Goal: Task Accomplishment & Management: Use online tool/utility

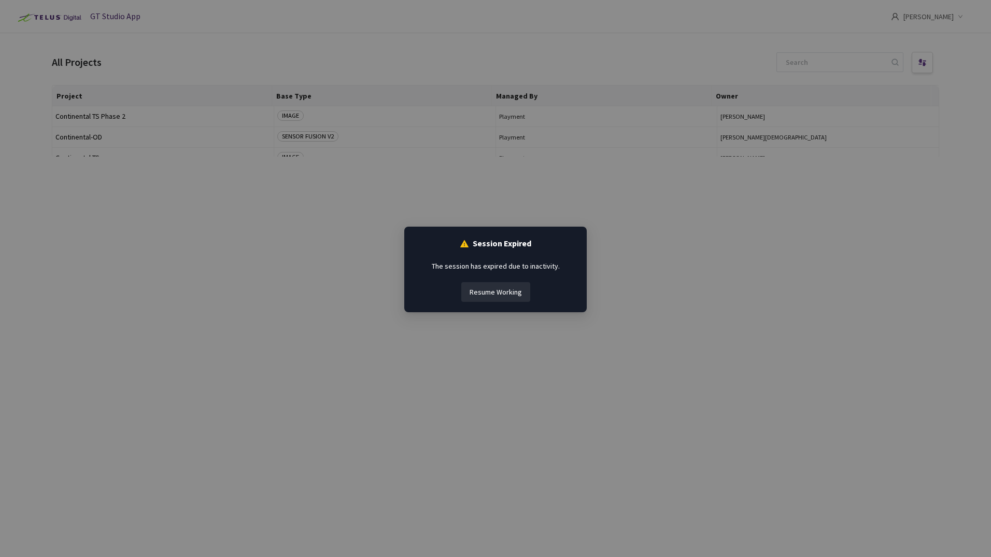
click at [519, 291] on button "Resume Working" at bounding box center [495, 292] width 69 height 20
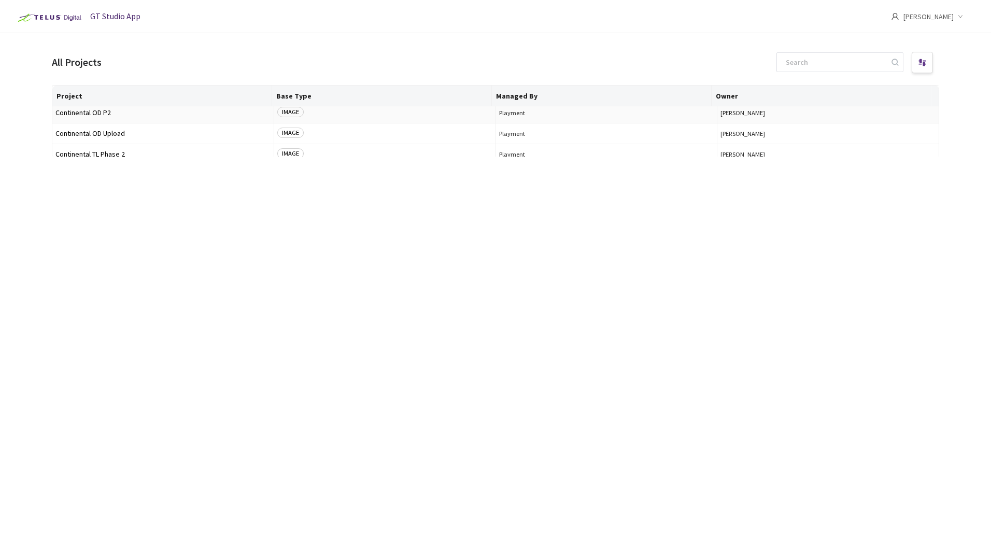
scroll to position [207, 0]
click at [115, 114] on span "Continental OD Upload" at bounding box center [162, 116] width 215 height 8
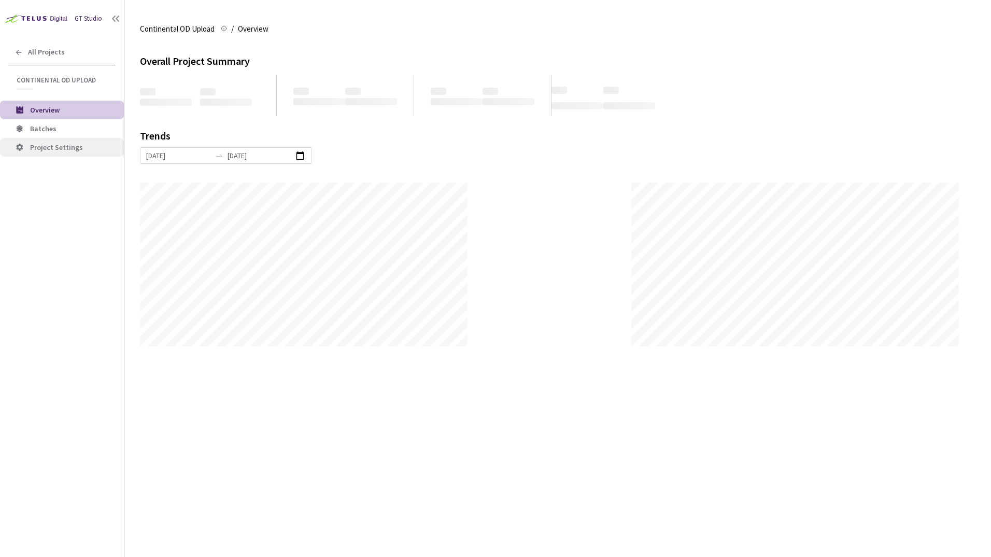
scroll to position [557, 991]
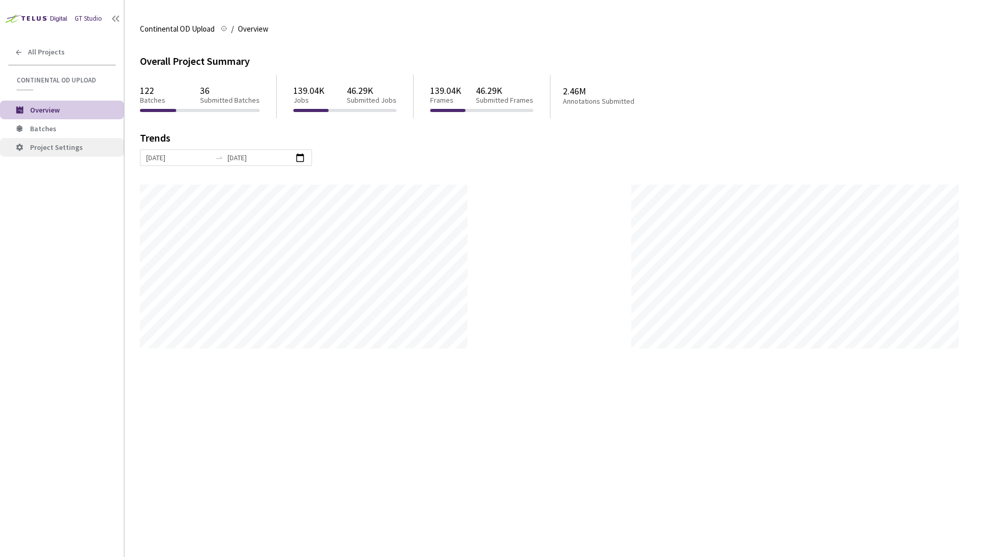
click at [35, 138] on li "Project Settings" at bounding box center [62, 147] width 124 height 19
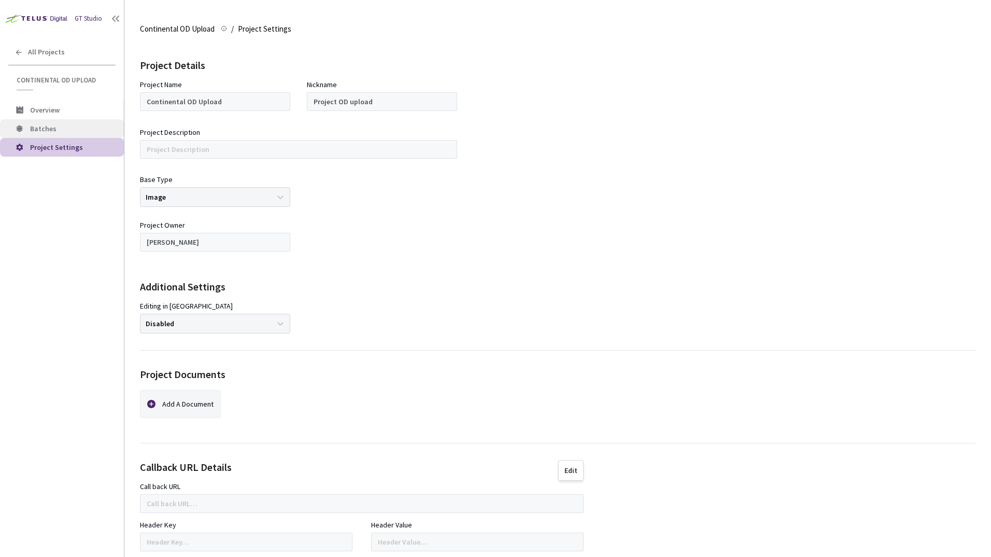
click at [35, 134] on li "Batches" at bounding box center [62, 128] width 124 height 19
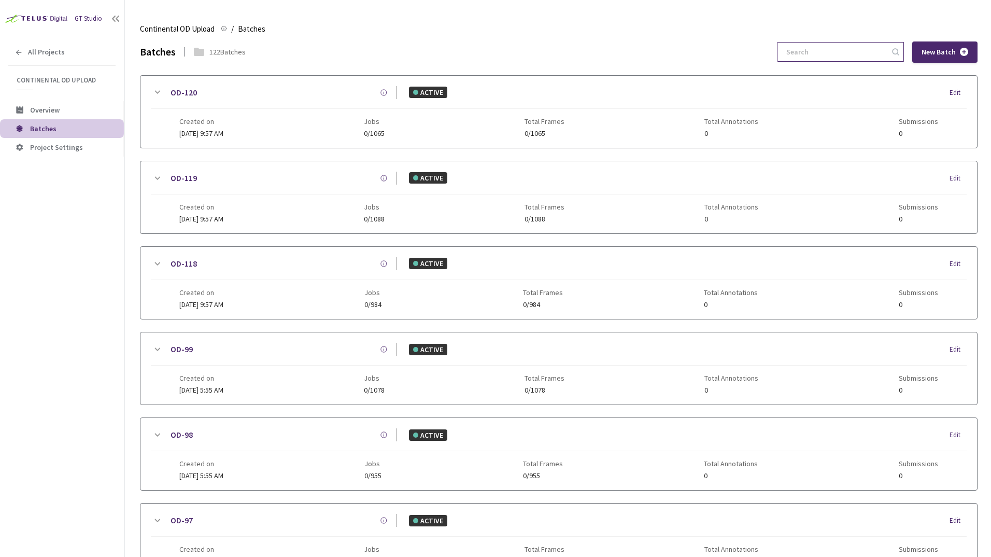
click at [846, 49] on input at bounding box center [835, 52] width 110 height 19
click at [798, 49] on input "67" at bounding box center [835, 52] width 110 height 19
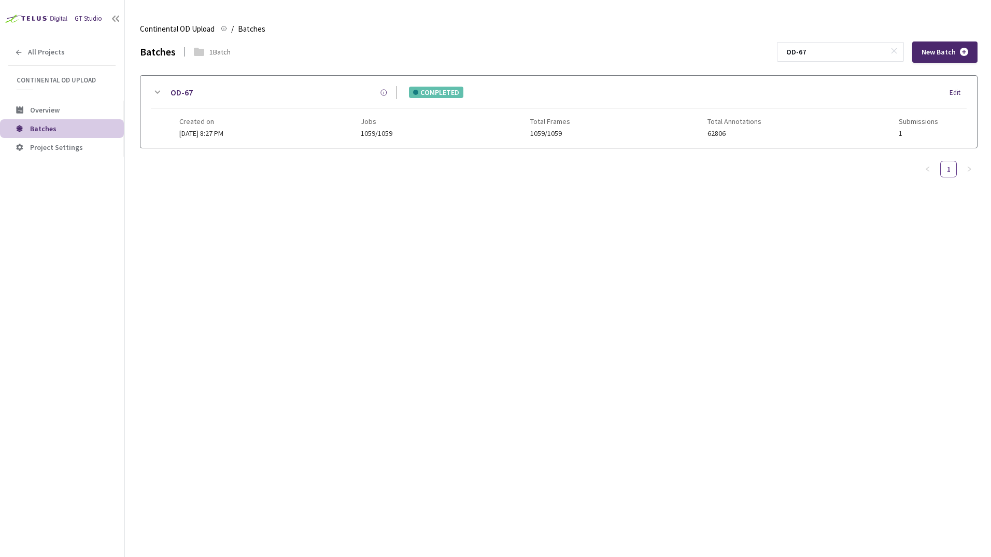
type input "OD-67"
click at [155, 91] on icon at bounding box center [157, 92] width 12 height 12
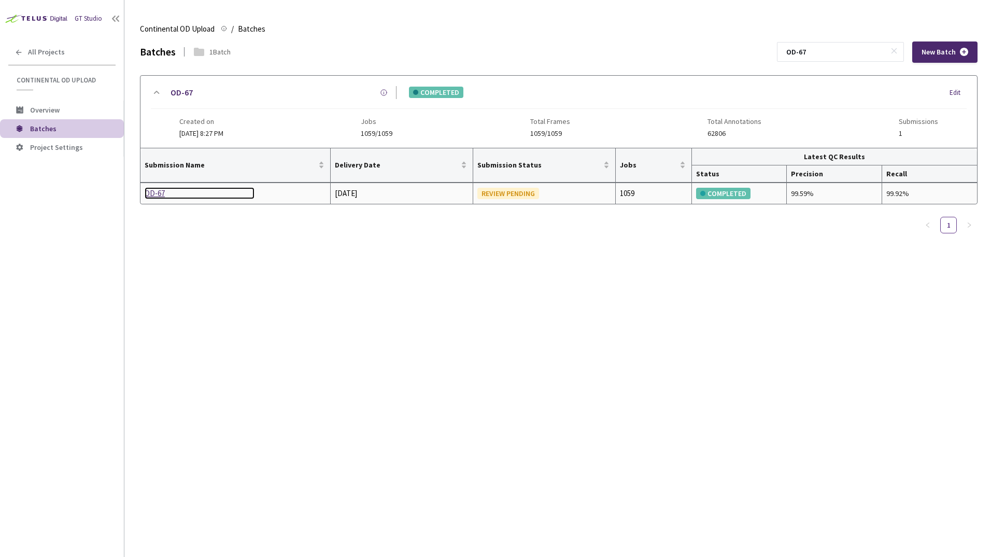
click at [157, 190] on div "OD-67" at bounding box center [200, 193] width 110 height 12
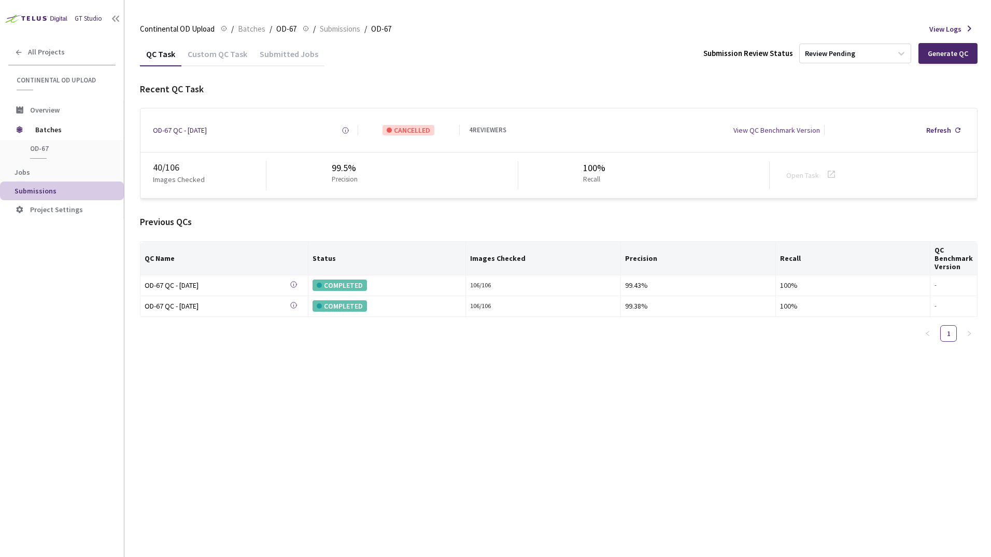
click at [236, 56] on div "Custom QC Task" at bounding box center [217, 58] width 72 height 18
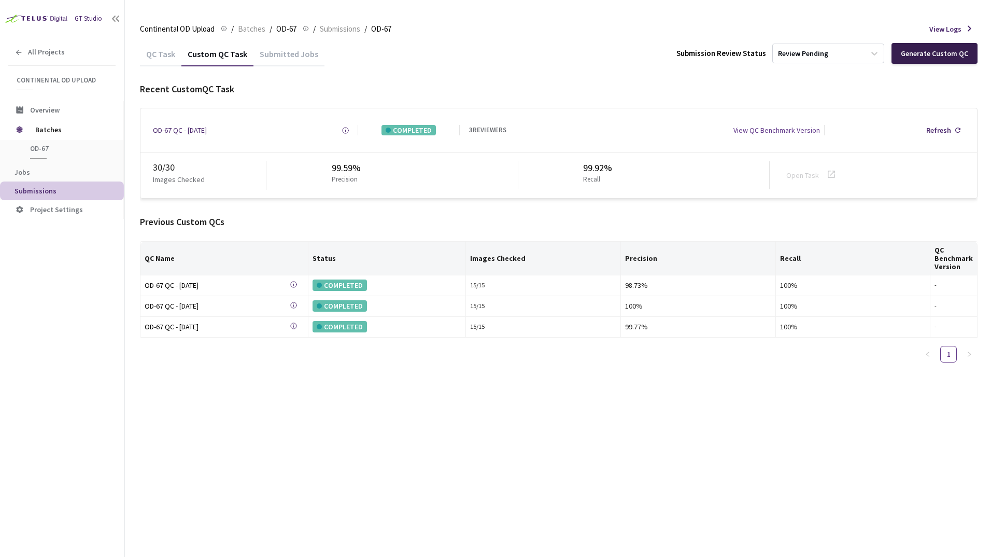
click at [921, 54] on div "Generate Custom QC" at bounding box center [934, 53] width 67 height 8
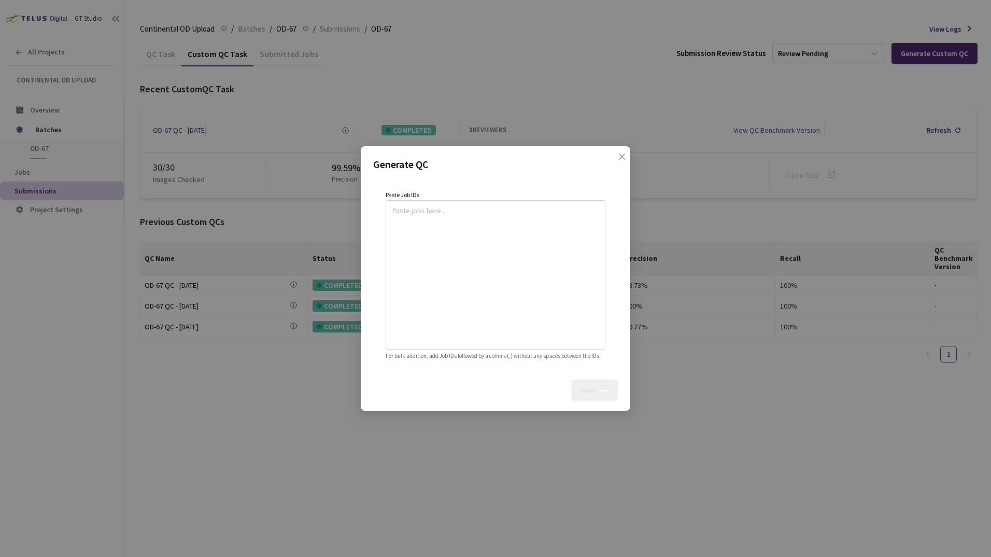
click at [425, 248] on textarea at bounding box center [495, 273] width 206 height 141
paste textarea
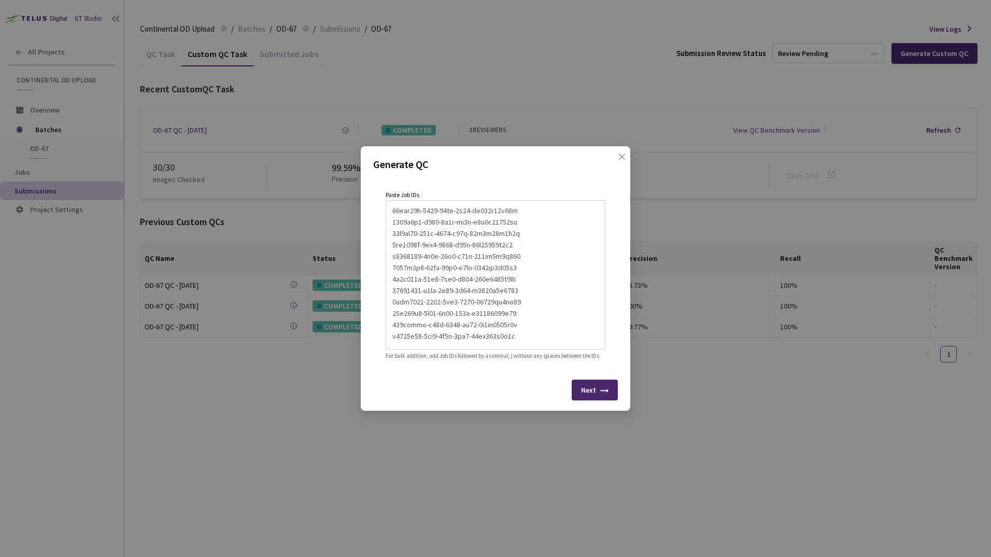
scroll to position [205, 0]
type textarea "22876218-be66-42e4-ba2f-327b1d022799 02aff6ae-12fc-4655-84fc-608fa9e67a7b cb982…"
click at [595, 394] on div "Next" at bounding box center [588, 390] width 15 height 8
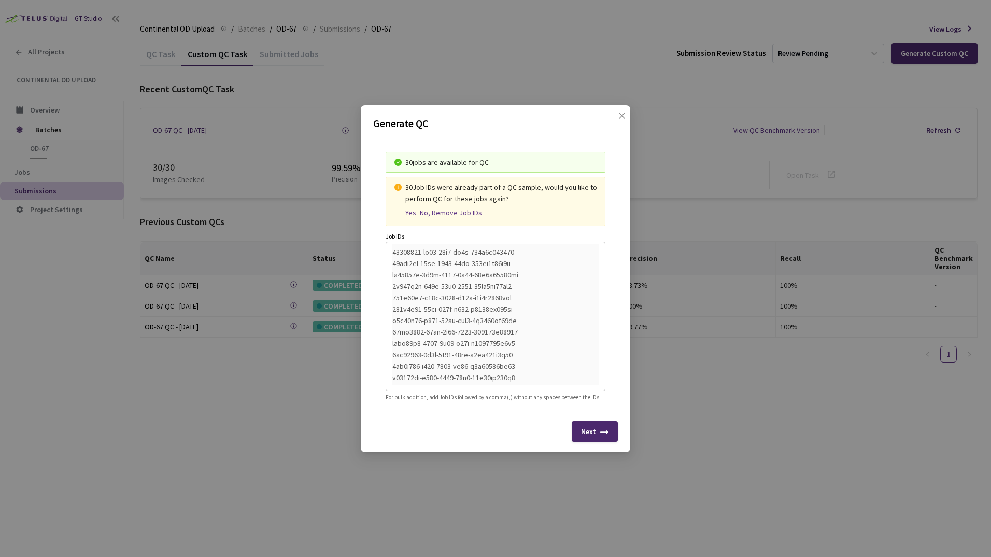
drag, startPoint x: 406, startPoint y: 208, endPoint x: 414, endPoint y: 217, distance: 12.1
click at [406, 208] on div "Yes" at bounding box center [410, 212] width 11 height 9
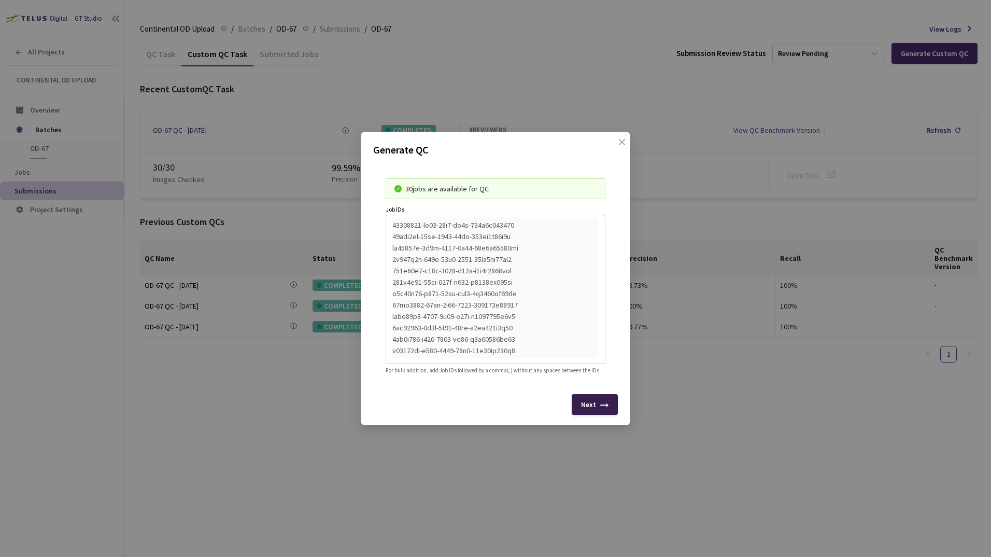
click at [586, 403] on div "Next" at bounding box center [595, 404] width 46 height 21
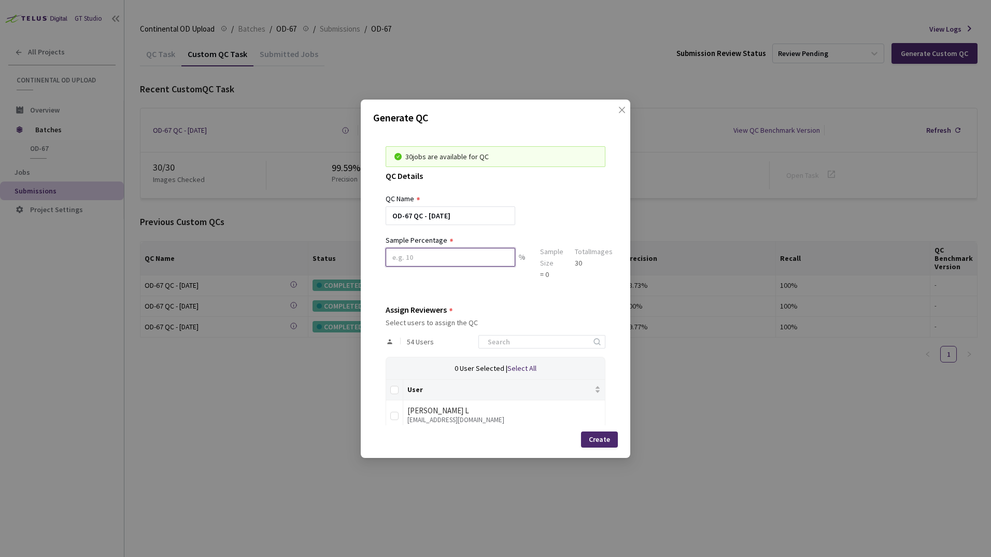
click at [444, 255] on input at bounding box center [451, 257] width 130 height 19
type input "100"
click at [604, 439] on div "Create" at bounding box center [599, 439] width 21 height 8
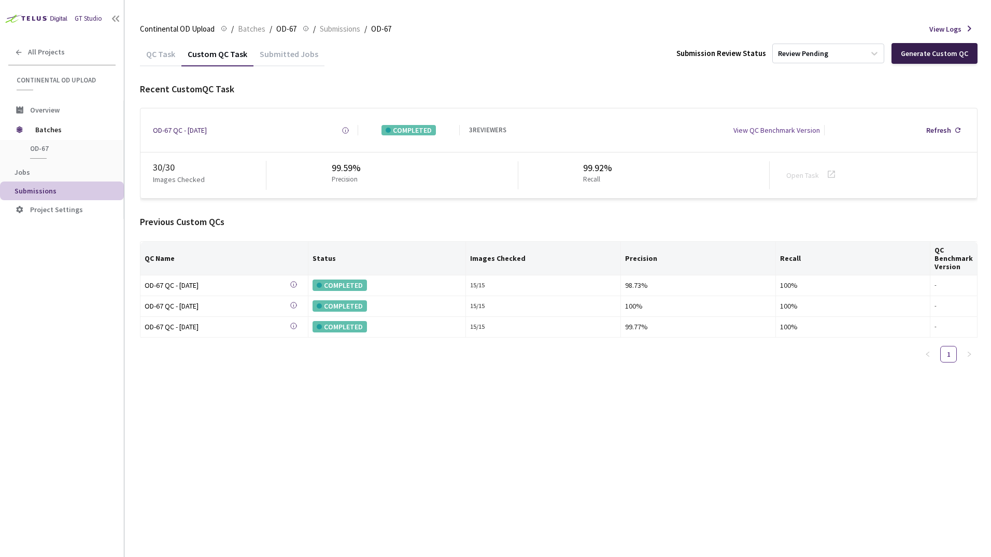
click at [928, 58] on div "Generate Custom QC" at bounding box center [935, 53] width 86 height 21
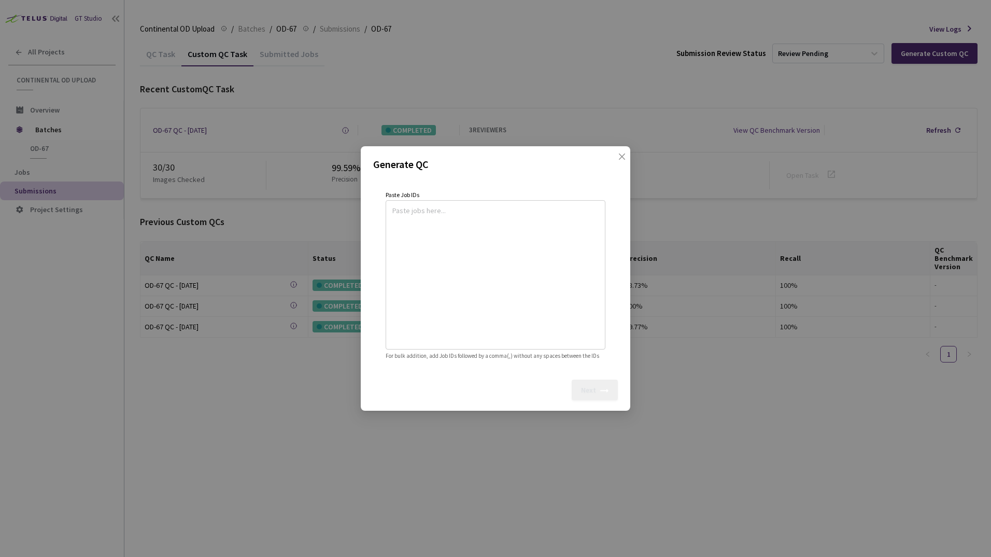
click at [425, 240] on textarea at bounding box center [495, 273] width 206 height 141
paste textarea
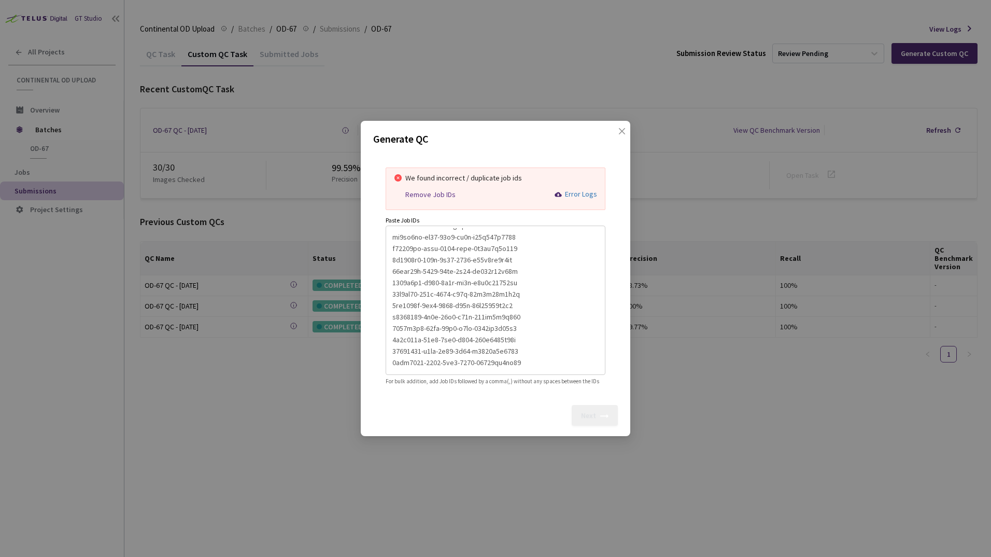
scroll to position [217, 0]
click at [403, 359] on textarea at bounding box center [495, 298] width 206 height 141
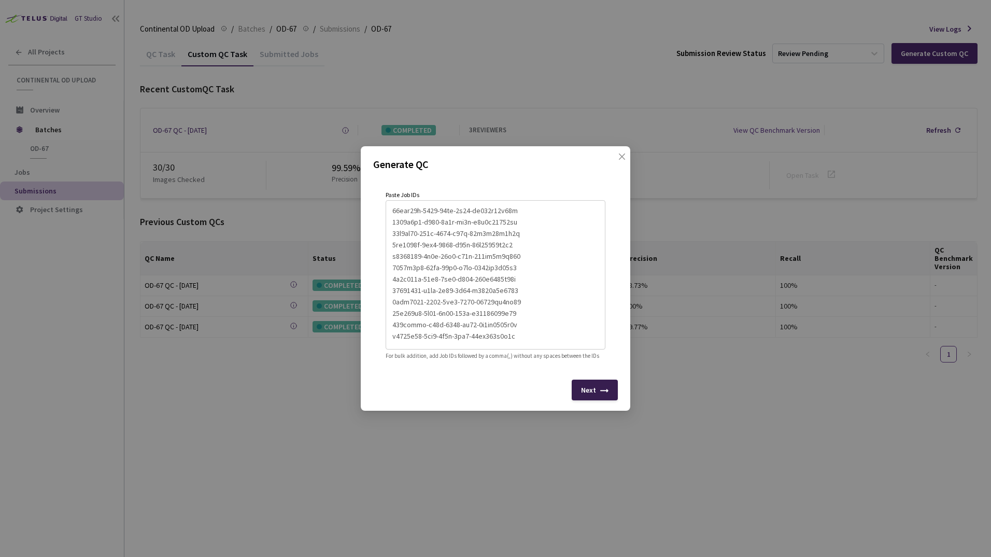
type textarea "22876218-be66-42e4-ba2f-327b1d022799 02aff6ae-12fc-4655-84fc-608fa9e67a7b cb982…"
click at [595, 394] on div "Next" at bounding box center [588, 390] width 15 height 8
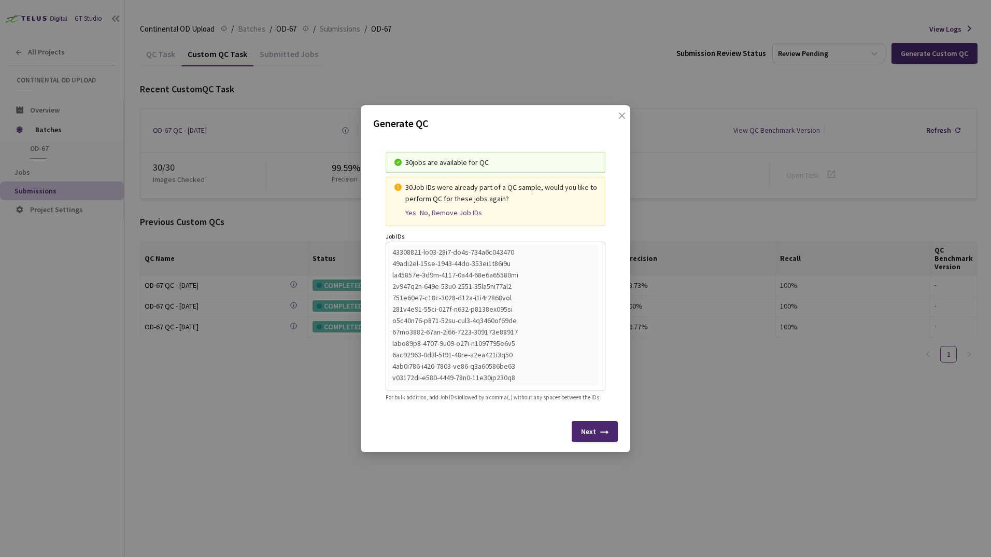
click at [412, 209] on div "Yes" at bounding box center [410, 212] width 11 height 9
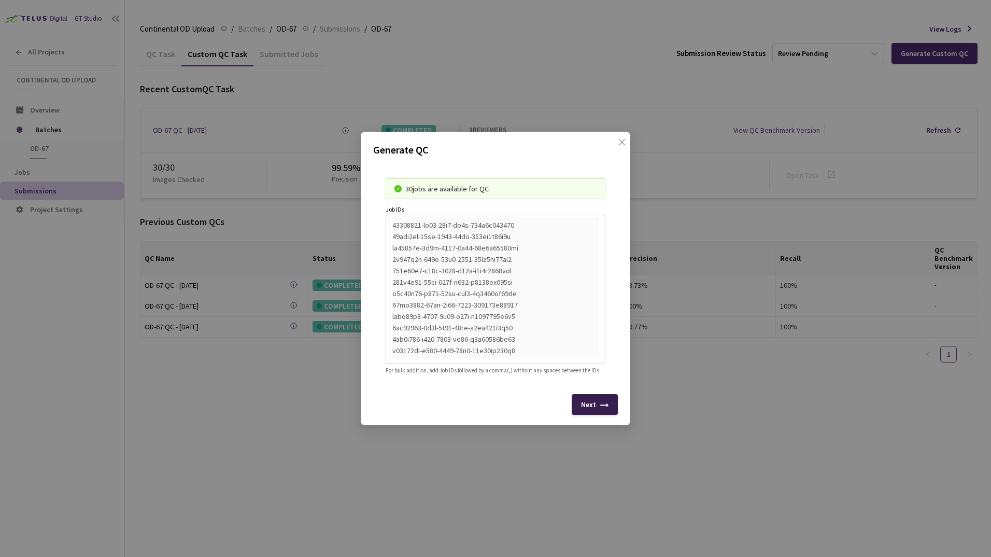
click at [590, 408] on div "Next" at bounding box center [588, 404] width 15 height 8
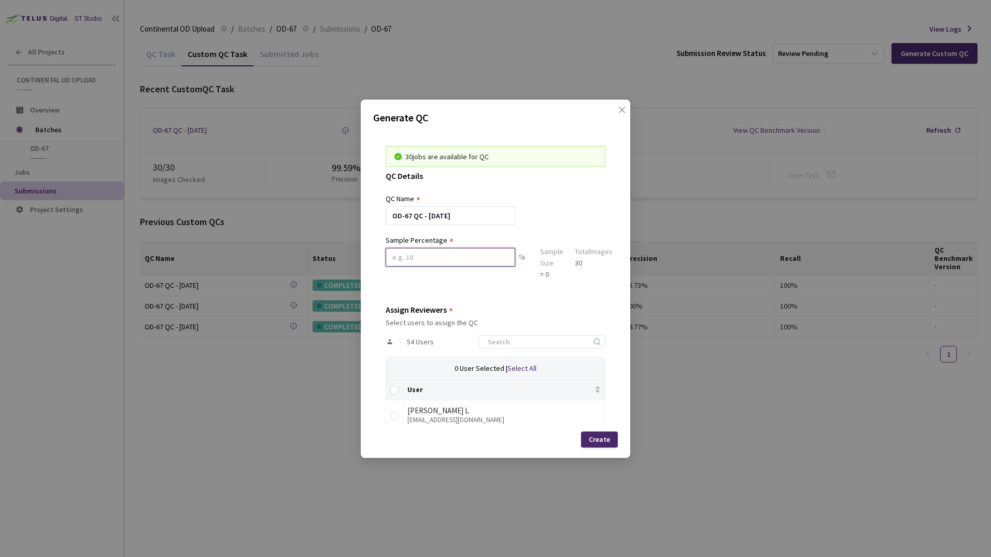
click at [448, 260] on input at bounding box center [451, 257] width 130 height 19
type input "100"
click at [505, 342] on input at bounding box center [537, 341] width 110 height 12
type input "sa"
drag, startPoint x: 394, startPoint y: 417, endPoint x: 588, endPoint y: 422, distance: 193.9
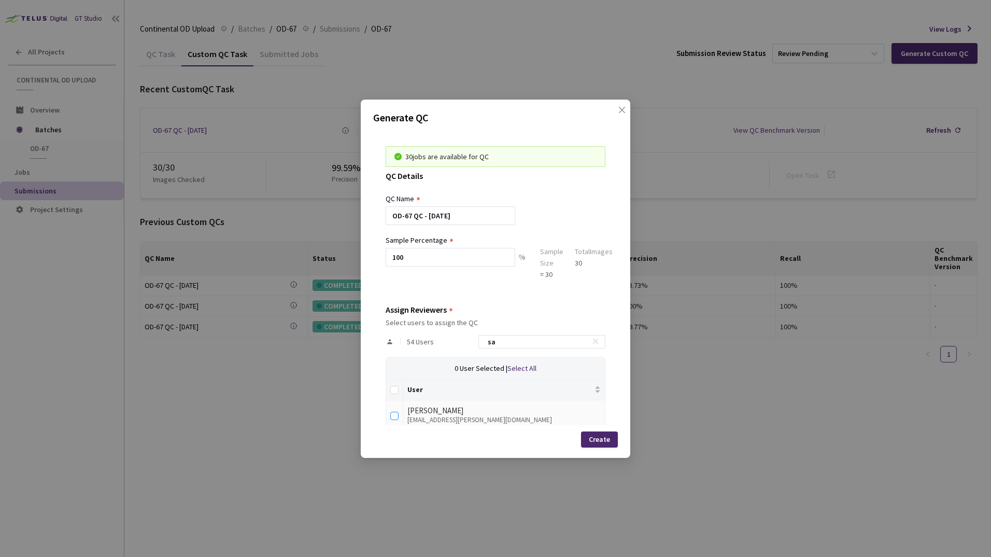
click at [395, 416] on input "checkbox" at bounding box center [394, 416] width 8 height 8
checkbox input "true"
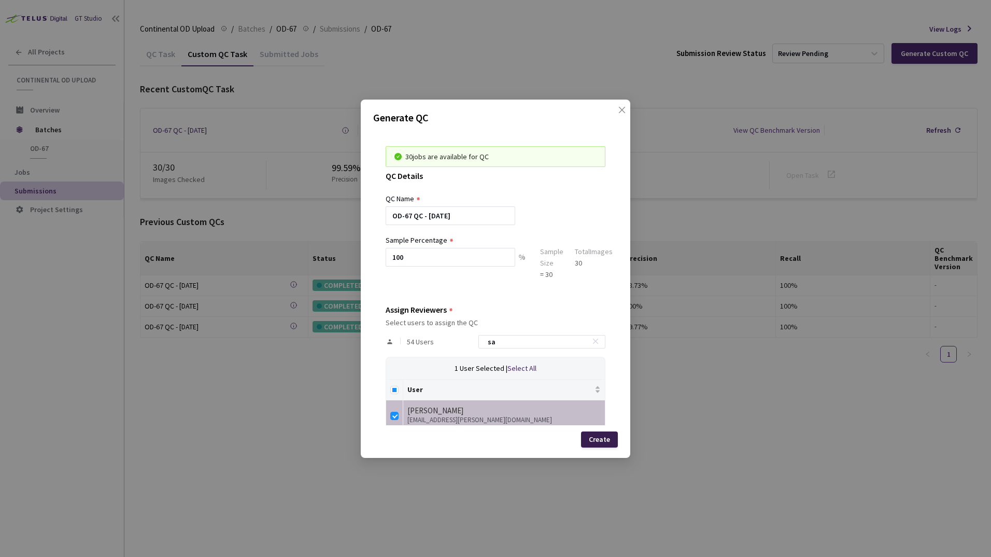
click at [608, 441] on div "Create" at bounding box center [599, 439] width 21 height 8
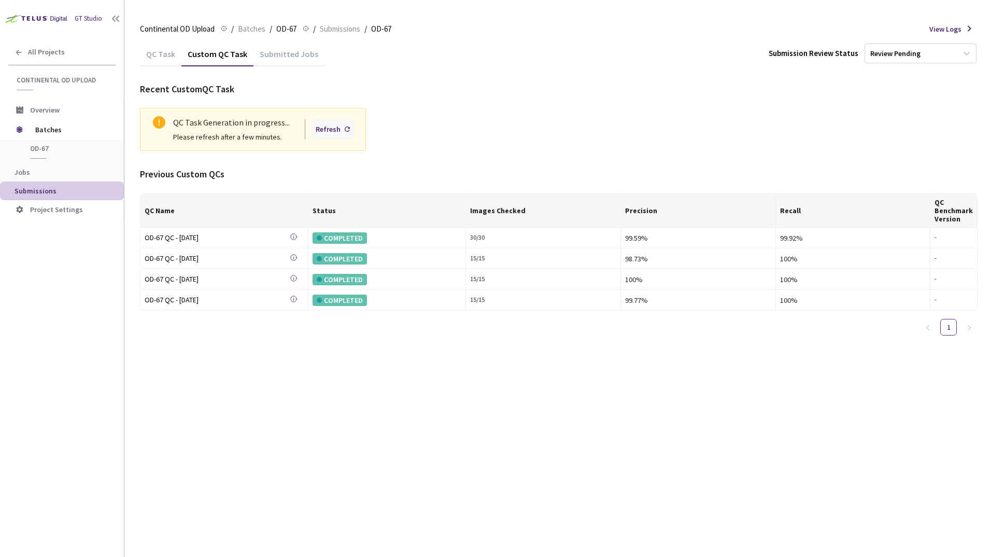
click at [344, 131] on div "Refresh" at bounding box center [333, 129] width 43 height 20
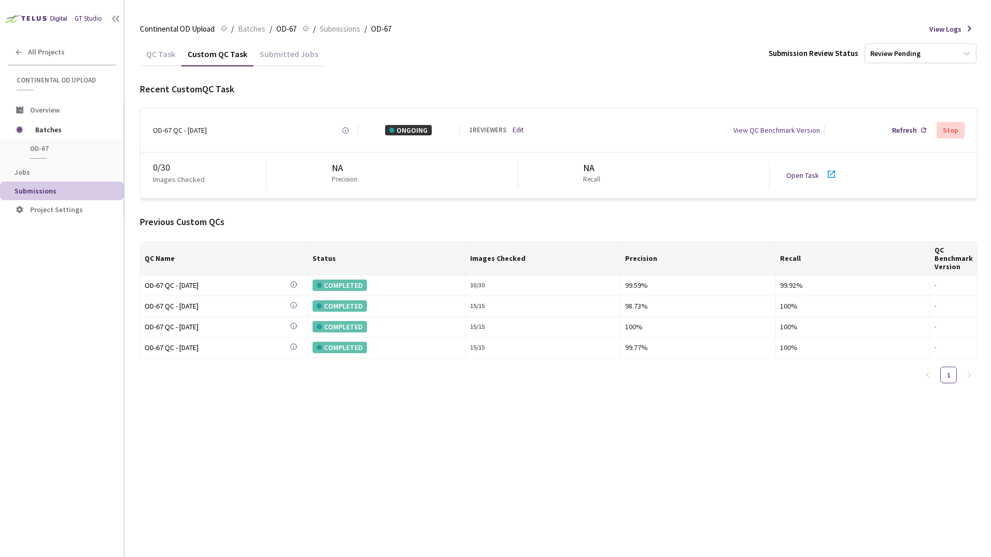
click at [826, 172] on icon at bounding box center [831, 174] width 12 height 12
click at [48, 128] on span "Batches" at bounding box center [70, 129] width 71 height 21
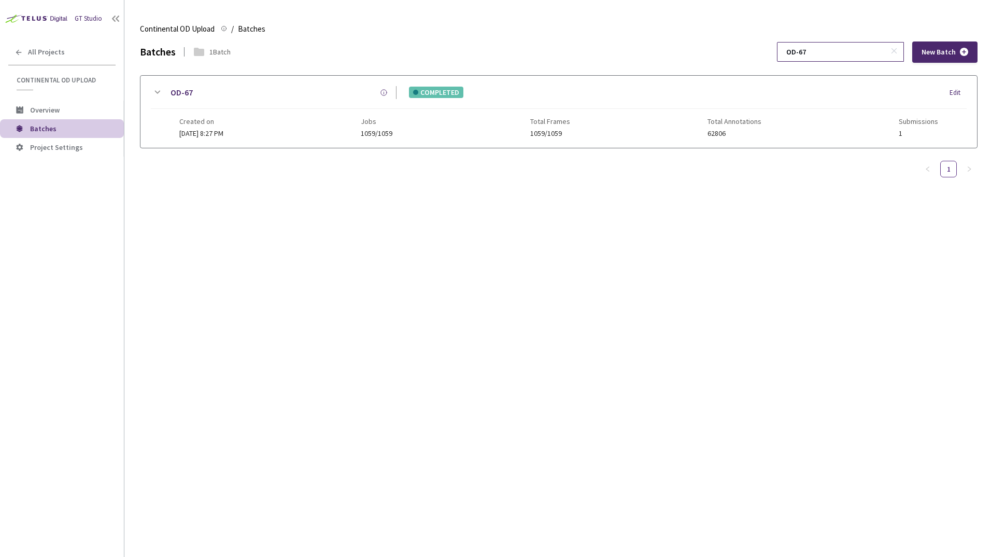
click at [840, 59] on input "OD-67" at bounding box center [835, 52] width 110 height 19
type input "OD-47"
click at [155, 91] on icon at bounding box center [157, 92] width 12 height 12
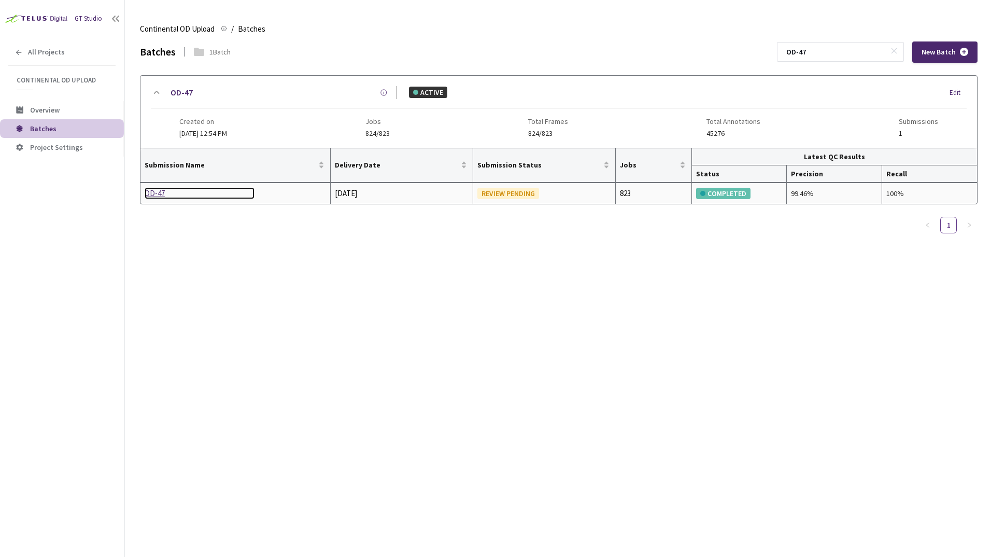
click at [154, 194] on div "OD-47" at bounding box center [200, 193] width 110 height 12
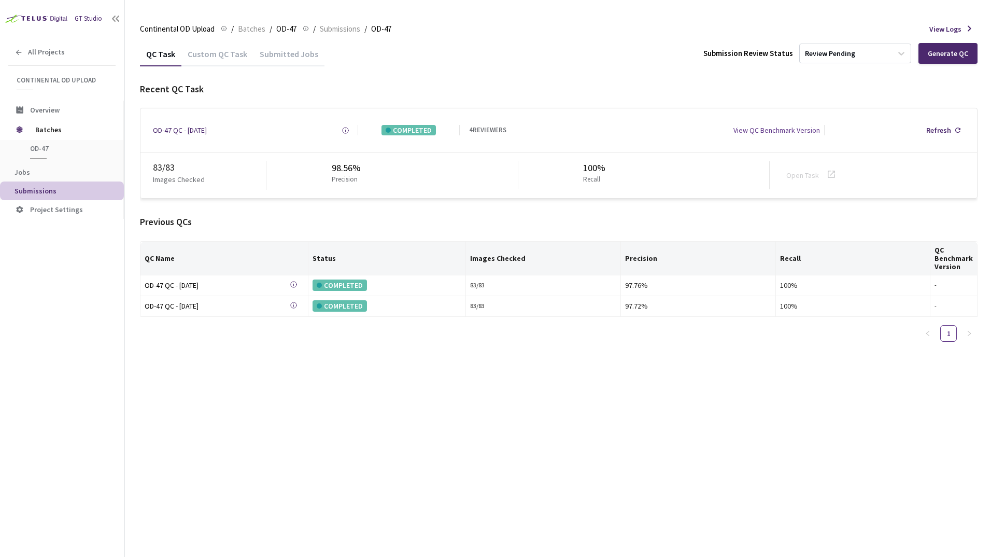
drag, startPoint x: 230, startPoint y: 51, endPoint x: 234, endPoint y: 54, distance: 5.5
click at [230, 51] on div "Custom QC Task" at bounding box center [217, 58] width 72 height 18
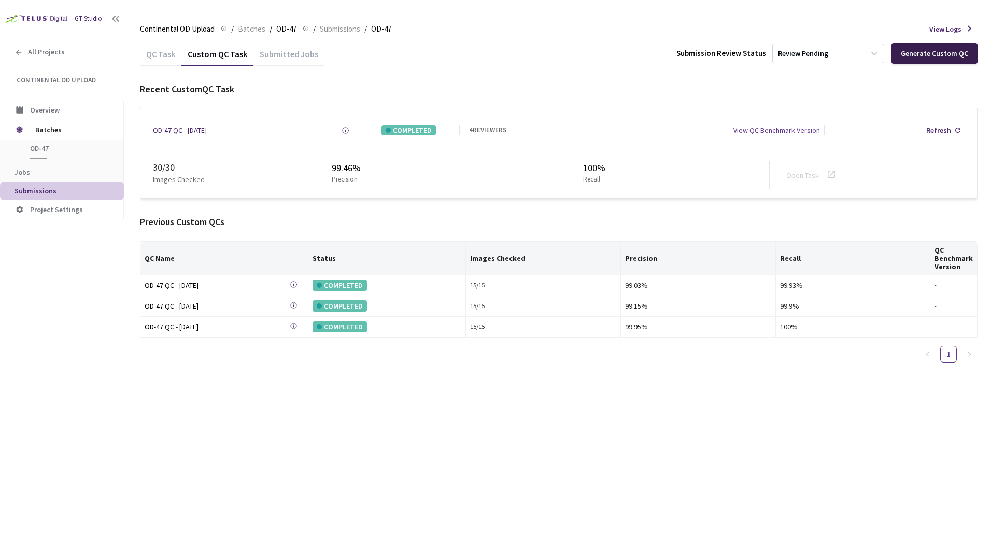
click at [929, 56] on div "Generate Custom QC" at bounding box center [934, 53] width 67 height 8
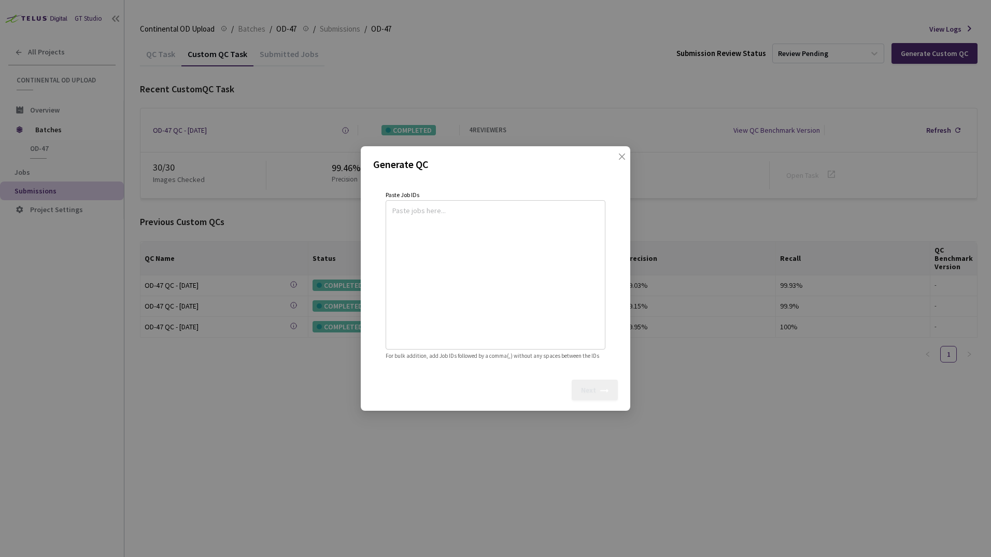
click at [437, 211] on textarea at bounding box center [495, 273] width 206 height 141
paste textarea
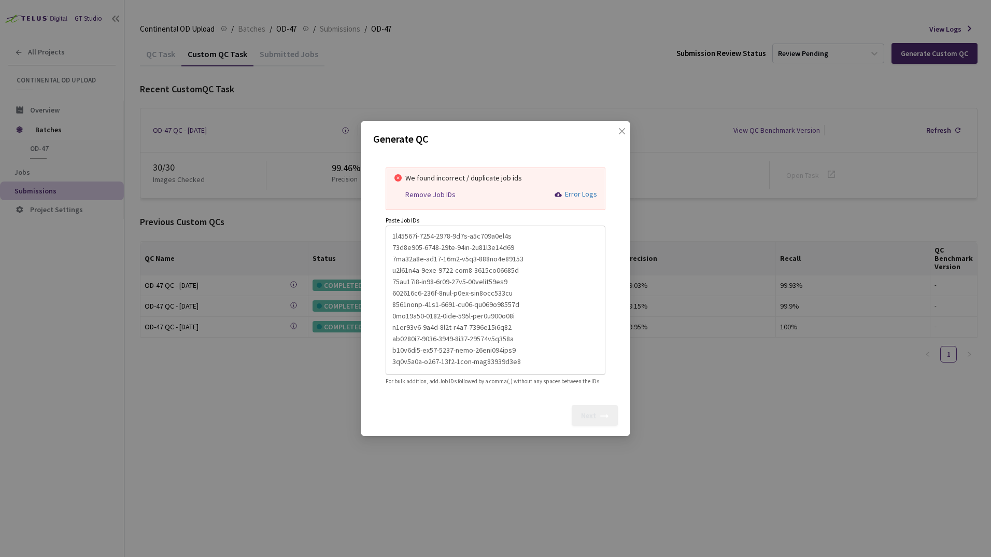
scroll to position [205, 0]
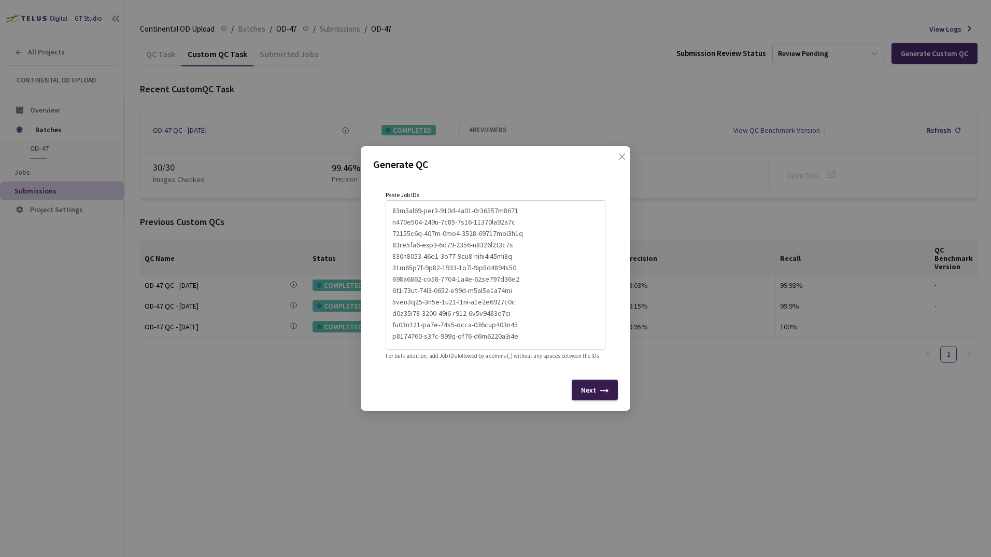
type textarea "4a46270b-8782-4764-9f1c-e9f305a2df0d 24d0b082-7840-47bc-98bf-5a45f5a22e01 5ec98…"
click at [590, 394] on div "Next" at bounding box center [588, 390] width 15 height 8
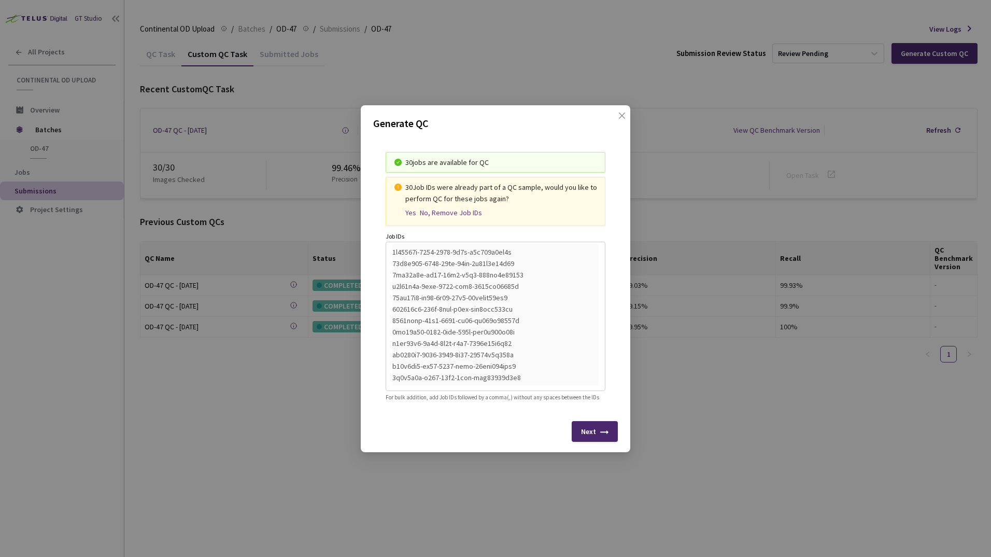
drag, startPoint x: 411, startPoint y: 207, endPoint x: 423, endPoint y: 251, distance: 45.9
click at [411, 208] on div "Yes" at bounding box center [410, 212] width 11 height 9
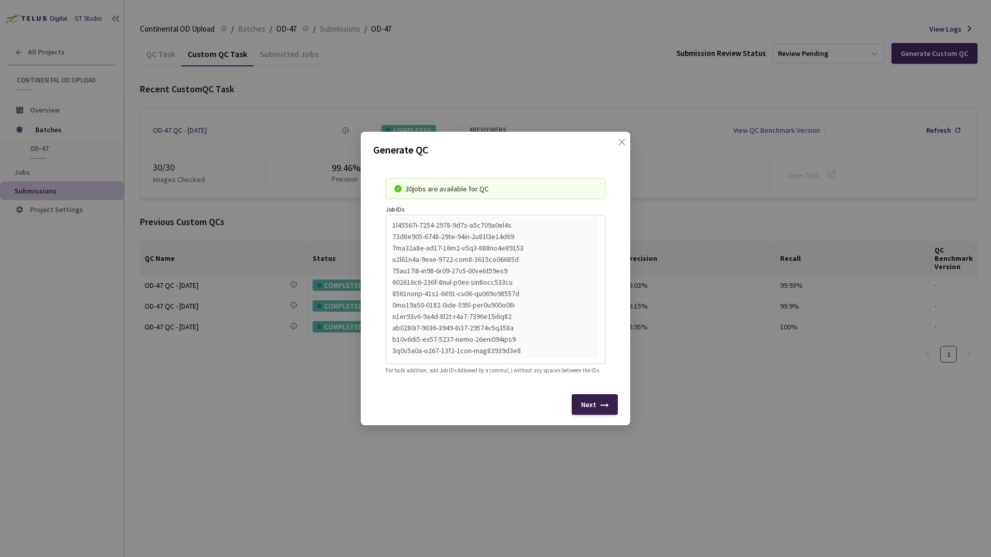
click at [600, 410] on icon at bounding box center [604, 407] width 8 height 8
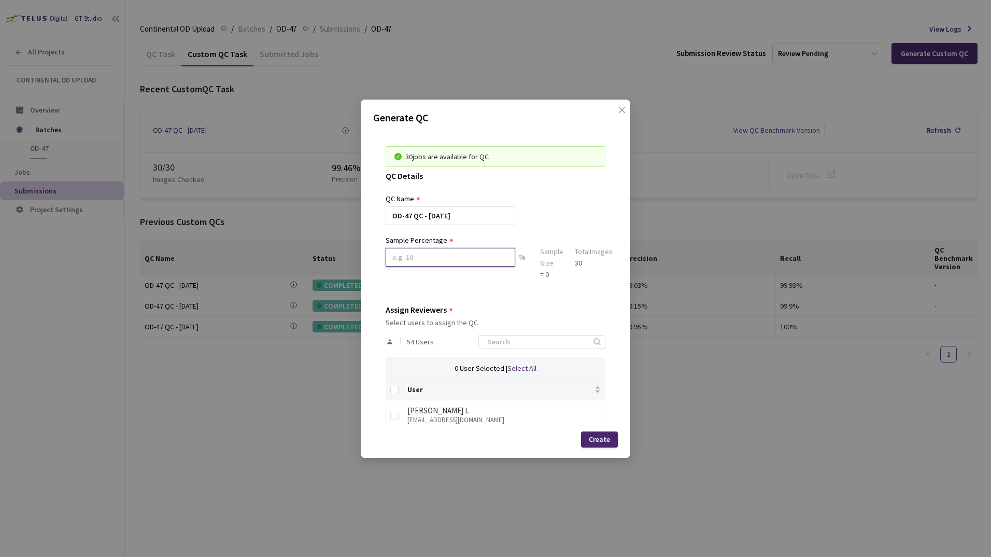
click at [423, 261] on input at bounding box center [451, 257] width 130 height 19
type input "100"
click at [509, 344] on input at bounding box center [537, 341] width 110 height 12
type input "sagh"
drag, startPoint x: 394, startPoint y: 418, endPoint x: 403, endPoint y: 417, distance: 9.4
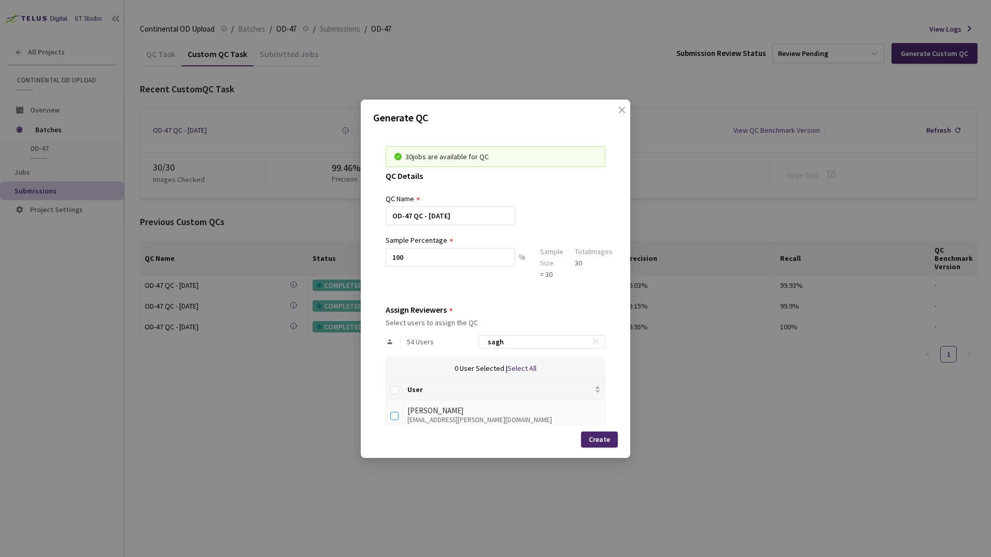
click at [394, 418] on input "checkbox" at bounding box center [394, 416] width 8 height 8
checkbox input "true"
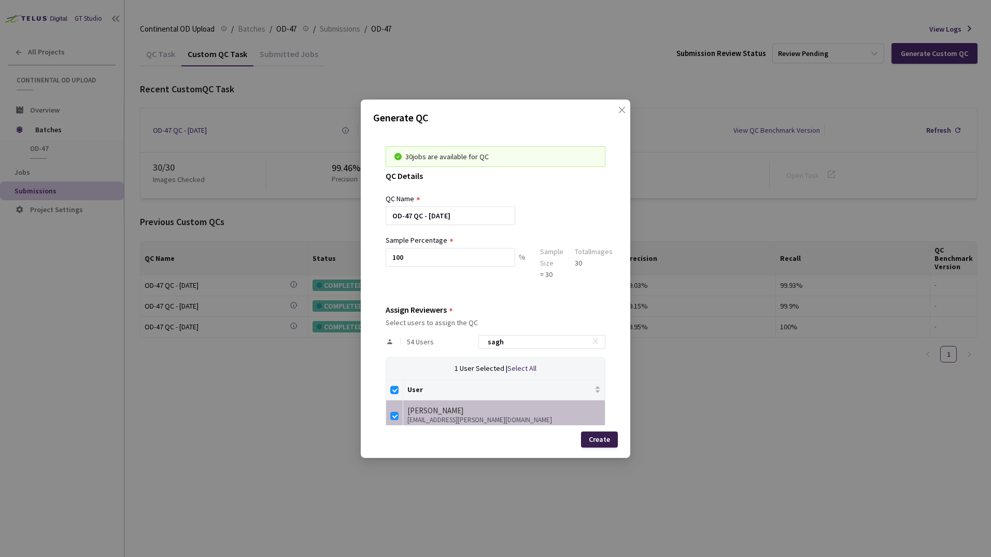
click at [589, 440] on div "Create" at bounding box center [599, 439] width 21 height 8
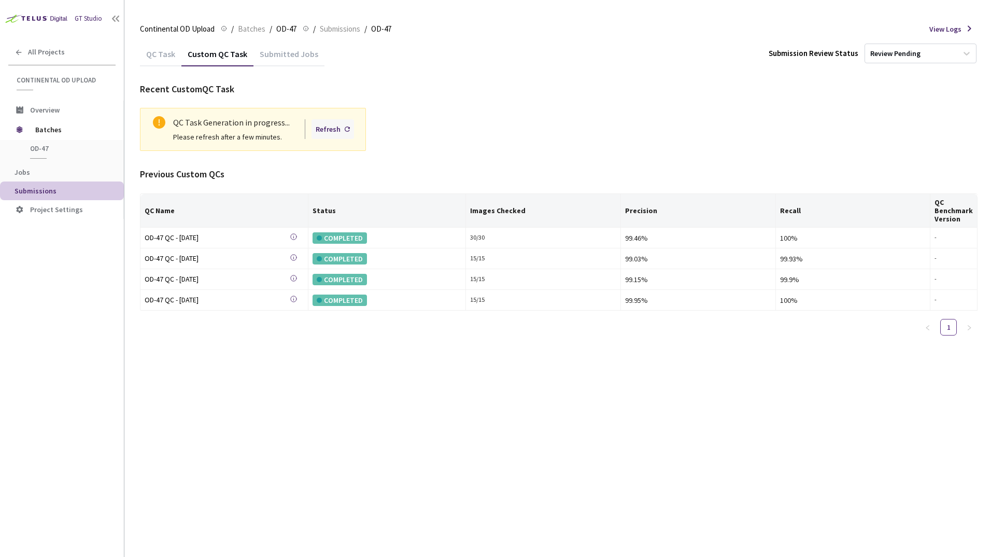
click at [326, 124] on div "Refresh" at bounding box center [328, 128] width 25 height 11
click at [332, 128] on div "Refresh" at bounding box center [328, 128] width 25 height 11
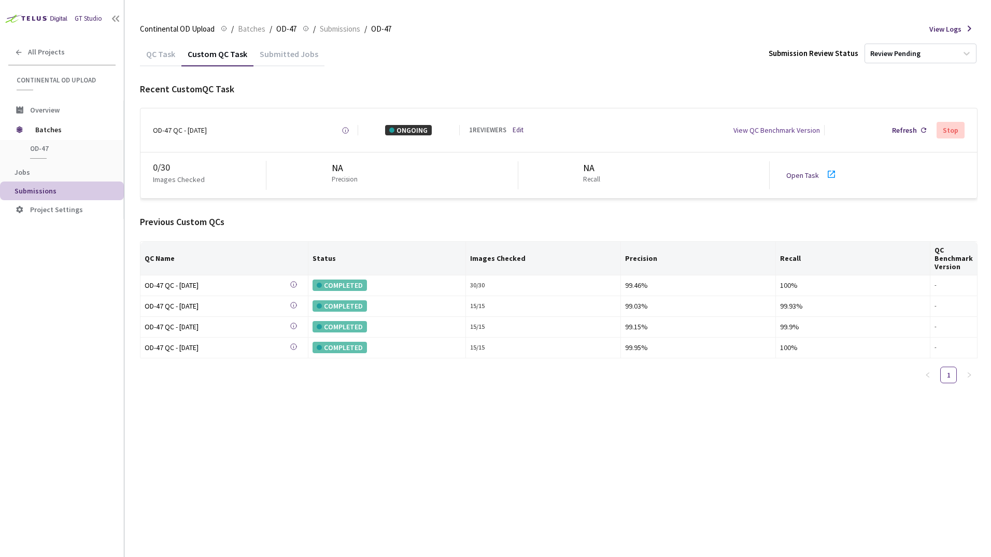
click at [831, 177] on icon at bounding box center [831, 174] width 12 height 12
click at [47, 152] on span "OD-47" at bounding box center [68, 148] width 77 height 9
click at [53, 126] on span "Batches" at bounding box center [70, 129] width 71 height 21
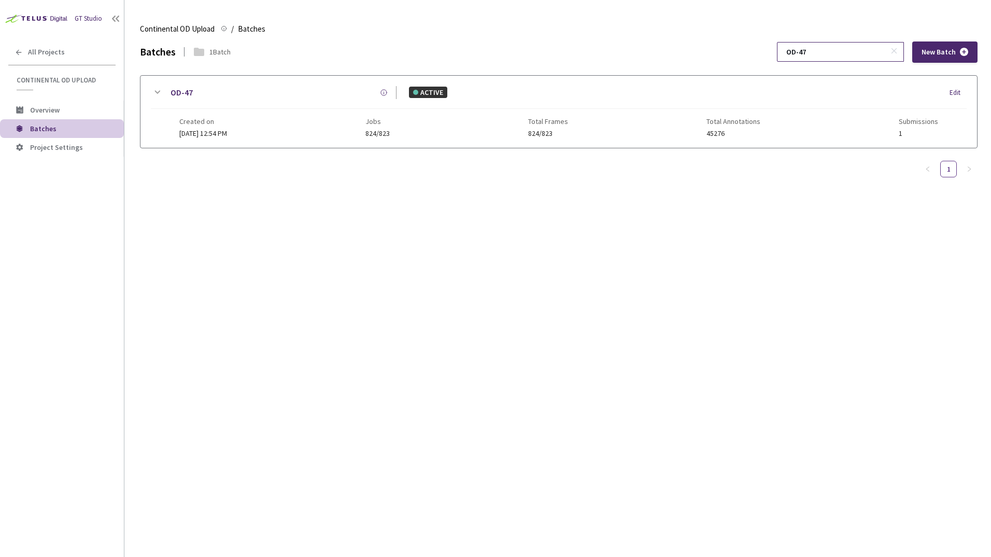
click at [826, 56] on input "OD-47" at bounding box center [835, 52] width 110 height 19
type input "OD-44"
click at [158, 90] on icon at bounding box center [157, 92] width 12 height 12
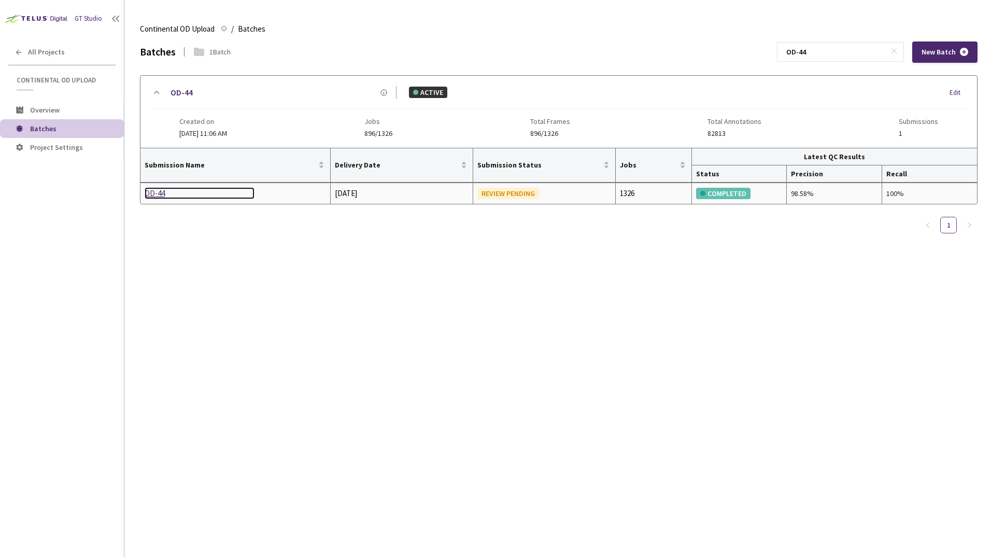
click at [152, 194] on div "OD-44" at bounding box center [200, 193] width 110 height 12
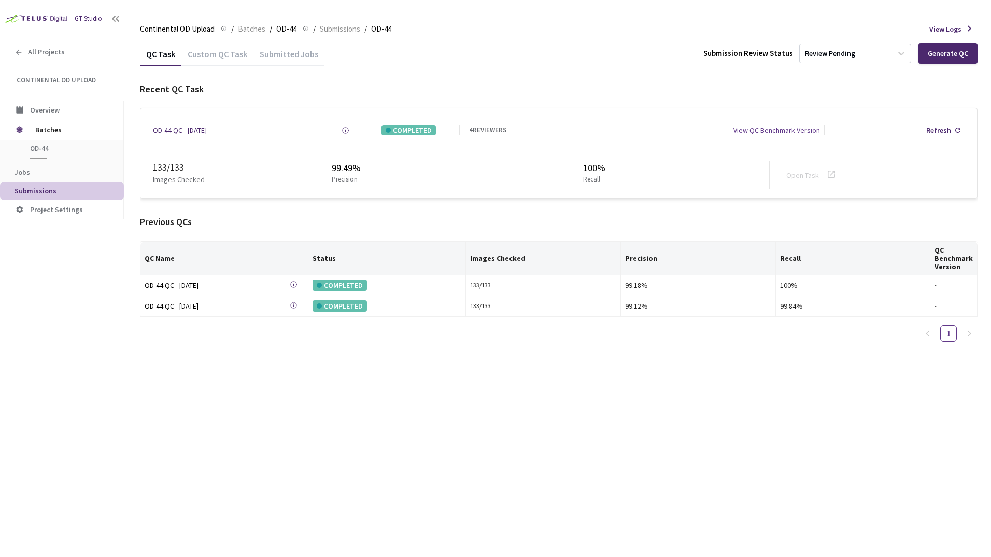
click at [225, 52] on div "Custom QC Task" at bounding box center [217, 58] width 72 height 18
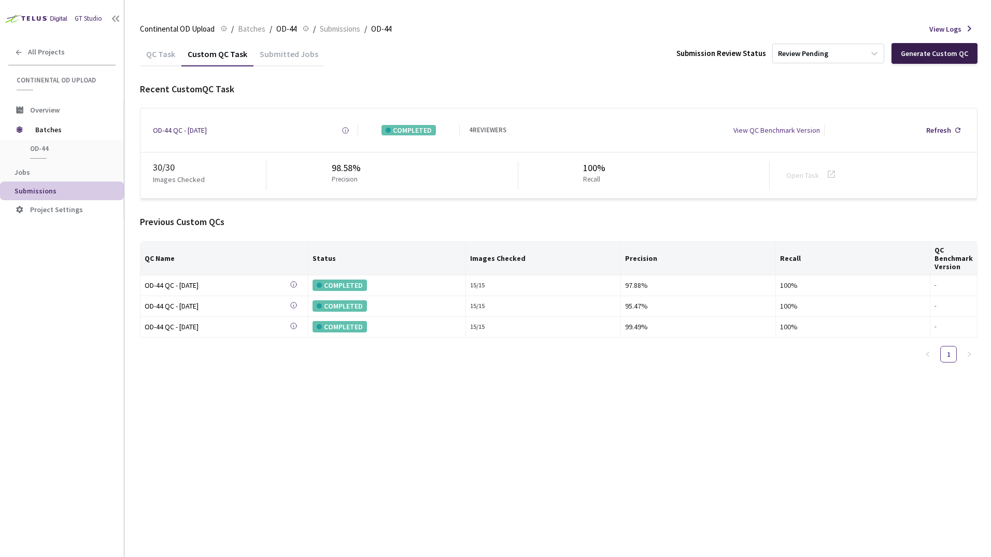
click at [944, 57] on div "Generate Custom QC" at bounding box center [934, 53] width 67 height 8
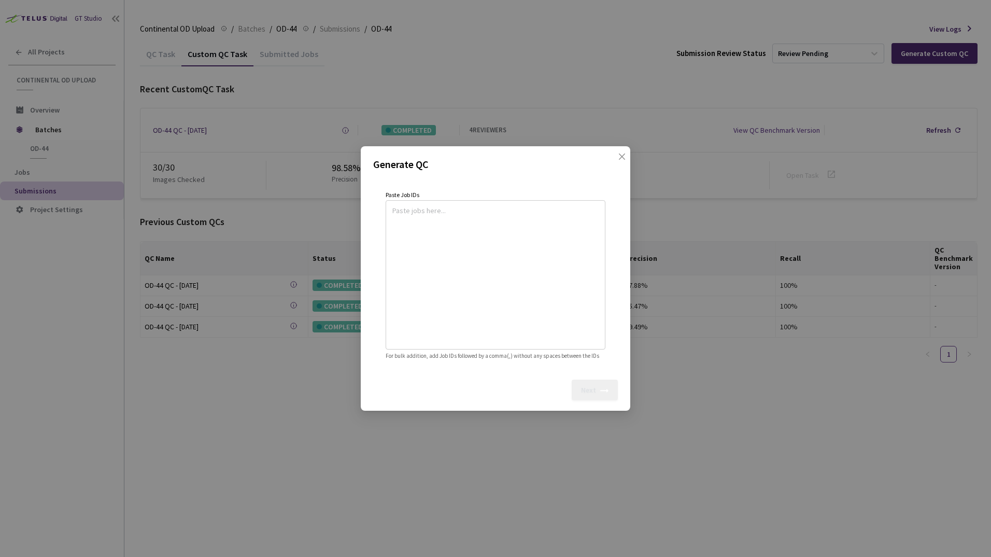
click at [436, 219] on textarea at bounding box center [495, 273] width 206 height 141
paste textarea
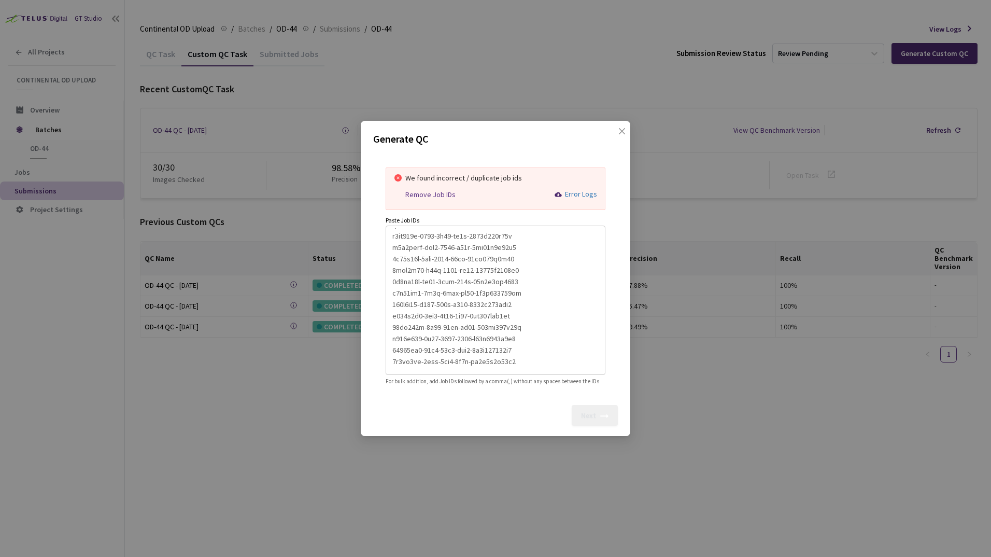
scroll to position [205, 0]
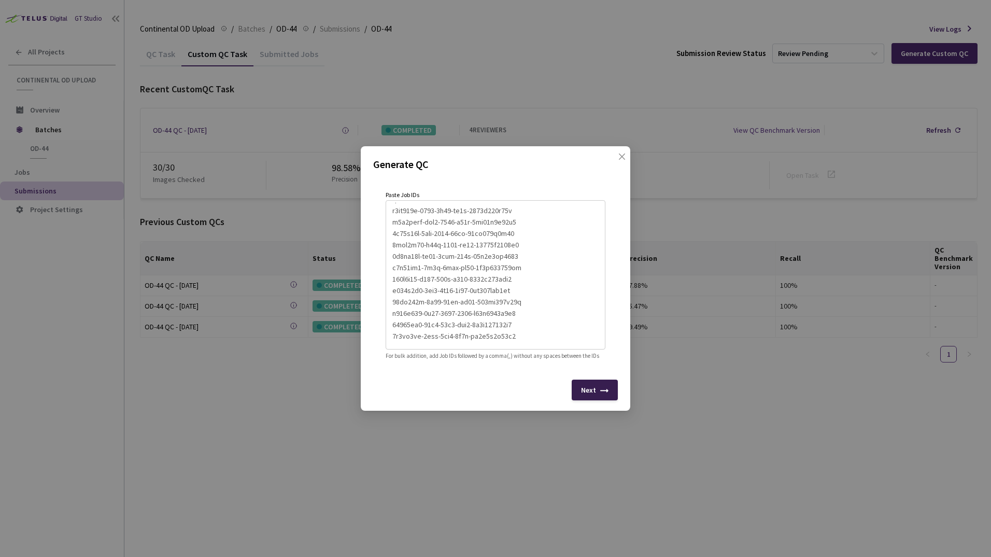
type textarea "86e3cb3e-b2ce-4d2a-a277-dffbc760feca 9cf502a6-efc4-47a2-8c32-9816e6b52062 0553c…"
click at [592, 394] on div "Next" at bounding box center [588, 390] width 15 height 8
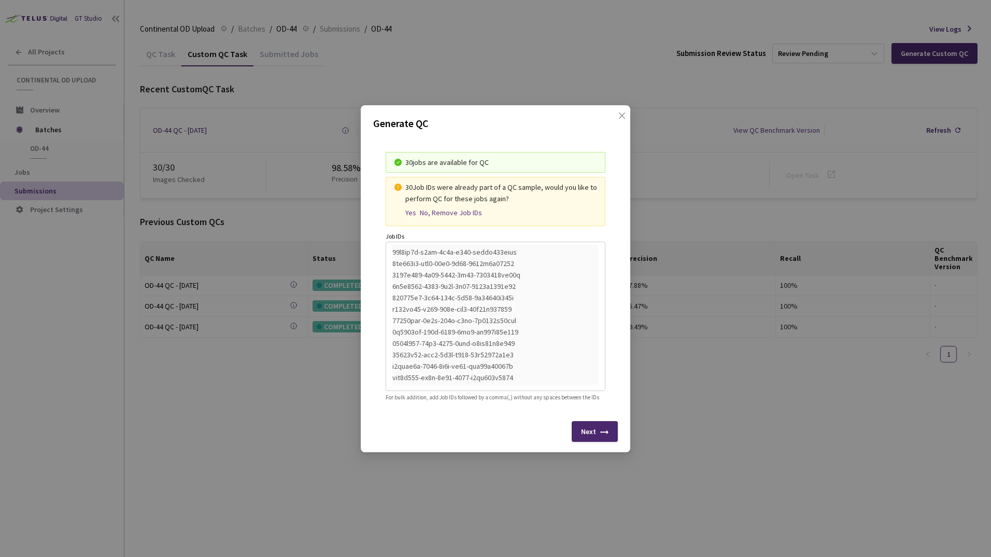
click at [407, 208] on div "Yes" at bounding box center [410, 212] width 11 height 9
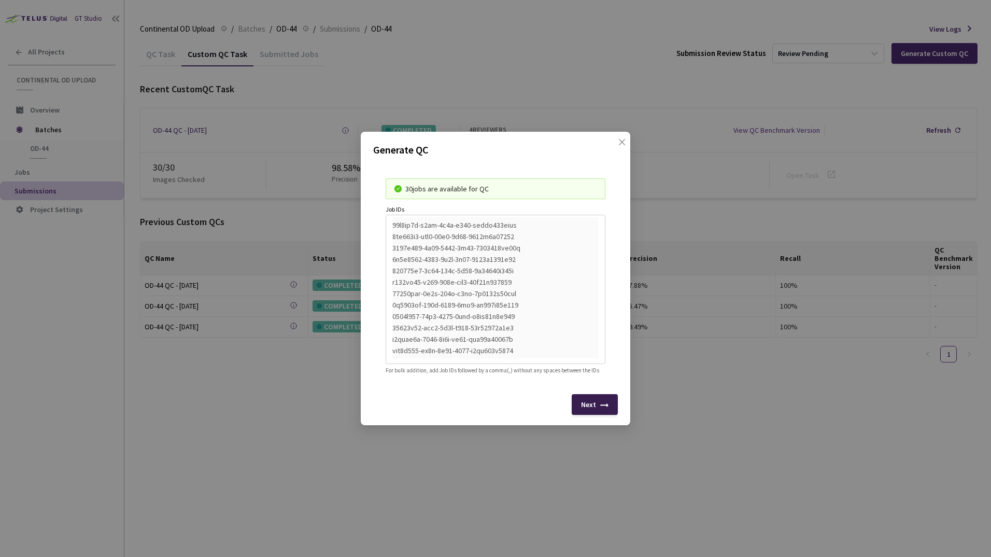
click at [590, 408] on div "Next" at bounding box center [588, 404] width 15 height 8
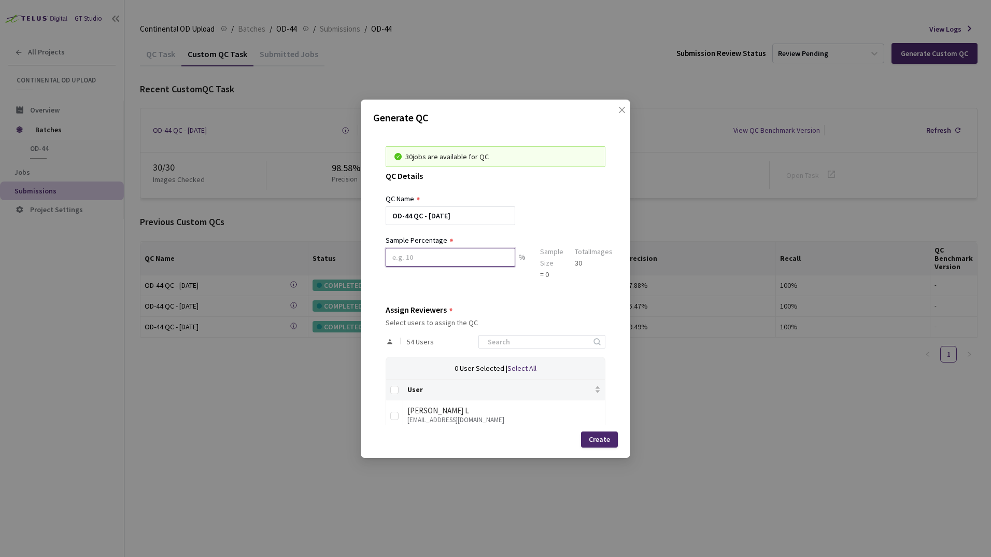
click at [415, 257] on input at bounding box center [451, 257] width 130 height 19
type input "100"
click at [521, 341] on input at bounding box center [537, 341] width 110 height 12
type input "sa"
click at [394, 413] on input "checkbox" at bounding box center [394, 416] width 8 height 8
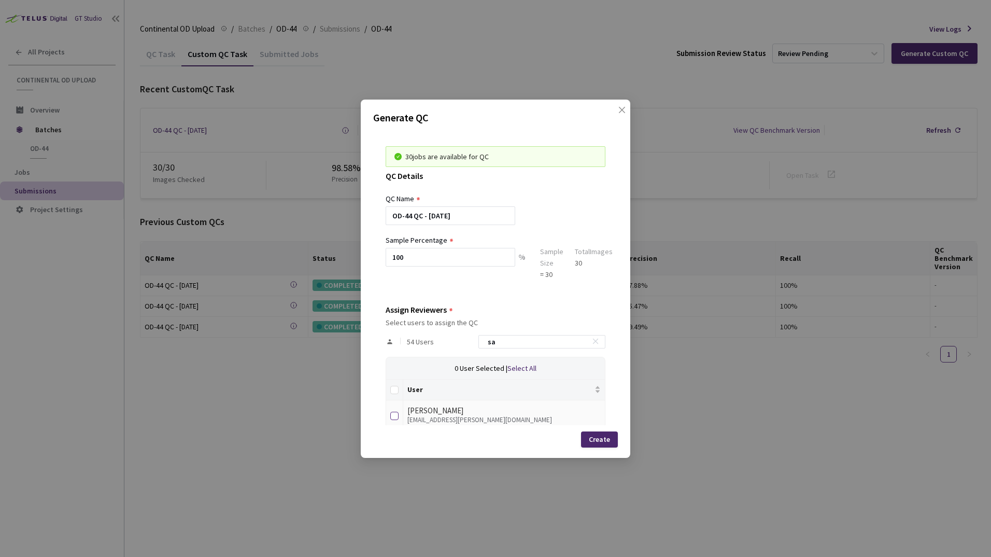
checkbox input "true"
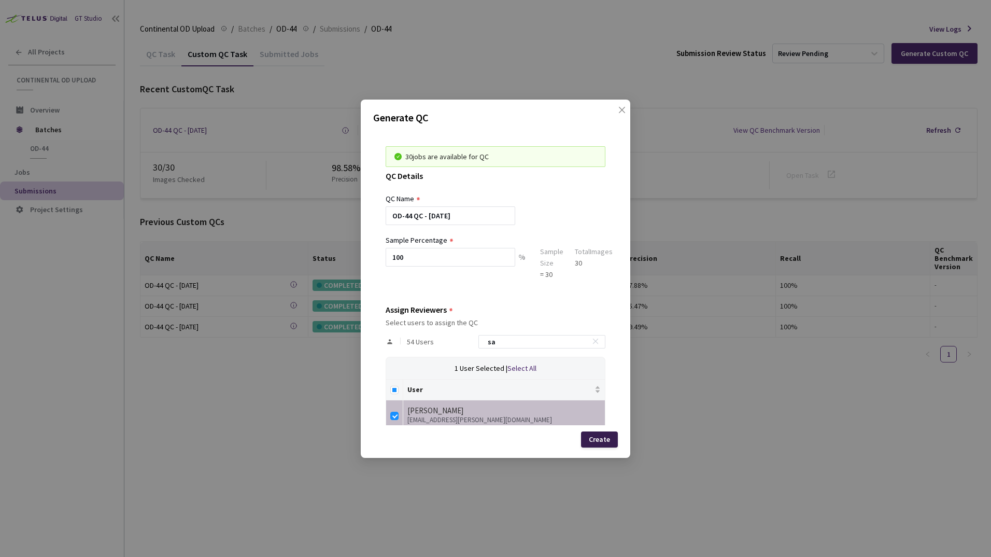
click at [606, 438] on div "Create" at bounding box center [599, 439] width 21 height 8
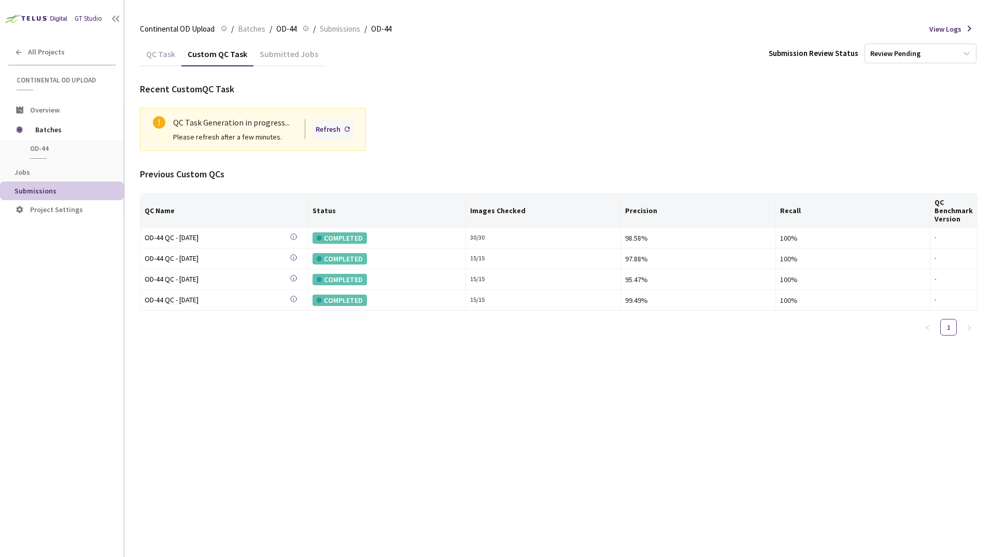
click at [341, 129] on div "Refresh" at bounding box center [333, 129] width 43 height 20
click at [333, 130] on div "Refresh" at bounding box center [328, 128] width 25 height 11
click at [341, 127] on div "Refresh" at bounding box center [328, 128] width 25 height 11
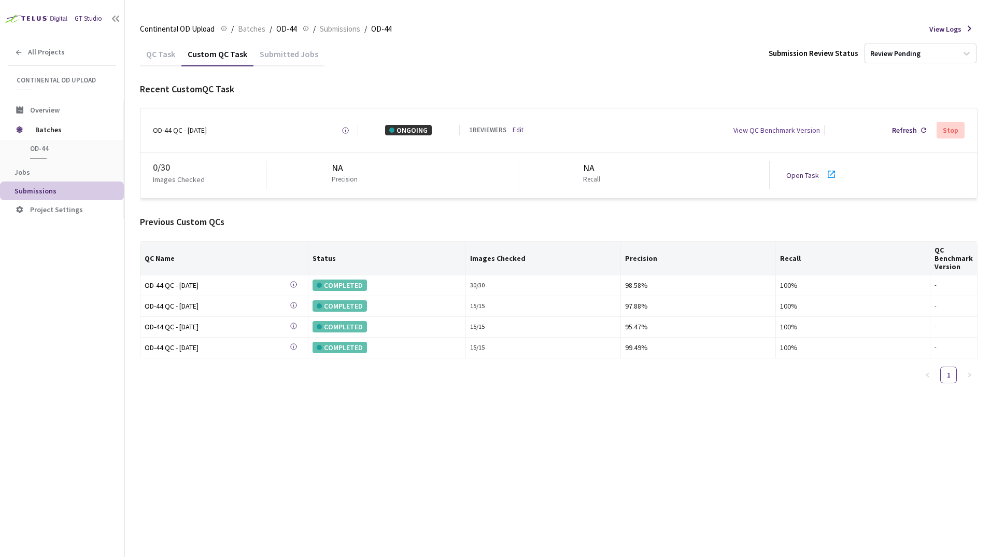
click at [829, 174] on icon at bounding box center [831, 174] width 12 height 12
click at [49, 132] on span "Batches" at bounding box center [70, 129] width 71 height 21
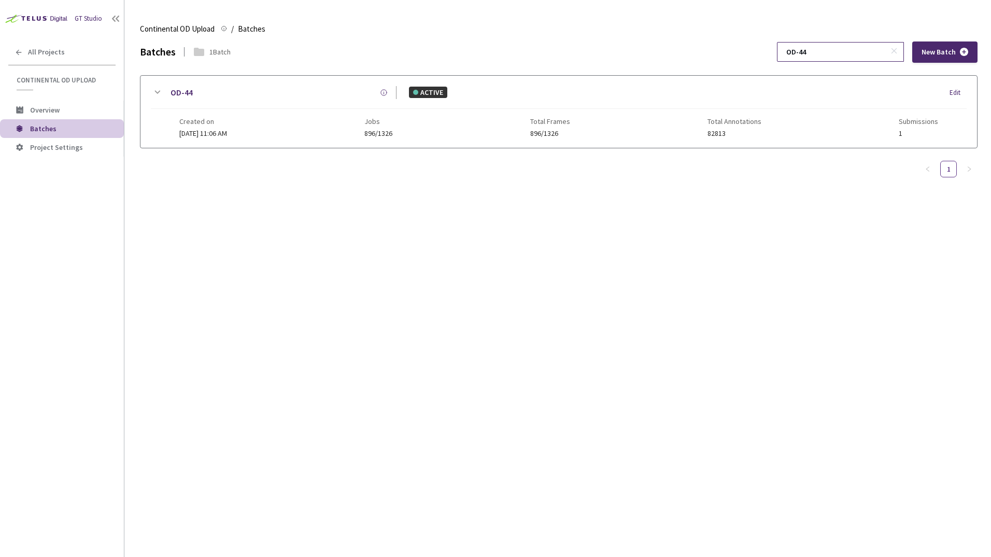
click at [840, 47] on input "OD-44" at bounding box center [835, 52] width 110 height 19
type input "OD-28"
click at [161, 92] on icon at bounding box center [157, 92] width 12 height 12
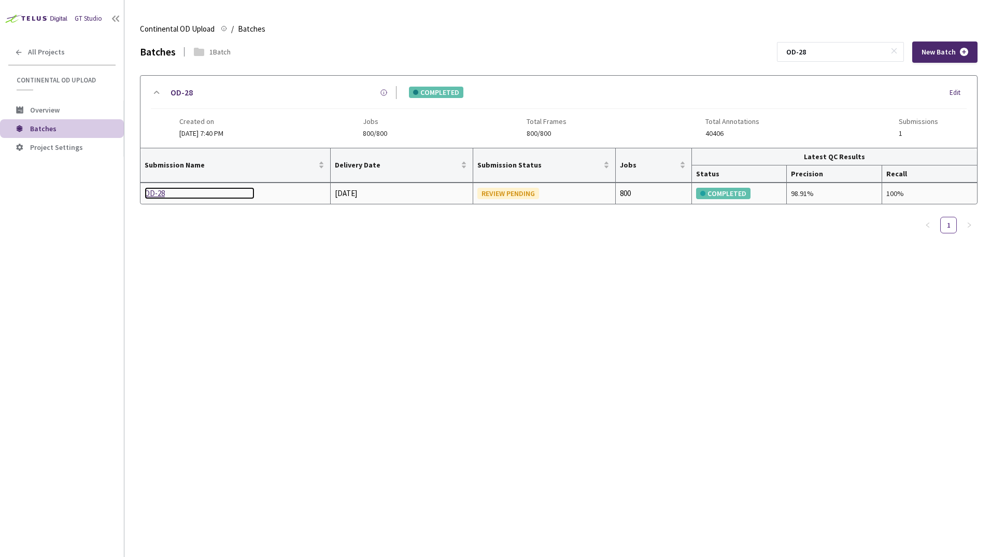
click at [156, 195] on div "OD-28" at bounding box center [200, 193] width 110 height 12
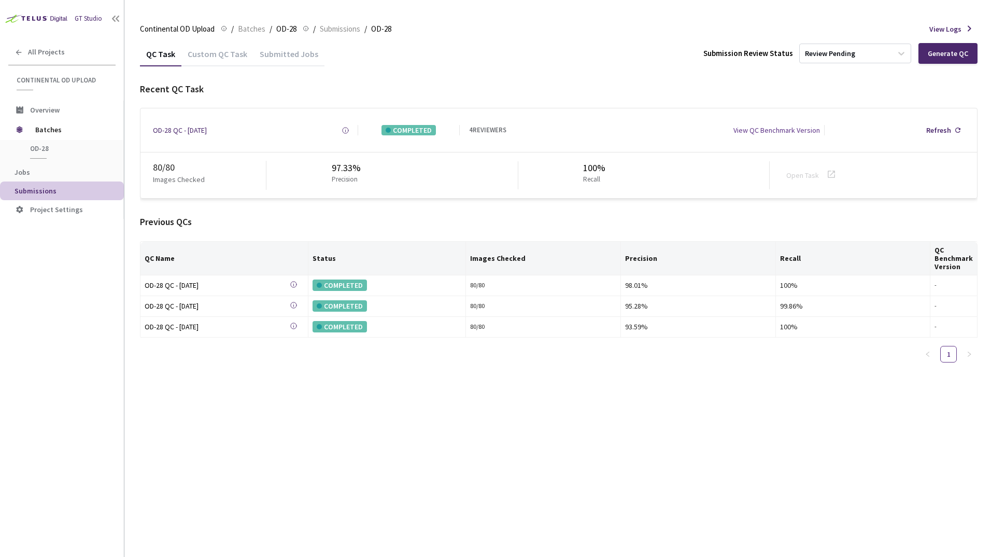
click at [223, 55] on div "Custom QC Task" at bounding box center [217, 58] width 72 height 18
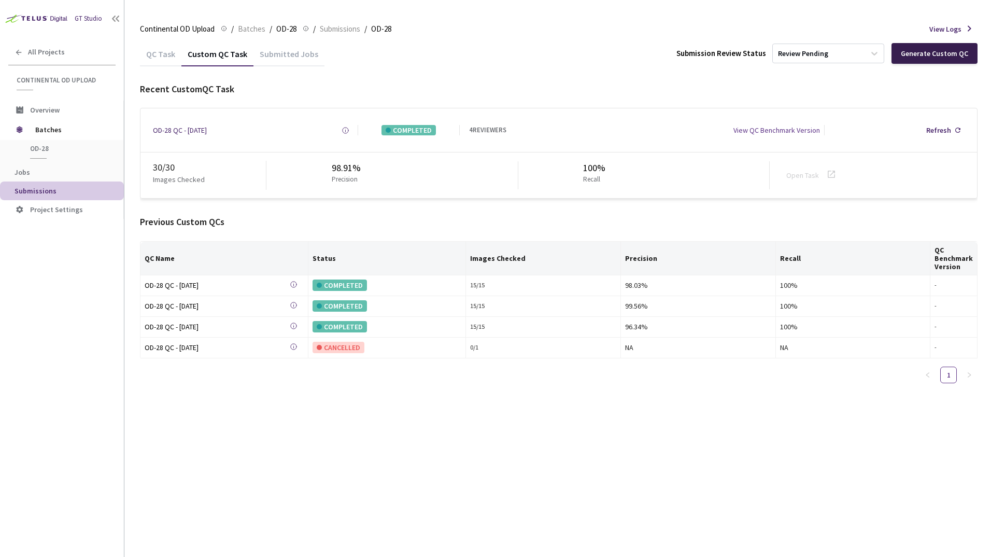
click at [936, 51] on div "Generate Custom QC" at bounding box center [934, 53] width 67 height 8
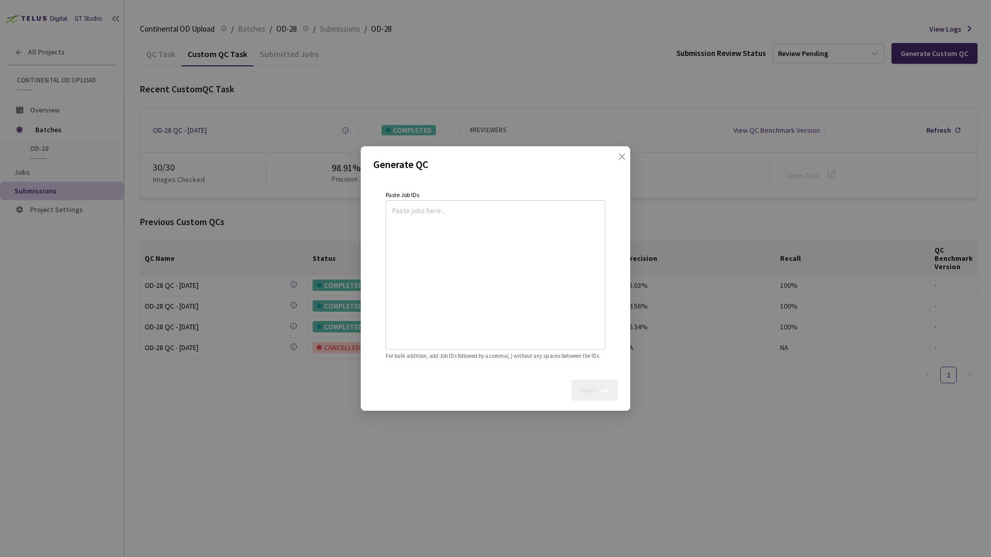
click at [431, 204] on textarea at bounding box center [495, 273] width 206 height 141
paste textarea
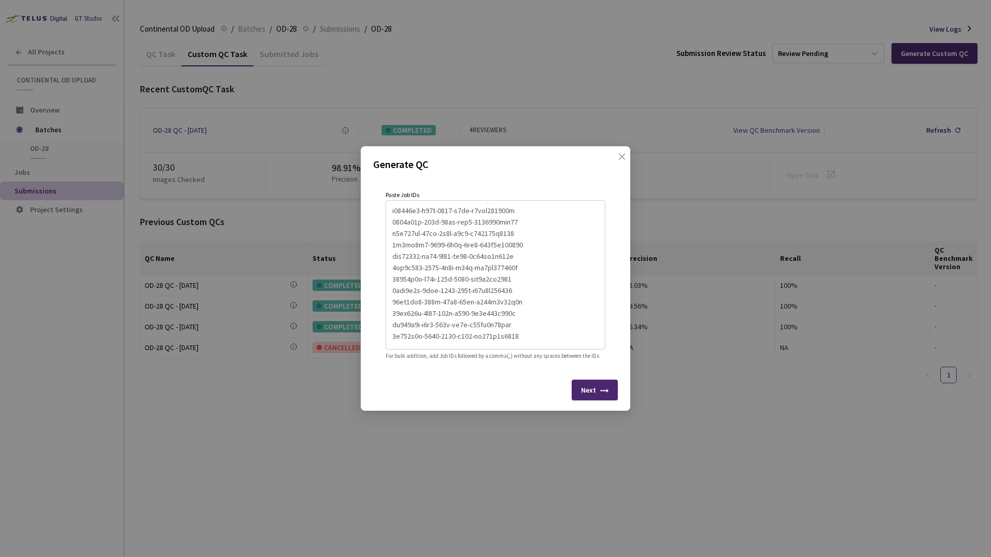
scroll to position [205, 0]
type textarea "60a1e96b-9961-4bf6-a296-f97ac6eb0c17 112cf871-6241-4d71-8ac8-3fa9e1d2b906 853c7…"
click at [594, 394] on div "Next" at bounding box center [588, 390] width 15 height 8
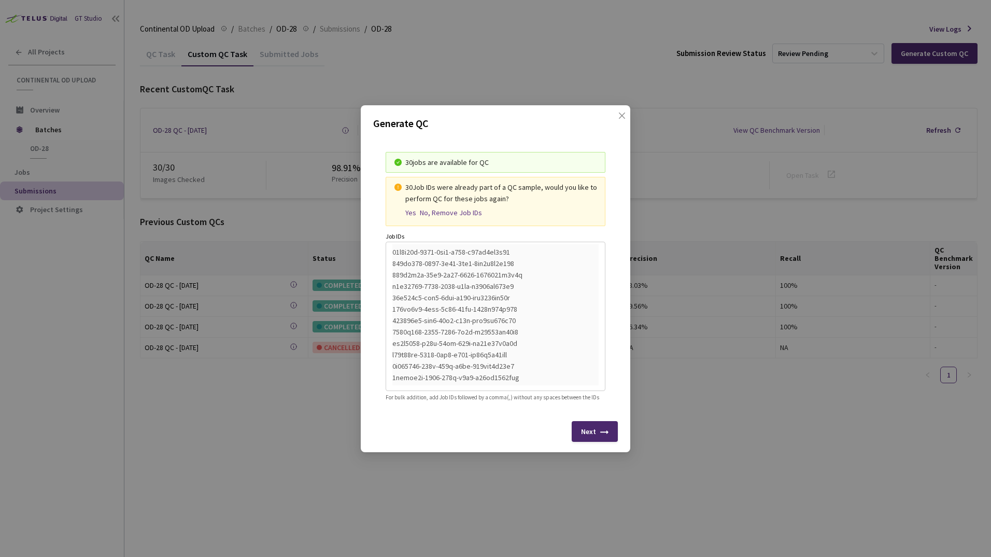
click at [409, 210] on div "Yes" at bounding box center [410, 212] width 11 height 9
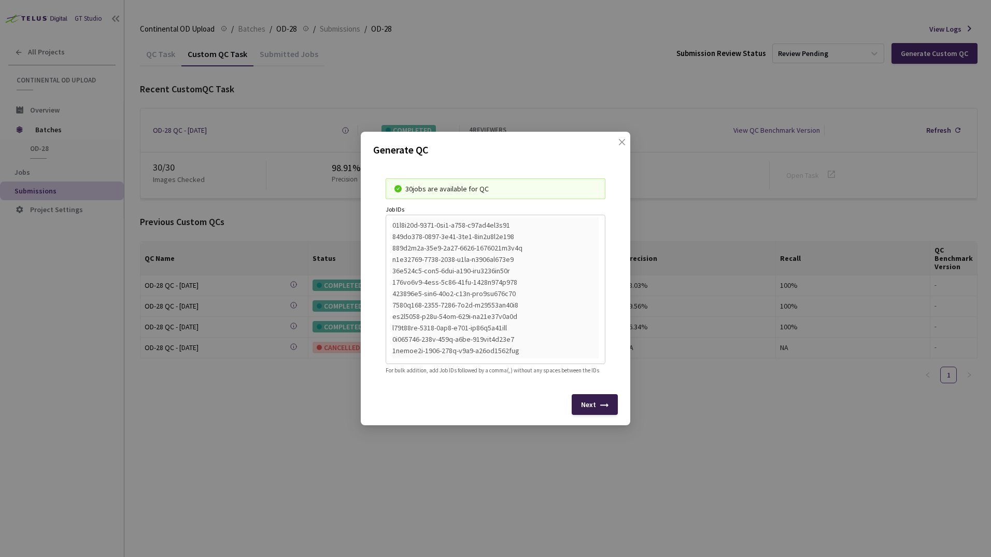
click at [585, 408] on div "Next" at bounding box center [588, 404] width 15 height 8
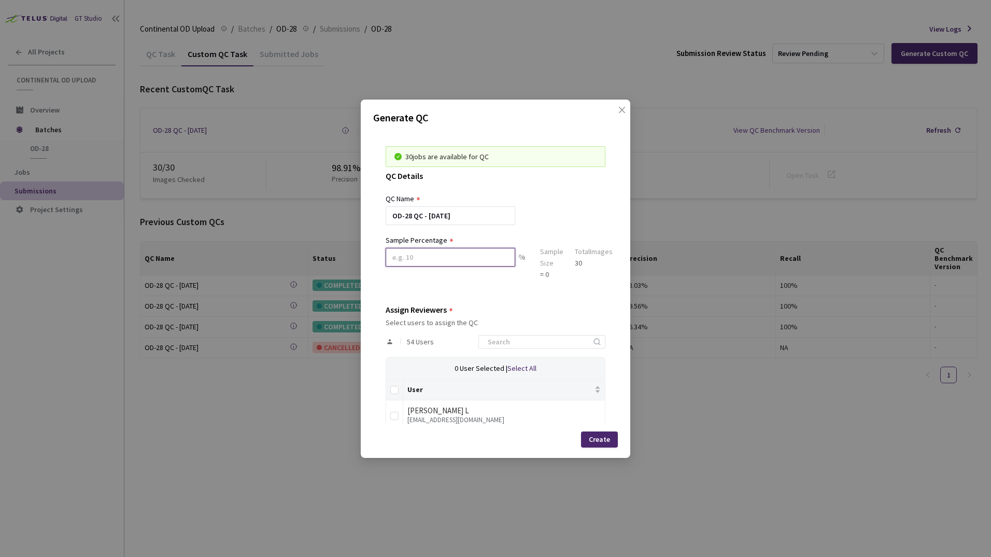
click at [404, 264] on input at bounding box center [451, 257] width 130 height 19
type input "100"
click at [494, 340] on input at bounding box center [537, 341] width 110 height 12
type input "sa"
click at [392, 415] on input "checkbox" at bounding box center [394, 416] width 8 height 8
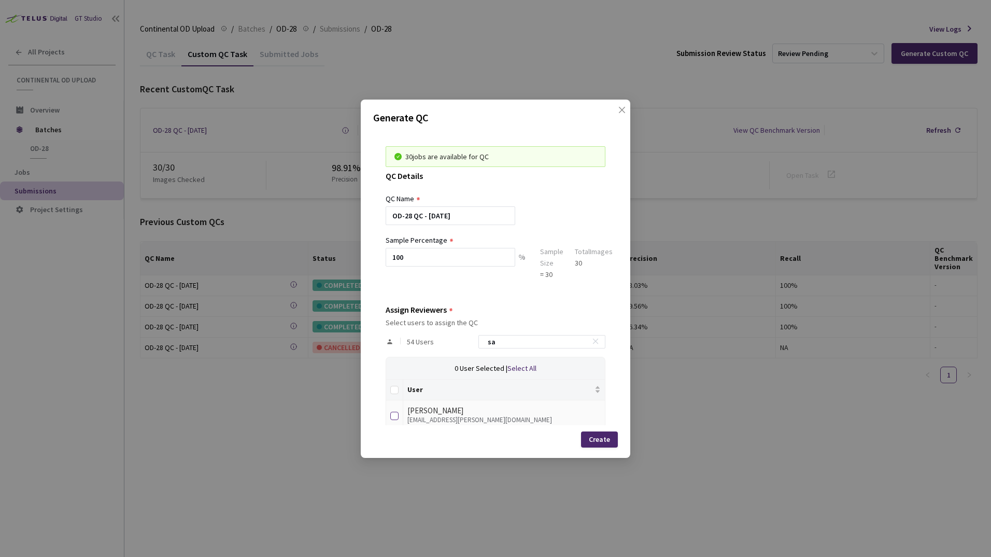
checkbox input "true"
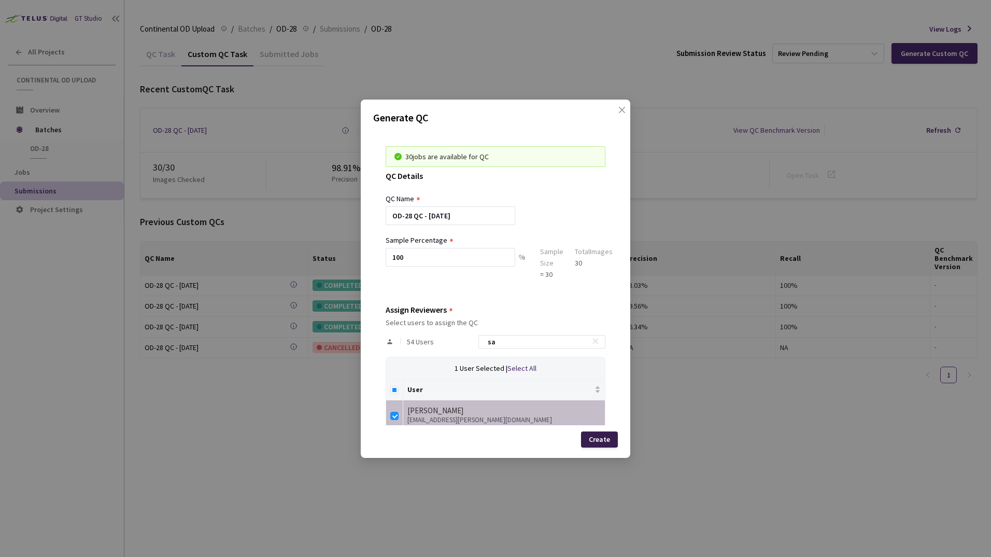
click at [607, 440] on div "Create" at bounding box center [599, 439] width 21 height 8
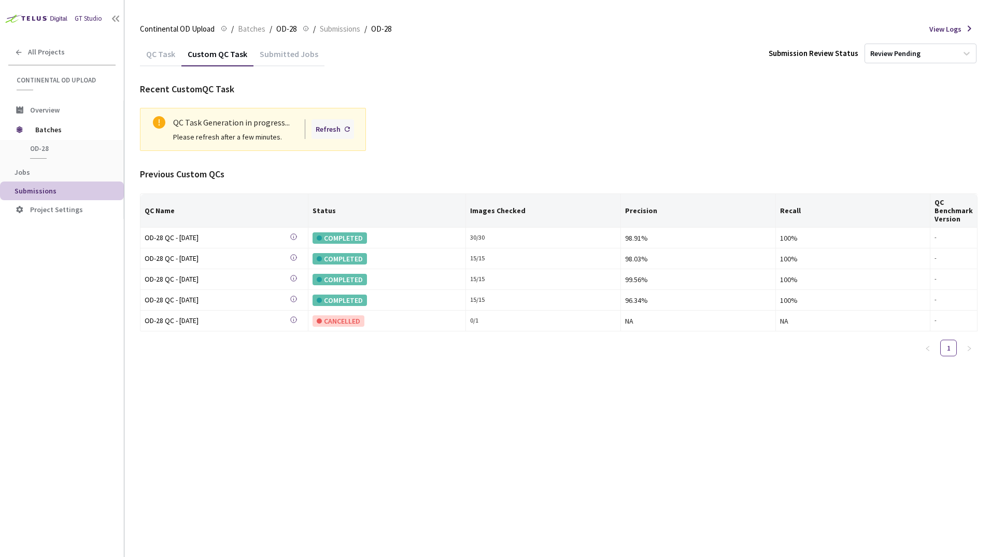
click at [332, 131] on div "Refresh" at bounding box center [328, 128] width 25 height 11
click at [323, 136] on div "Refresh" at bounding box center [333, 129] width 43 height 20
click at [330, 133] on div "Refresh" at bounding box center [328, 128] width 25 height 11
click at [330, 135] on div "Refresh" at bounding box center [333, 129] width 43 height 20
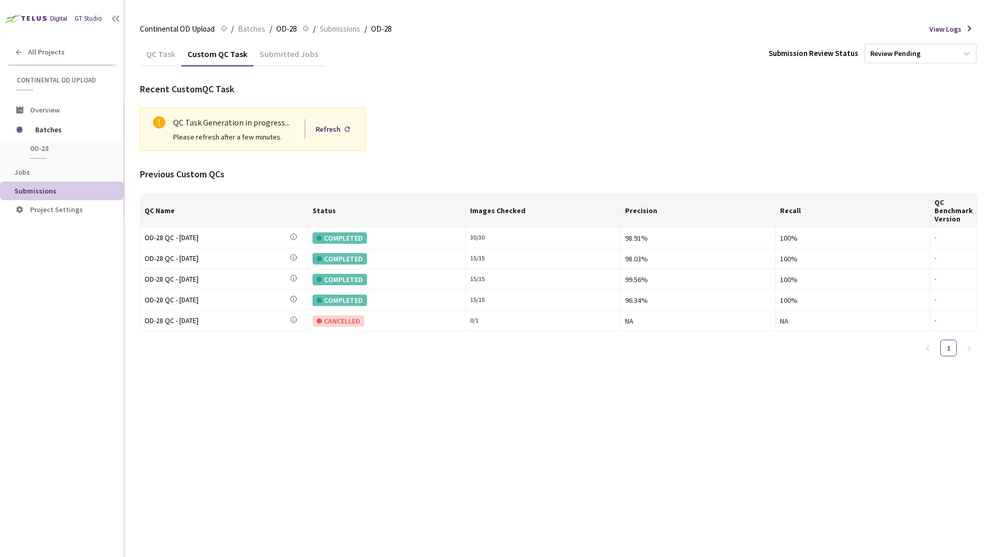
click at [330, 135] on div "Refresh" at bounding box center [333, 129] width 43 height 20
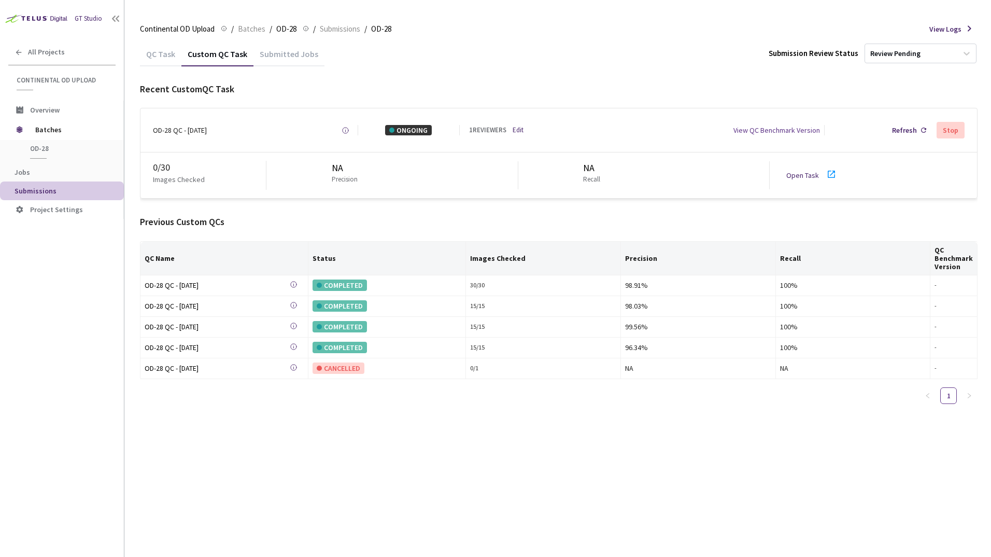
click at [830, 175] on icon at bounding box center [831, 174] width 7 height 7
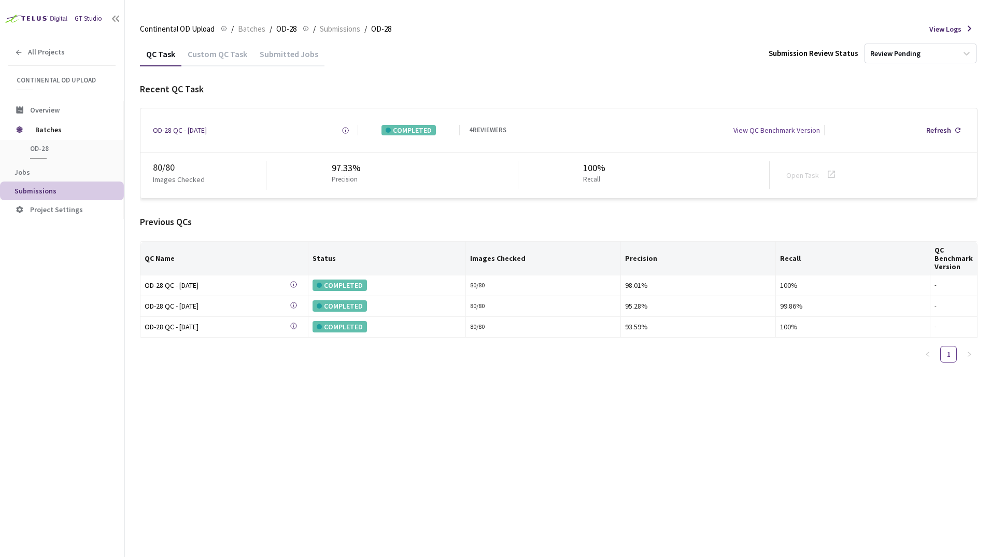
click at [230, 52] on div "Custom QC Task" at bounding box center [217, 58] width 72 height 18
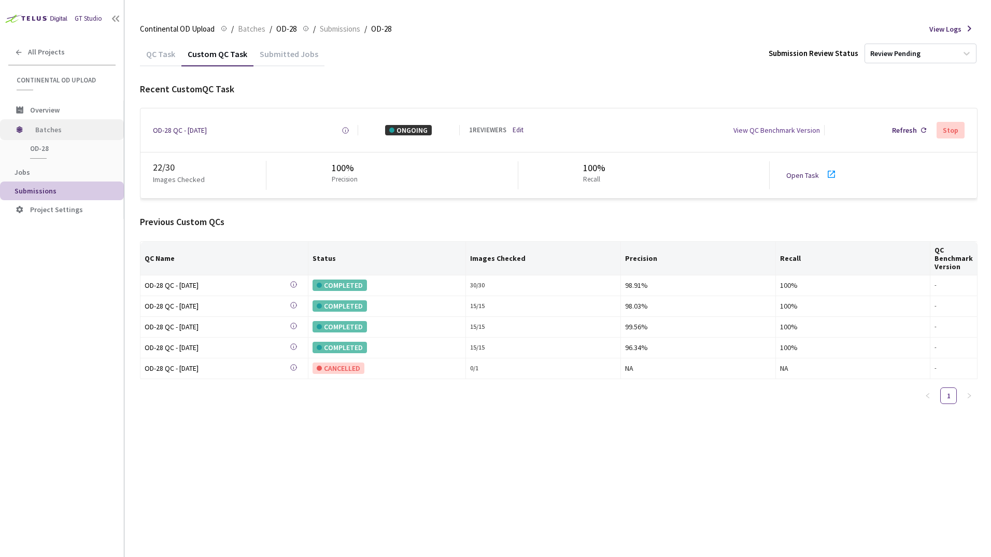
click at [48, 130] on span "Batches" at bounding box center [70, 129] width 71 height 21
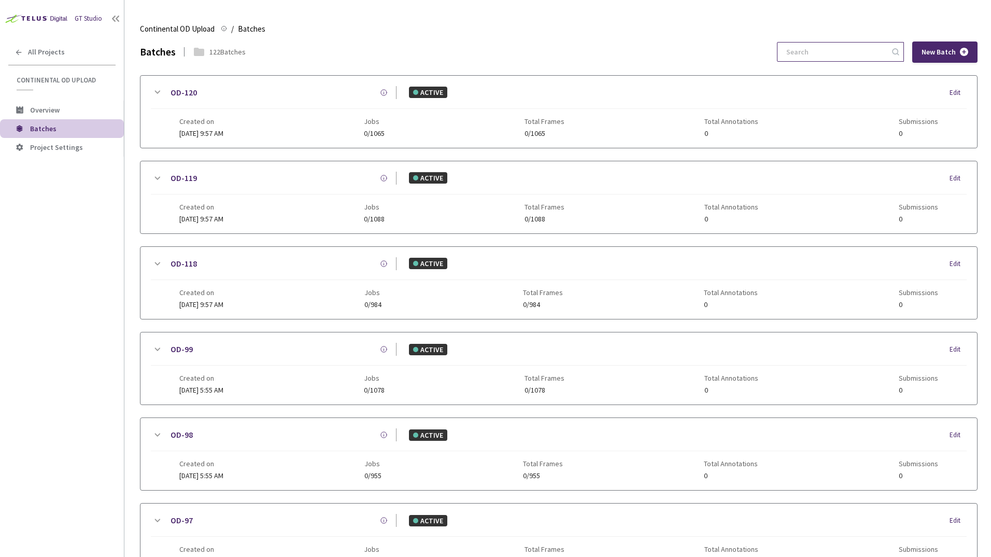
click at [832, 49] on input at bounding box center [835, 52] width 110 height 19
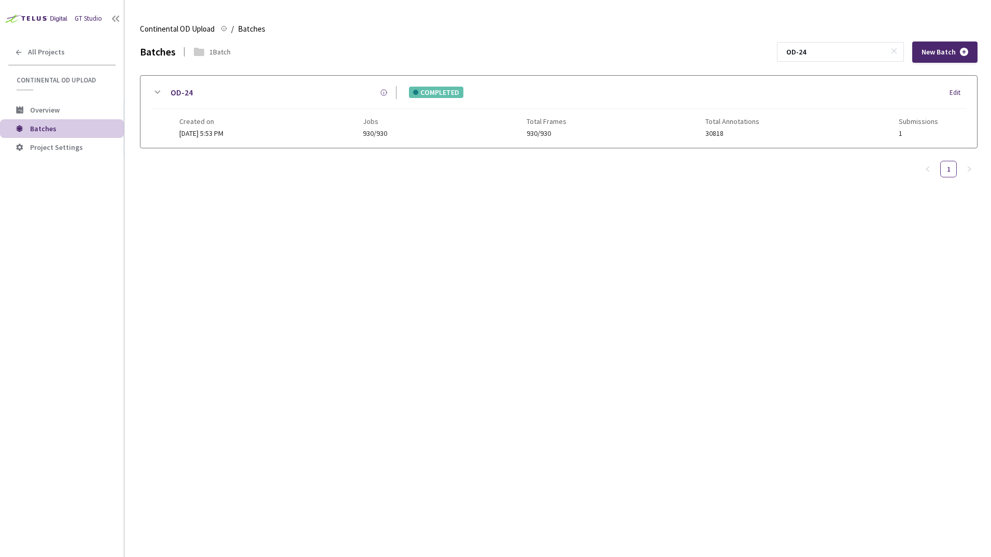
type input "OD-24"
click at [157, 90] on icon at bounding box center [157, 92] width 12 height 12
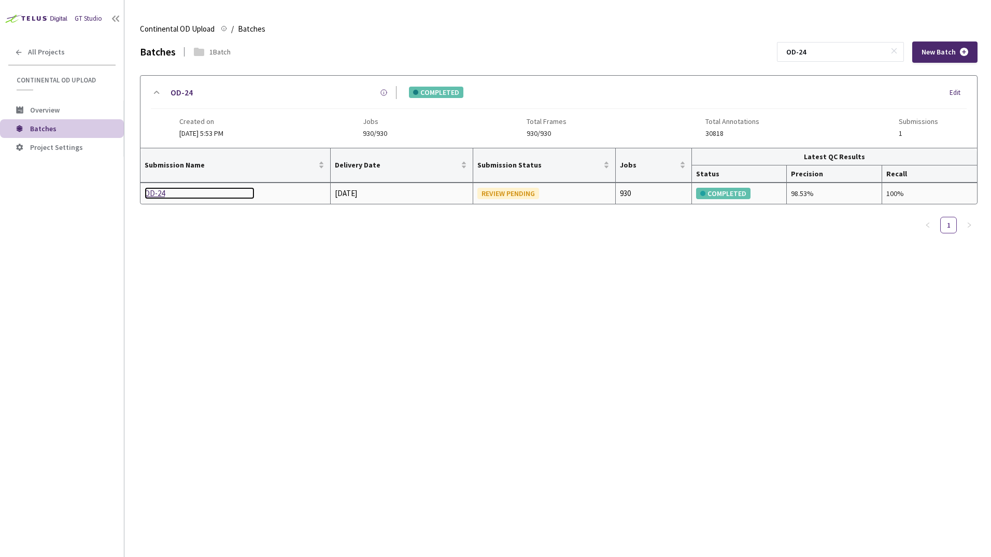
click at [152, 192] on div "OD-24" at bounding box center [200, 193] width 110 height 12
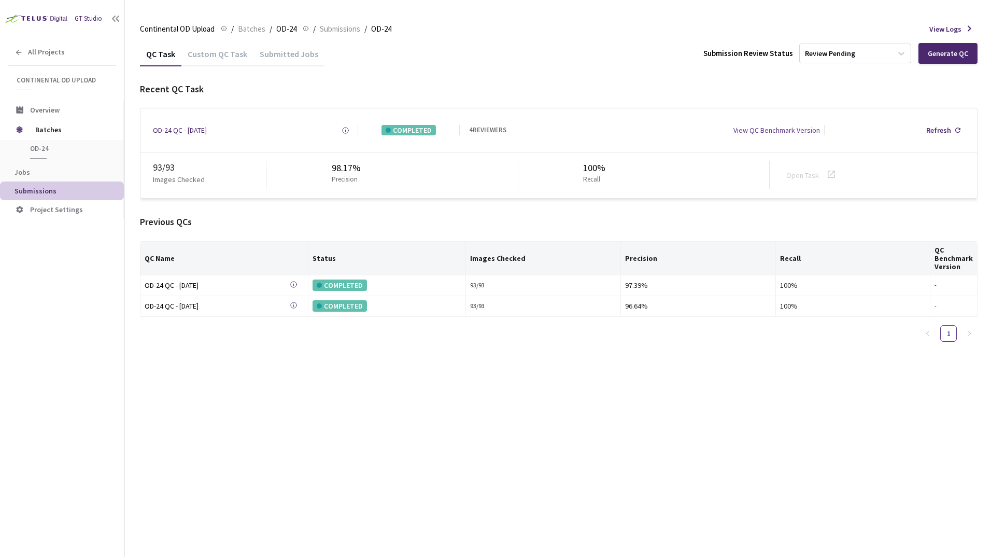
click at [221, 57] on div "Custom QC Task" at bounding box center [217, 58] width 72 height 18
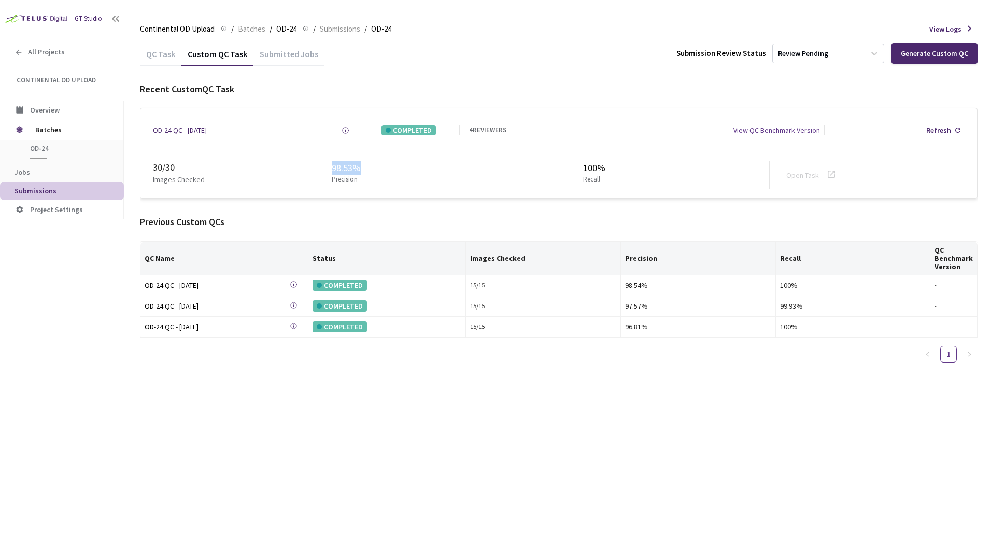
drag, startPoint x: 328, startPoint y: 169, endPoint x: 372, endPoint y: 167, distance: 44.6
click at [372, 167] on div "98.53% Precision" at bounding box center [391, 175] width 251 height 28
drag, startPoint x: 372, startPoint y: 167, endPoint x: 333, endPoint y: 178, distance: 40.5
click at [333, 178] on p "Precision" at bounding box center [345, 180] width 26 height 10
drag, startPoint x: 549, startPoint y: 170, endPoint x: 562, endPoint y: 170, distance: 13.0
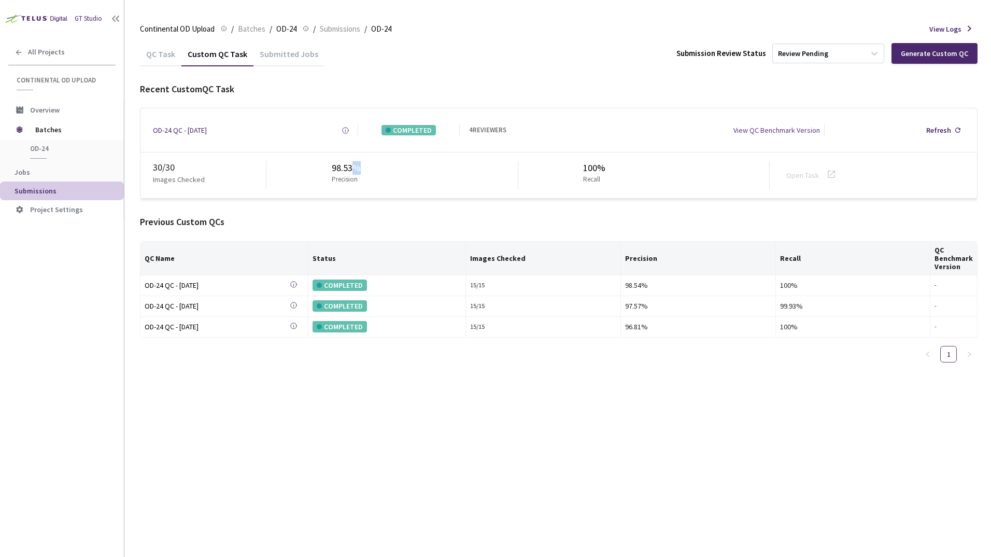
click at [556, 170] on div "30 / 30 Images Checked 98.53% Precision 100% Recall Open Task" at bounding box center [558, 175] width 837 height 46
click at [807, 174] on link "Open Task" at bounding box center [802, 175] width 33 height 9
drag, startPoint x: 809, startPoint y: 173, endPoint x: 855, endPoint y: 175, distance: 45.6
click at [855, 175] on div "30 / 30 Images Checked 98.53% Precision 100% Recall Open Task" at bounding box center [558, 175] width 837 height 46
drag, startPoint x: 830, startPoint y: 175, endPoint x: 738, endPoint y: 164, distance: 93.0
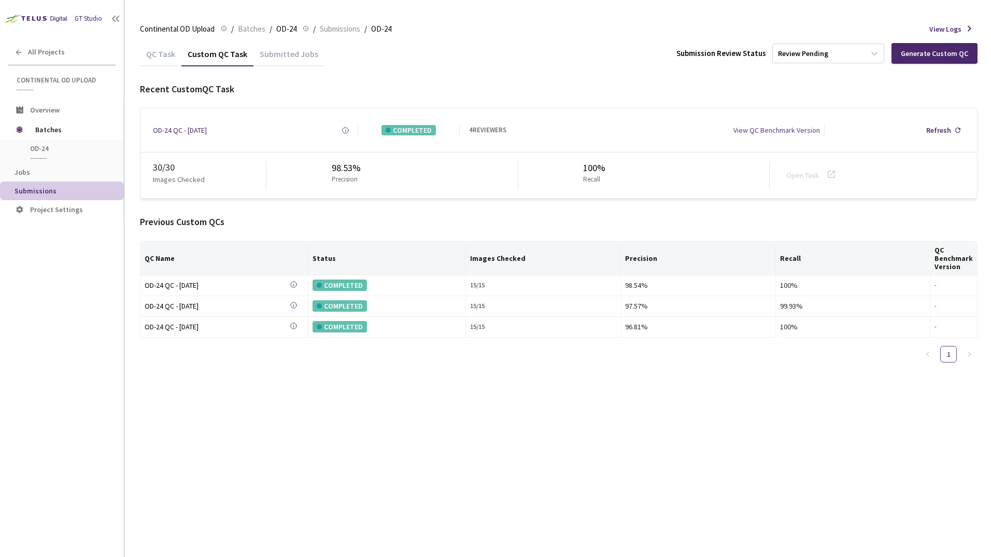
click at [828, 175] on icon at bounding box center [831, 174] width 12 height 12
click at [179, 129] on div "OD-24 QC - 14 Aug, 2025" at bounding box center [180, 130] width 54 height 10
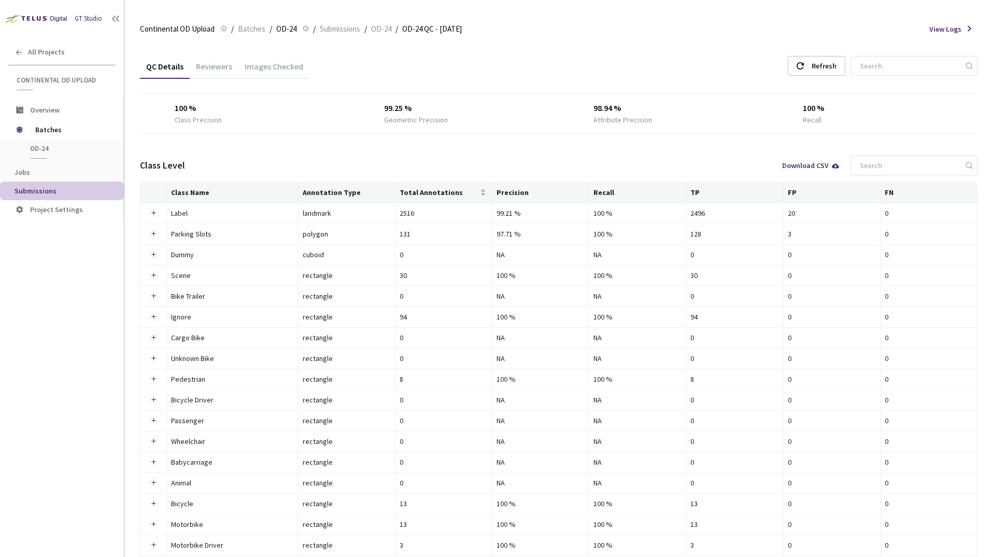
click at [280, 68] on div "Images Checked" at bounding box center [273, 70] width 71 height 18
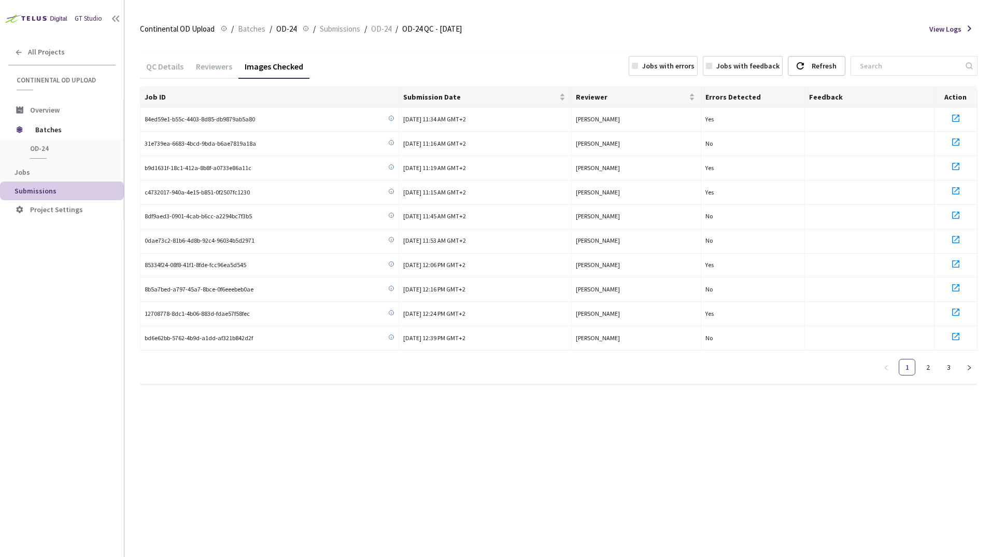
click at [728, 92] on th "Errors Detected" at bounding box center [753, 97] width 104 height 21
click at [926, 372] on link "2" at bounding box center [928, 367] width 16 height 16
click at [948, 372] on link "3" at bounding box center [949, 367] width 16 height 16
click at [908, 372] on link "1" at bounding box center [907, 367] width 16 height 16
drag, startPoint x: 269, startPoint y: 118, endPoint x: 136, endPoint y: 121, distance: 132.7
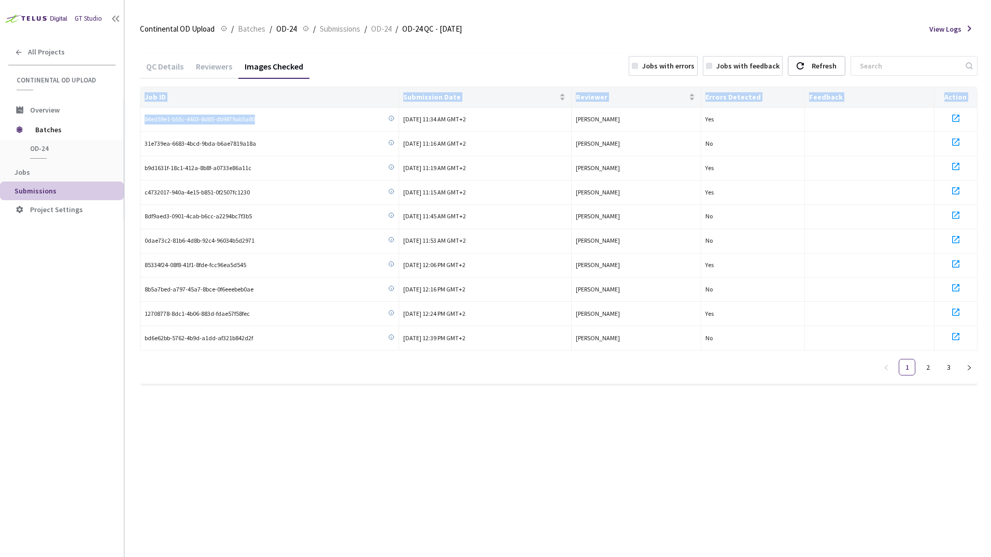
click at [136, 121] on main "Continental OD Upload Continental OD Upload / Batches / OD-24 OD-24 / Submissio…" at bounding box center [557, 278] width 867 height 557
drag, startPoint x: 136, startPoint y: 121, endPoint x: 157, endPoint y: 122, distance: 20.8
click at [157, 122] on span "84ed59e1-b55c-4403-8d85-db9879ab5a80" at bounding box center [200, 120] width 110 height 10
drag, startPoint x: 144, startPoint y: 119, endPoint x: 254, endPoint y: 116, distance: 109.9
click at [254, 116] on td "84ed59e1-b55c-4403-8d85-db9879ab5a80" at bounding box center [269, 120] width 259 height 24
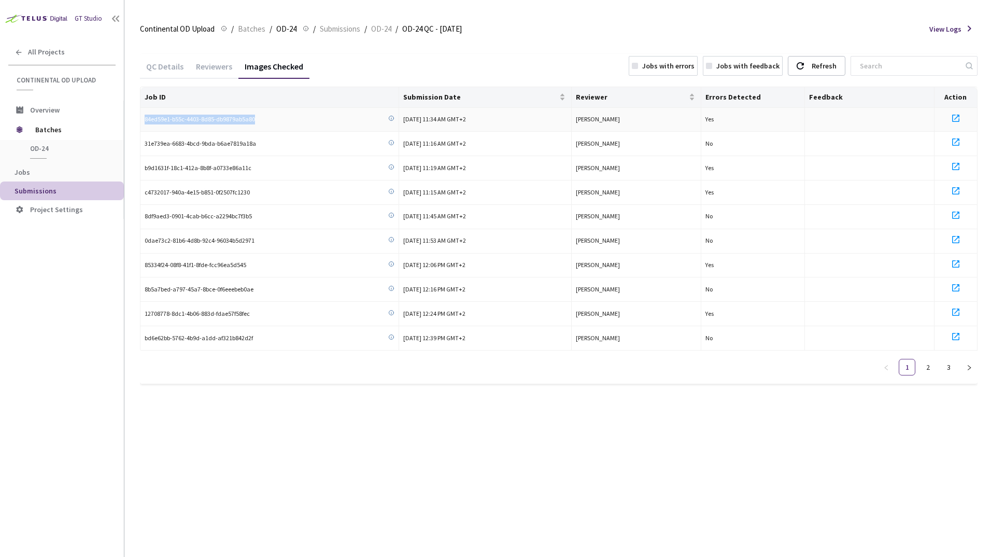
copy span "84ed59e1-b55c-4403-8d85-db9879ab5a80"
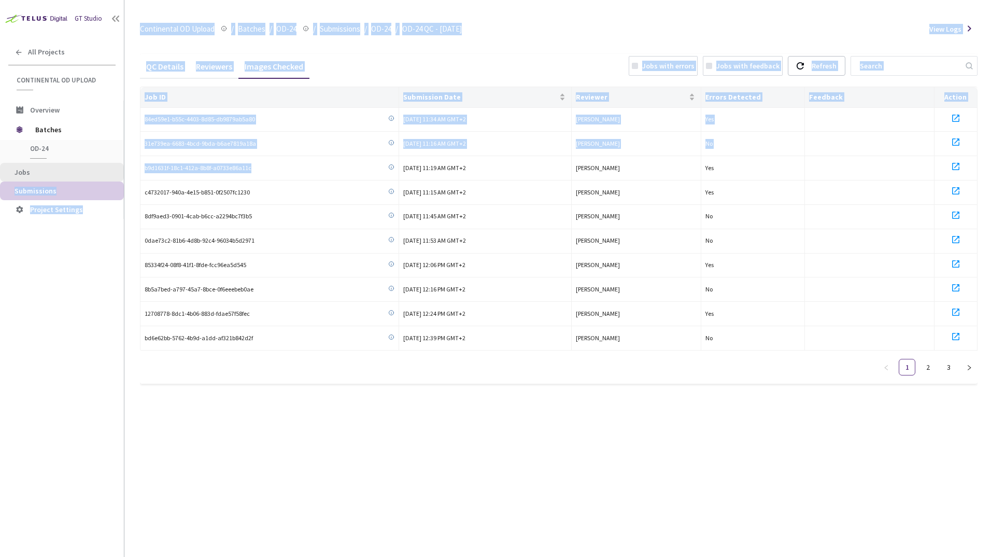
drag, startPoint x: 285, startPoint y: 169, endPoint x: 121, endPoint y: 170, distance: 163.8
click at [121, 170] on div "GT Studio All Projects Continental OD Upload Continental OD Upload Overview Bat…" at bounding box center [495, 278] width 991 height 557
click at [253, 157] on tbody "84ed59e1-b55c-4403-8d85-db9879ab5a80 14 Aug, 2025 at 11:34 AM GMT+2 NAVYASHREE …" at bounding box center [558, 229] width 837 height 243
click at [253, 168] on div "b9d1631f-18c1-412a-8b8f-a0733e86a11c" at bounding box center [270, 168] width 250 height 10
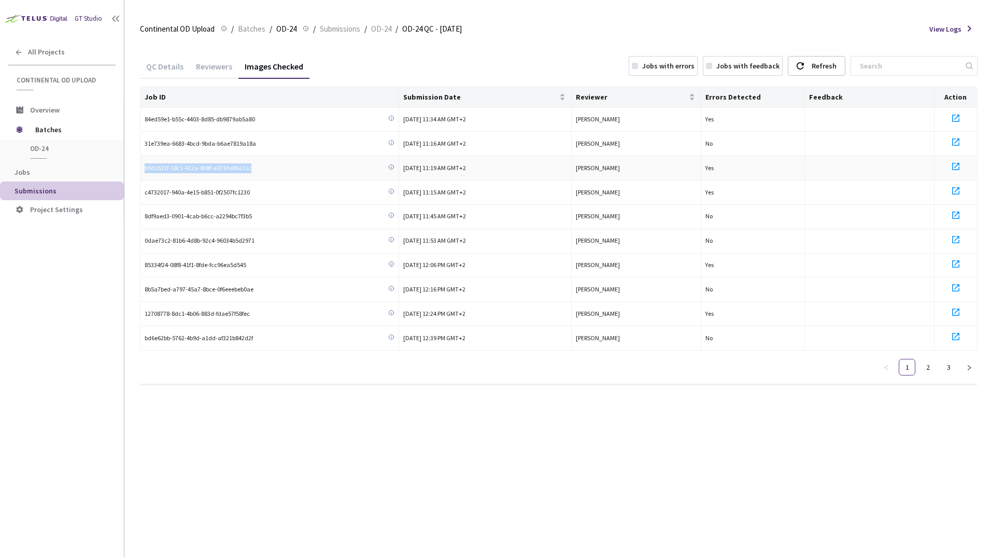
drag, startPoint x: 246, startPoint y: 168, endPoint x: 146, endPoint y: 176, distance: 100.3
click at [146, 176] on td "b9d1631f-18c1-412a-8b8f-a0733e86a11c" at bounding box center [269, 168] width 259 height 24
copy span "b9d1631f-18c1-412a-8b8f-a0733e86a11c"
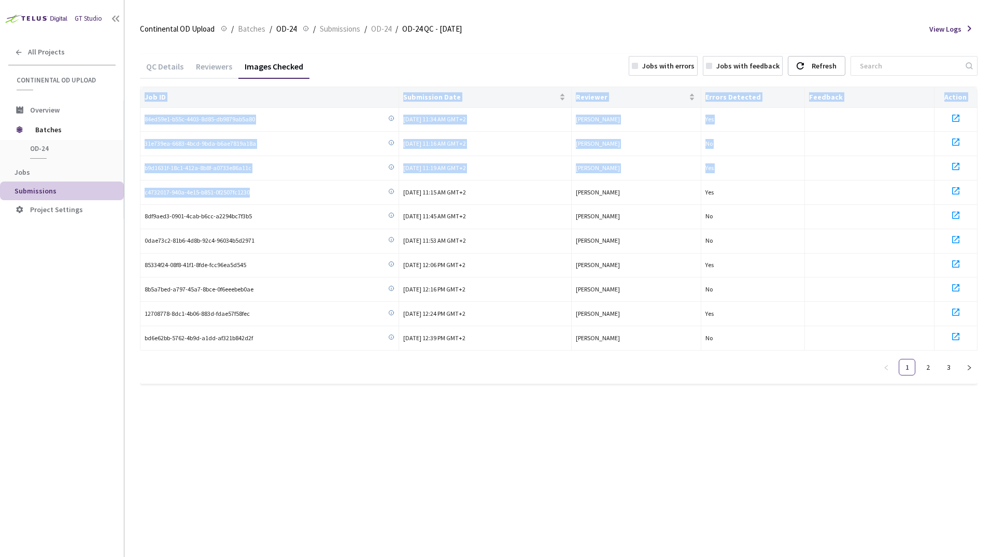
drag, startPoint x: 259, startPoint y: 191, endPoint x: 135, endPoint y: 195, distance: 124.0
click at [135, 195] on main "Continental OD Upload Continental OD Upload / Batches / OD-24 OD-24 / Submissio…" at bounding box center [557, 278] width 867 height 557
drag, startPoint x: 135, startPoint y: 195, endPoint x: 160, endPoint y: 194, distance: 24.9
click at [160, 194] on span "c4732017-940a-4e15-b851-0f2507fc1230" at bounding box center [197, 193] width 105 height 10
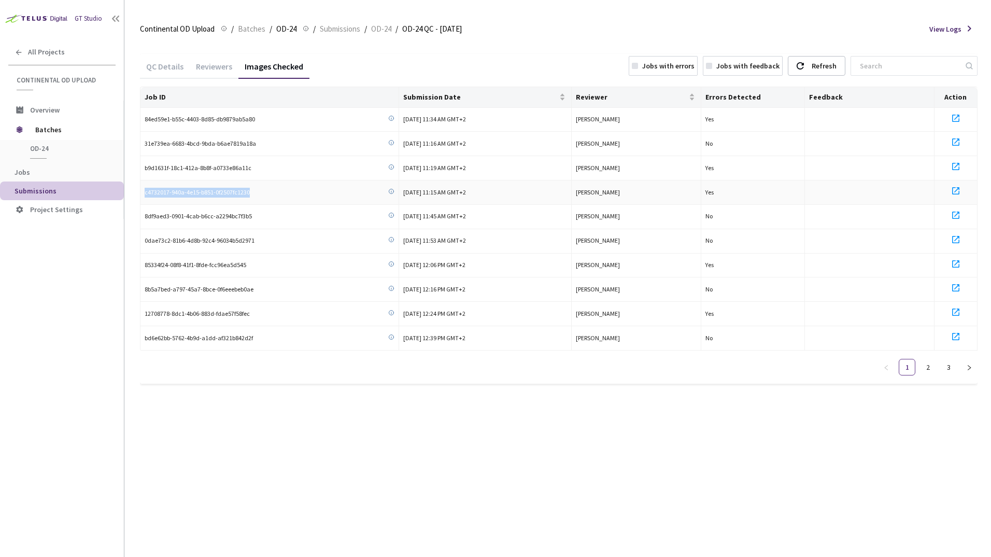
drag, startPoint x: 248, startPoint y: 194, endPoint x: 144, endPoint y: 193, distance: 104.2
click at [144, 193] on td "c4732017-940a-4e15-b851-0f2507fc1230" at bounding box center [269, 192] width 259 height 24
copy span "c4732017-940a-4e15-b851-0f2507fc1230"
drag, startPoint x: 247, startPoint y: 264, endPoint x: 143, endPoint y: 265, distance: 104.2
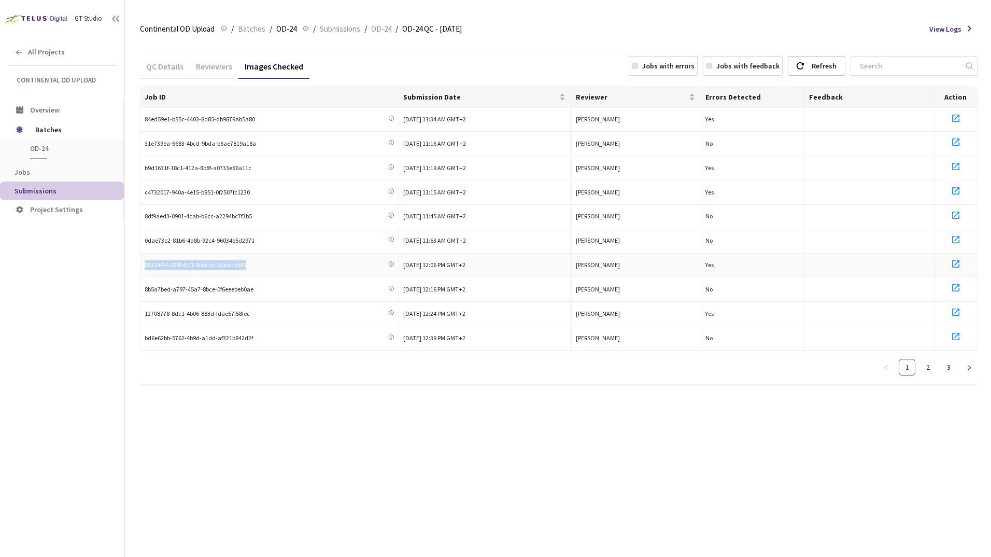
click at [143, 265] on td "85334f24-08f8-41f1-8fde-fcc96ea5d545" at bounding box center [269, 265] width 259 height 24
copy span "85334f24-08f8-41f1-8fde-fcc96ea5d545"
drag, startPoint x: 247, startPoint y: 316, endPoint x: 142, endPoint y: 315, distance: 104.7
click at [142, 315] on td "12708778-8dc1-4b06-883d-fdae57f58fec" at bounding box center [269, 314] width 259 height 24
drag, startPoint x: 226, startPoint y: 315, endPoint x: 142, endPoint y: 314, distance: 84.5
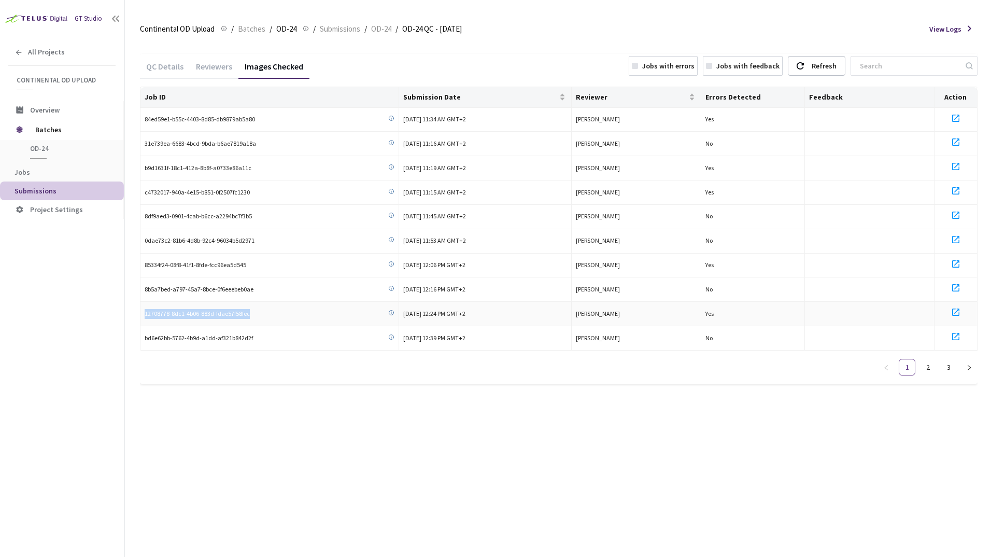
click at [142, 314] on td "12708778-8dc1-4b06-883d-fdae57f58fec" at bounding box center [269, 314] width 259 height 24
copy span "12708778-8dc1-4b06-883d-fdae57f58fec"
click at [925, 368] on link "2" at bounding box center [928, 367] width 16 height 16
drag, startPoint x: 240, startPoint y: 194, endPoint x: 144, endPoint y: 196, distance: 96.4
click at [144, 196] on td "206eb3ae-2d51-4f75-9d80-4c2aae89e4ce" at bounding box center [269, 192] width 259 height 24
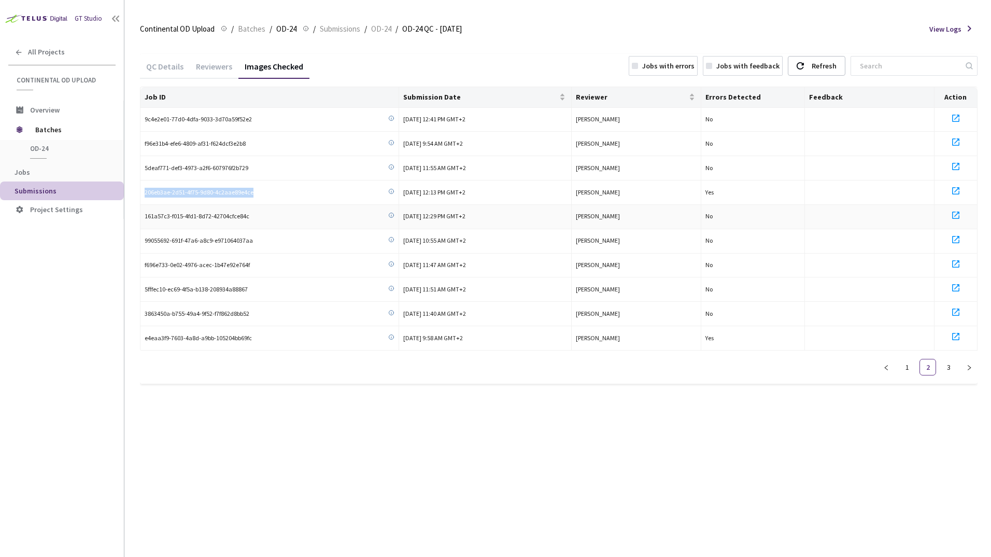
copy span "206eb3ae-2d51-4f75-9d80-4c2aae89e4ce"
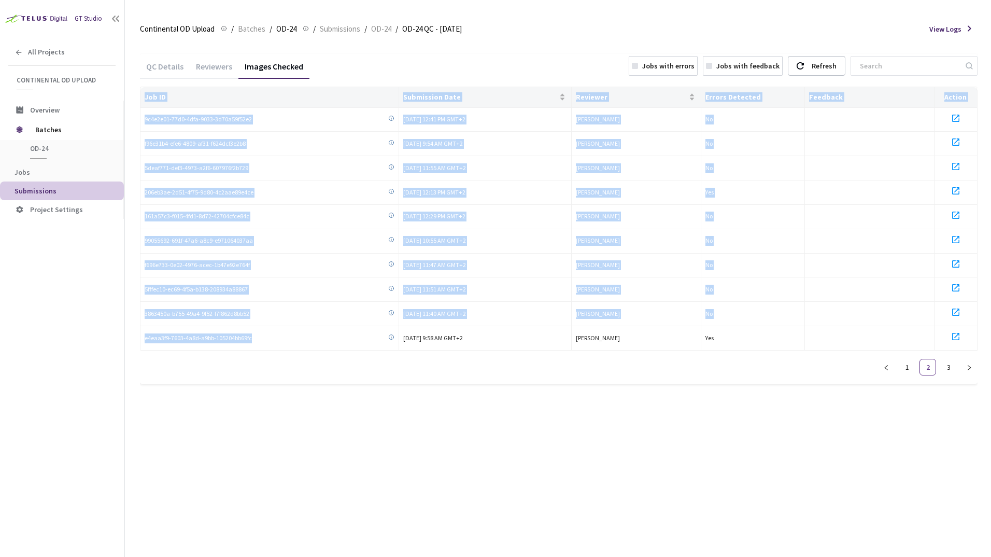
drag, startPoint x: 252, startPoint y: 338, endPoint x: 140, endPoint y: 338, distance: 112.0
click at [140, 338] on div "Job ID Submission Date Reviewer Errors Detected Feedback Action 9c4e2e01-77d0-4…" at bounding box center [559, 219] width 838 height 264
click at [144, 338] on td "e4eaa3f9-7603-4a8d-a9bb-105204bb69fc" at bounding box center [269, 338] width 259 height 24
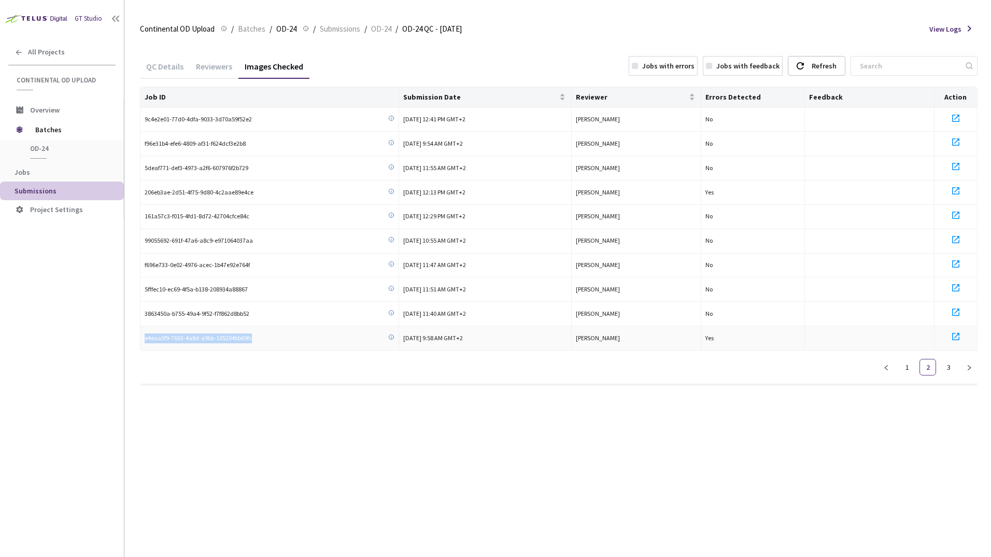
drag, startPoint x: 144, startPoint y: 338, endPoint x: 241, endPoint y: 336, distance: 96.9
click at [241, 336] on td "e4eaa3f9-7603-4a8d-a9bb-105204bb69fc" at bounding box center [269, 338] width 259 height 24
click at [946, 369] on link "3" at bounding box center [949, 367] width 16 height 16
drag, startPoint x: 253, startPoint y: 120, endPoint x: 143, endPoint y: 119, distance: 109.9
click at [143, 119] on td "2c6d19da-48be-4409-a2c1-1b17458c54be" at bounding box center [269, 120] width 259 height 24
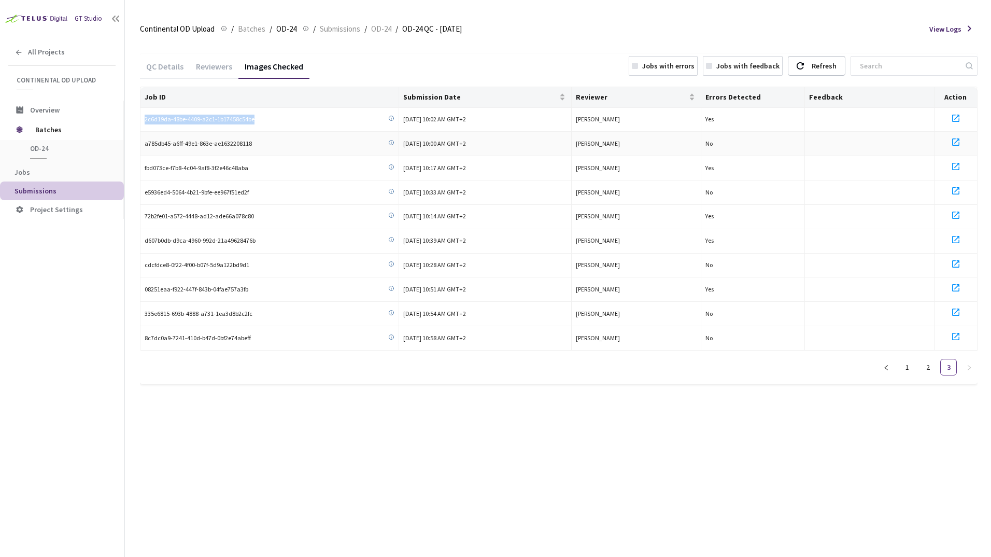
copy span "2c6d19da-48be-4409-a2c1-1b17458c54be"
drag, startPoint x: 249, startPoint y: 171, endPoint x: 144, endPoint y: 168, distance: 105.2
click at [144, 168] on td "fbd073ce-f7b8-4c04-9af8-3f2e46c48aba" at bounding box center [269, 168] width 259 height 24
copy span "fbd073ce-f7b8-4c04-9af8-3f2e46c48aba"
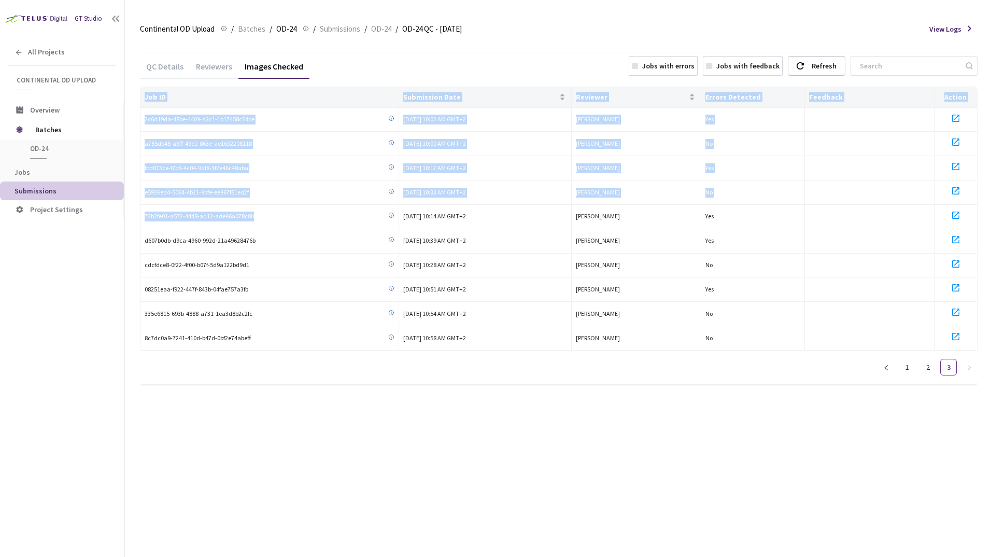
drag, startPoint x: 263, startPoint y: 216, endPoint x: 137, endPoint y: 217, distance: 126.0
click at [137, 217] on main "Continental OD Upload Continental OD Upload / Batches / OD-24 OD-24 / Submissio…" at bounding box center [557, 278] width 867 height 557
click at [196, 221] on span "72b2fe01-a572-4448-ad12-ade66a078c80" at bounding box center [199, 216] width 109 height 10
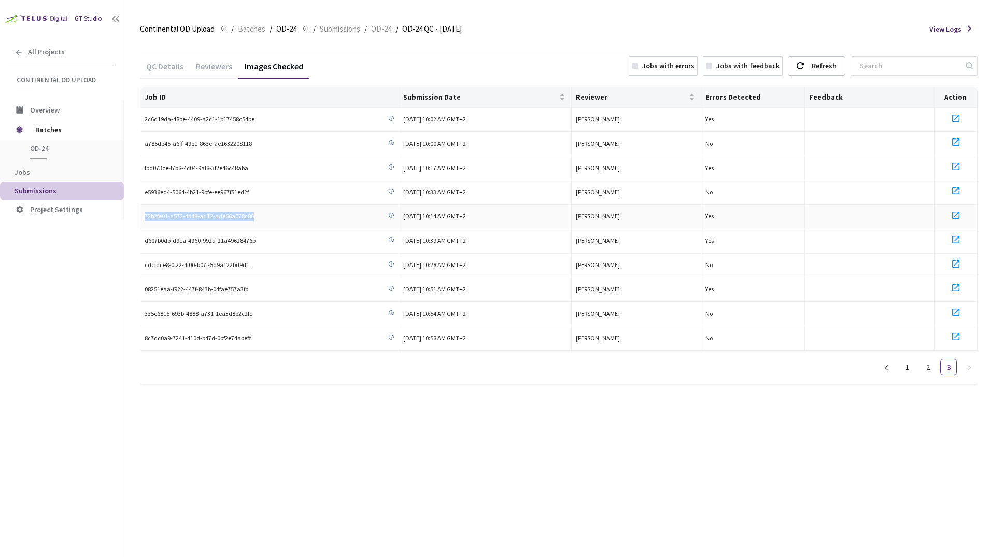
drag, startPoint x: 257, startPoint y: 215, endPoint x: 144, endPoint y: 215, distance: 113.0
click at [144, 215] on td "72b2fe01-a572-4448-ad12-ade66a078c80" at bounding box center [269, 217] width 259 height 24
copy span "72b2fe01-a572-4448-ad12-ade66a078c80"
drag, startPoint x: 256, startPoint y: 241, endPoint x: 143, endPoint y: 241, distance: 113.0
click at [143, 241] on td "d607b0db-d9ca-4960-992d-21a49628476b" at bounding box center [269, 241] width 259 height 24
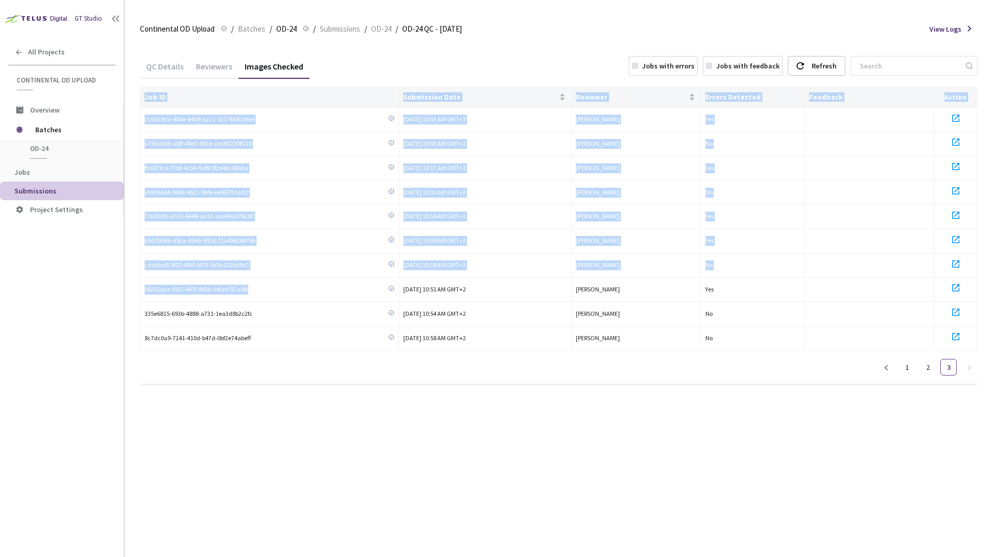
drag, startPoint x: 243, startPoint y: 289, endPoint x: 124, endPoint y: 289, distance: 118.7
click at [124, 289] on main "Continental OD Upload Continental OD Upload / Batches / OD-24 OD-24 / Submissio…" at bounding box center [557, 278] width 867 height 557
drag, startPoint x: 124, startPoint y: 289, endPoint x: 168, endPoint y: 297, distance: 44.7
click at [168, 297] on td "08251eaa-f922-447f-843b-04fae757a3fb" at bounding box center [269, 289] width 259 height 24
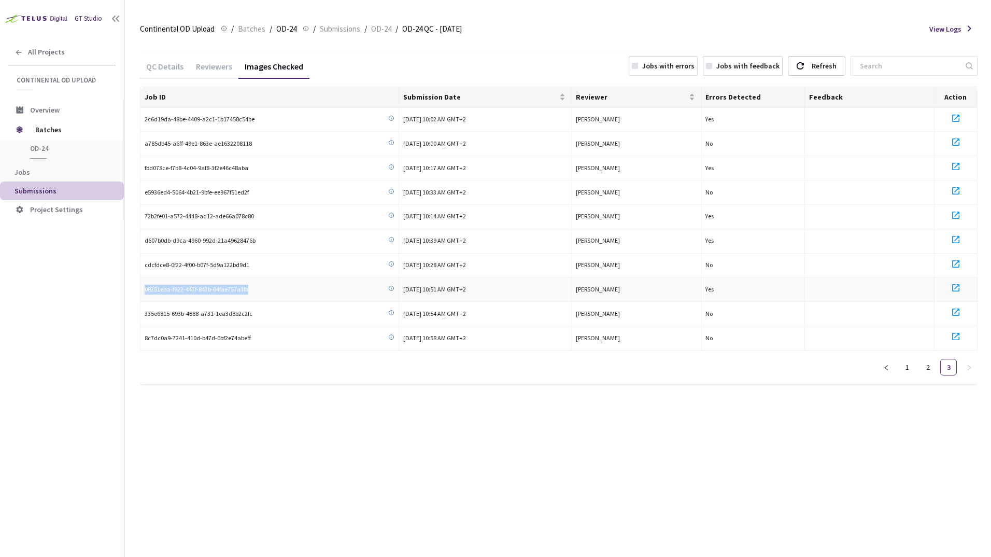
drag, startPoint x: 257, startPoint y: 293, endPoint x: 140, endPoint y: 292, distance: 116.6
click at [140, 292] on td "08251eaa-f922-447f-843b-04fae757a3fb" at bounding box center [269, 289] width 259 height 24
click at [174, 72] on div "QC Details" at bounding box center [165, 70] width 50 height 18
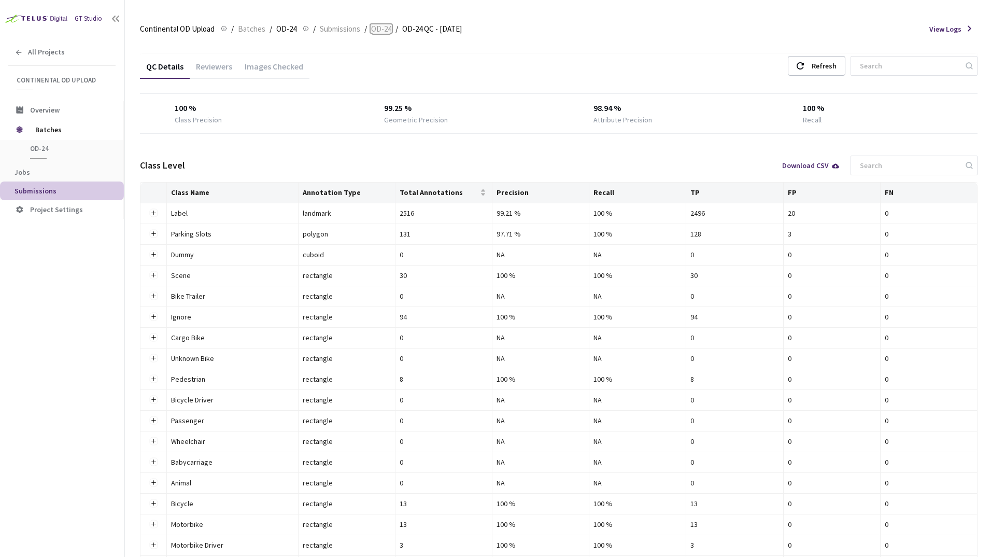
click at [379, 30] on span "OD-24" at bounding box center [381, 29] width 20 height 12
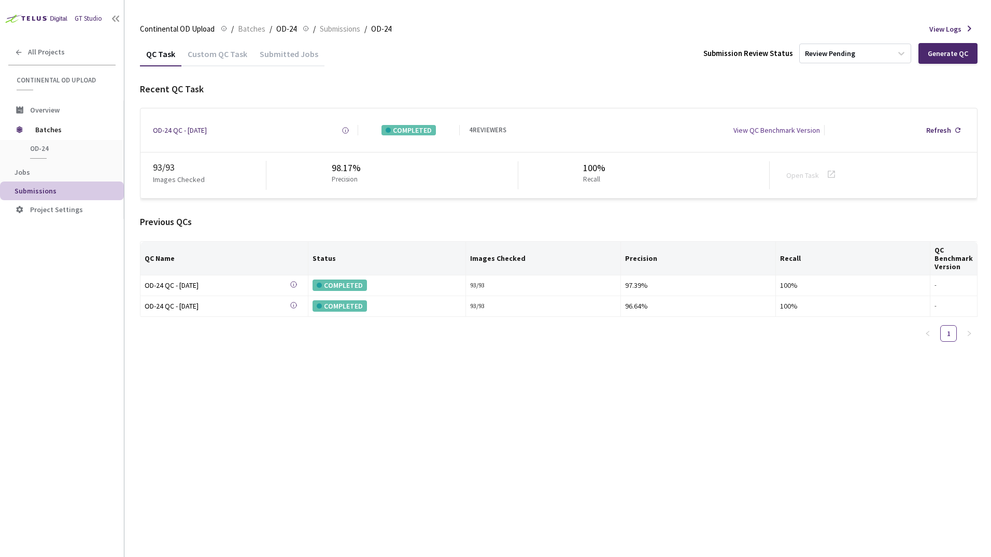
click at [228, 59] on div "Custom QC Task" at bounding box center [217, 58] width 72 height 18
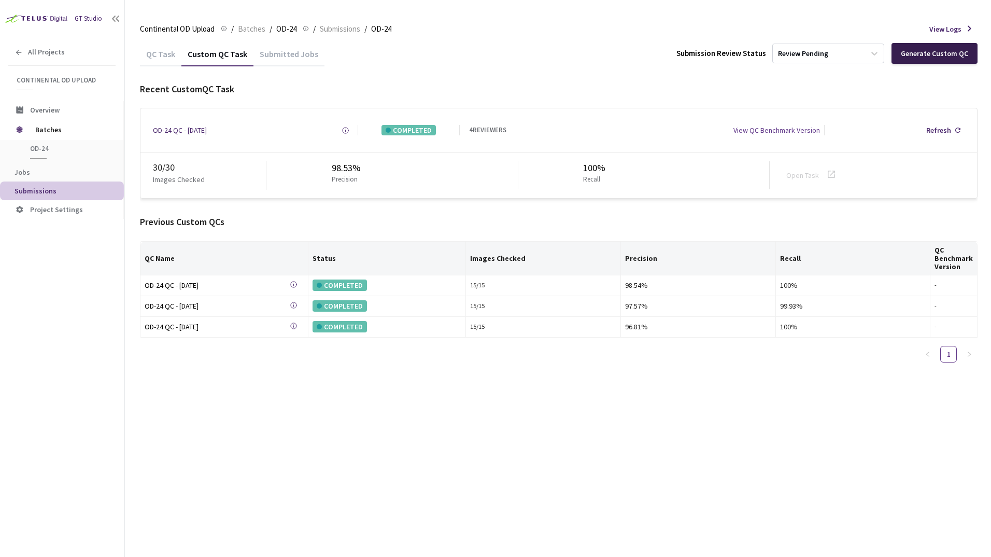
click at [946, 52] on div "Generate Custom QC" at bounding box center [934, 53] width 67 height 8
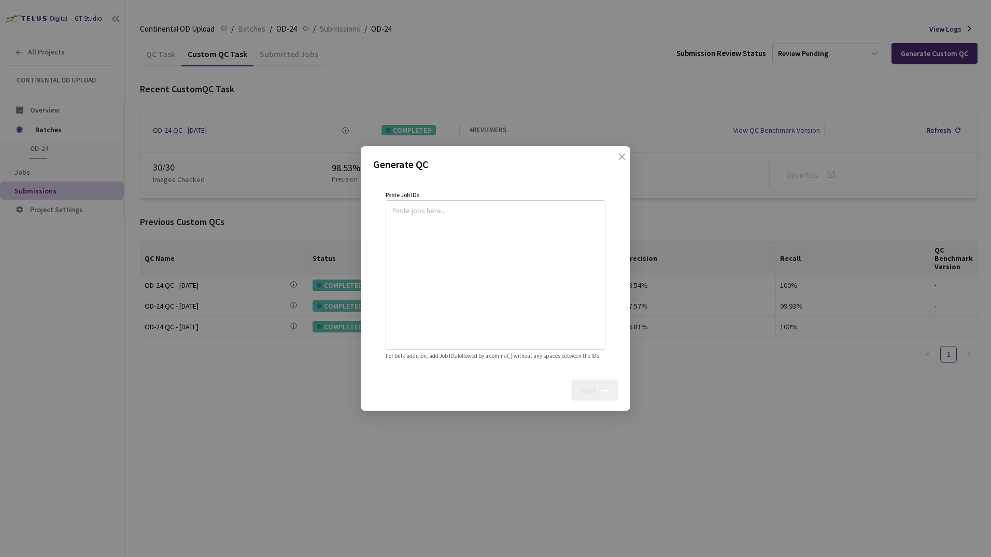
click at [439, 244] on textarea at bounding box center [495, 273] width 206 height 141
paste textarea
click at [410, 221] on textarea "84ed59e1-b55c-4403-8d85-db9879ab5a80" at bounding box center [495, 273] width 206 height 141
click at [529, 203] on textarea "84ed59e1-b55c-4403-8d85-db9879ab5a80" at bounding box center [495, 273] width 206 height 141
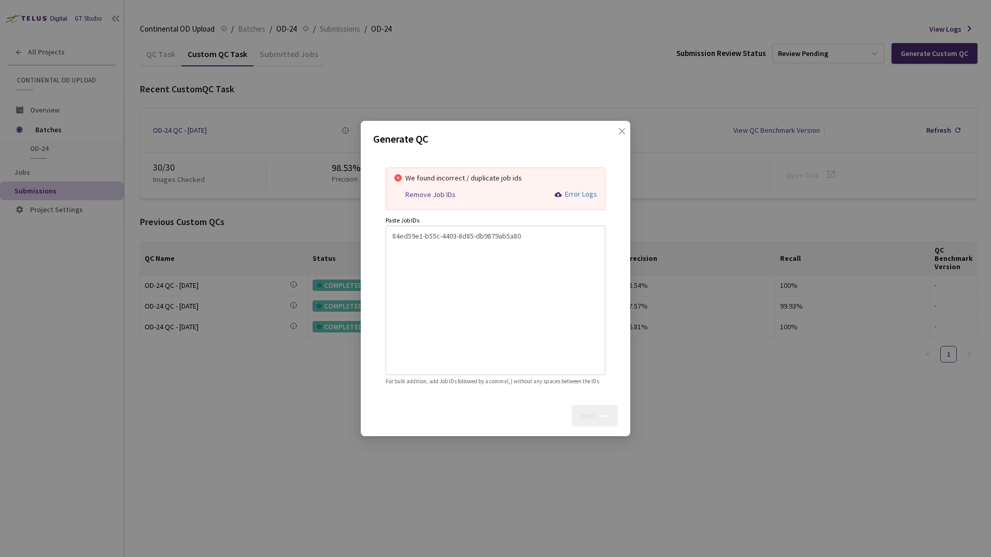
click at [528, 233] on textarea "84ed59e1-b55c-4403-8d85-db9879ab5a80" at bounding box center [495, 298] width 206 height 141
click at [408, 248] on textarea "84ed59e1-b55c-4403-8d85-db9879ab5a80" at bounding box center [495, 298] width 206 height 141
paste textarea
click at [412, 246] on textarea "84ed59e1-b55c-4403-8d85-db9879ab5a80" at bounding box center [495, 298] width 206 height 141
click at [401, 256] on textarea "84ed59e1-b55c-4403-8d85-db9879ab5a80 b9d1631f-18c1-412a-8b8f-a0733e86a11c" at bounding box center [495, 298] width 206 height 141
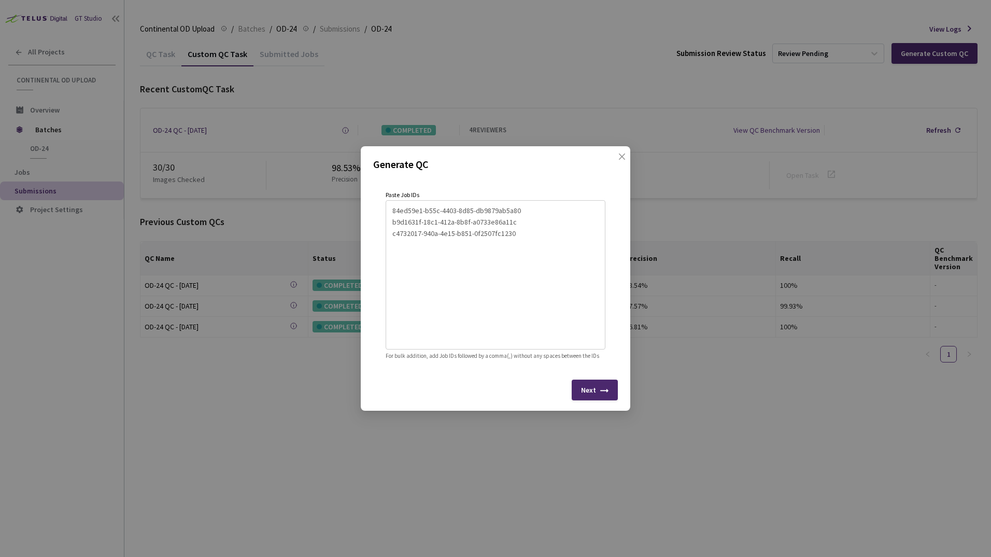
click at [432, 246] on textarea "84ed59e1-b55c-4403-8d85-db9879ab5a80 b9d1631f-18c1-412a-8b8f-a0733e86a11c c4732…" at bounding box center [495, 273] width 206 height 141
click at [520, 228] on textarea "84ed59e1-b55c-4403-8d85-db9879ab5a80 b9d1631f-18c1-412a-8b8f-a0733e86a11c c4732…" at bounding box center [495, 273] width 206 height 141
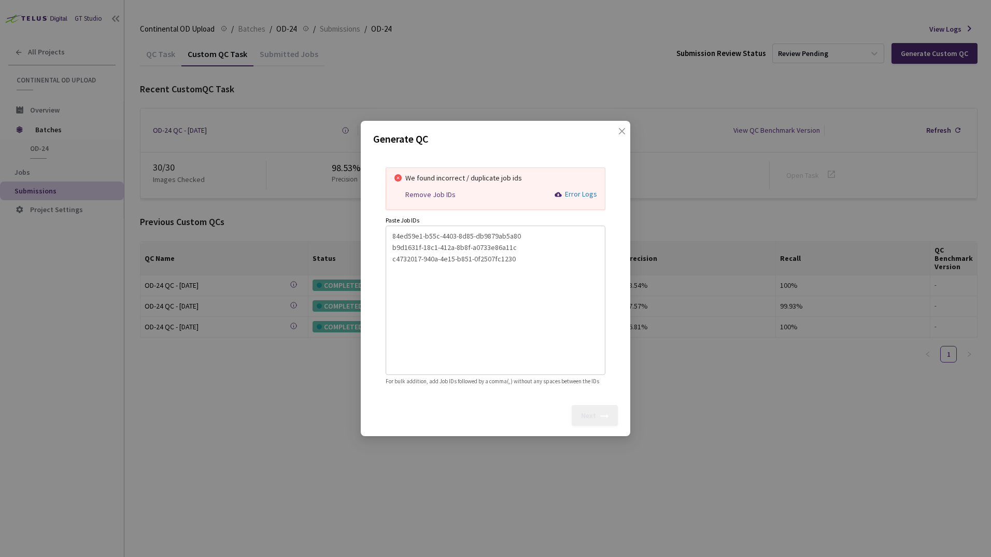
paste textarea
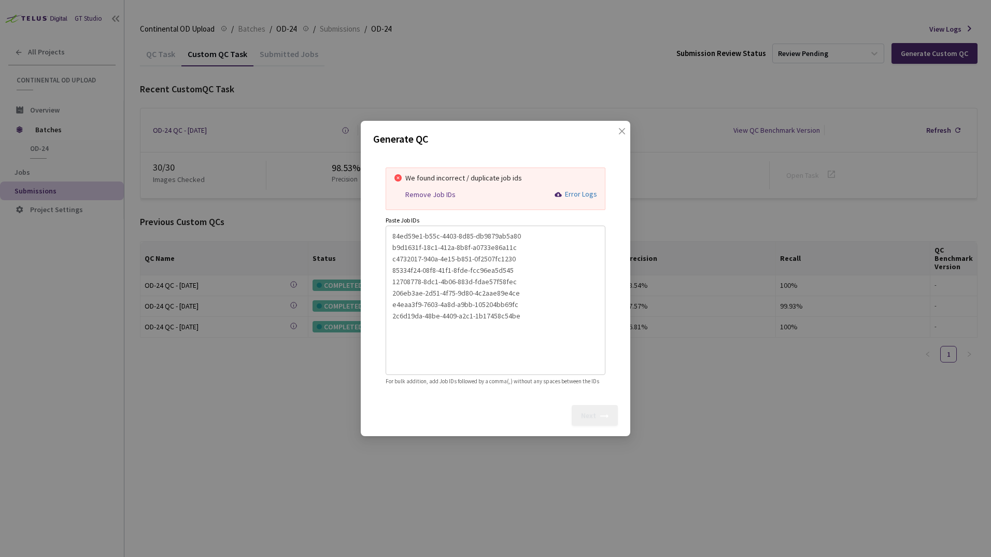
paste textarea
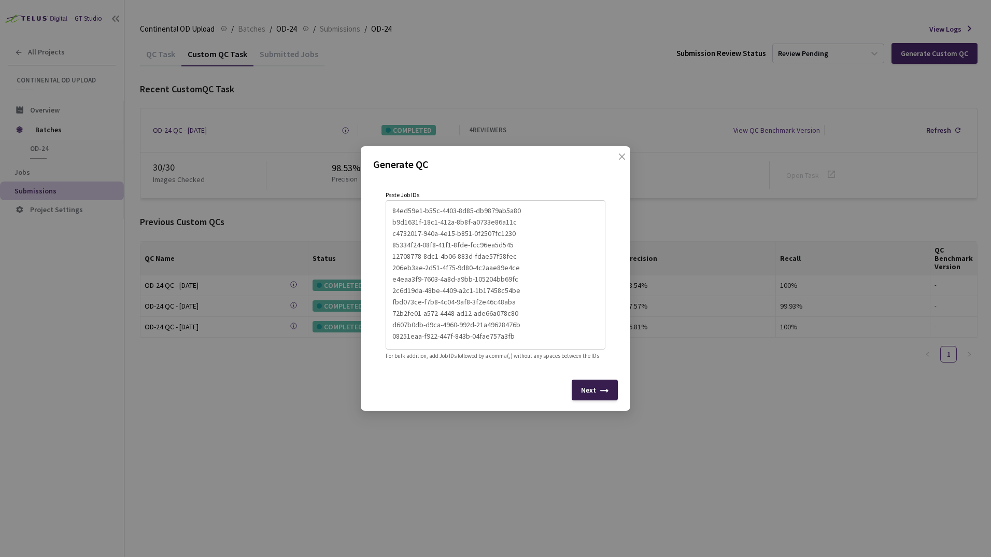
type textarea "84ed59e1-b55c-4403-8d85-db9879ab5a80 b9d1631f-18c1-412a-8b8f-a0733e86a11c c4732…"
click at [601, 397] on icon at bounding box center [604, 393] width 8 height 8
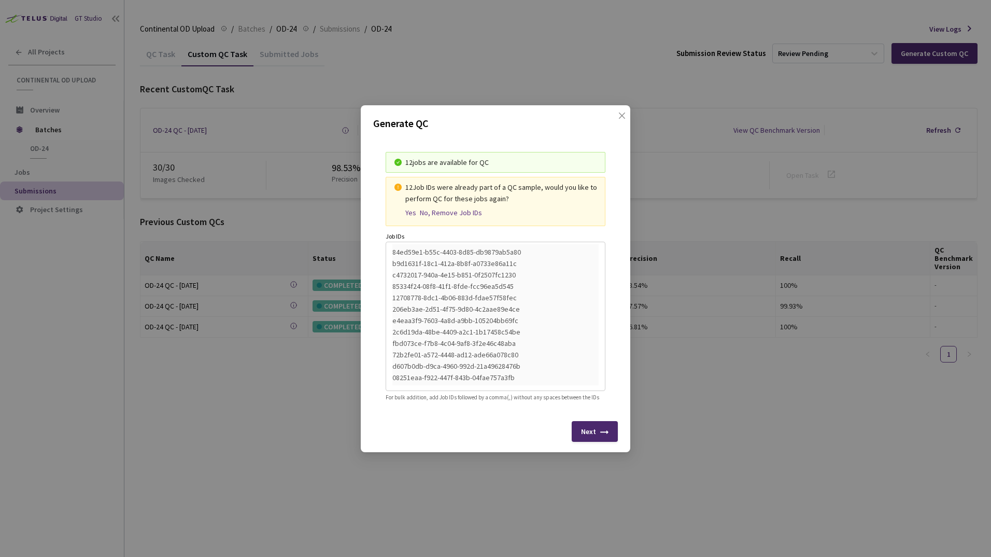
click at [410, 208] on div "Yes" at bounding box center [410, 212] width 11 height 9
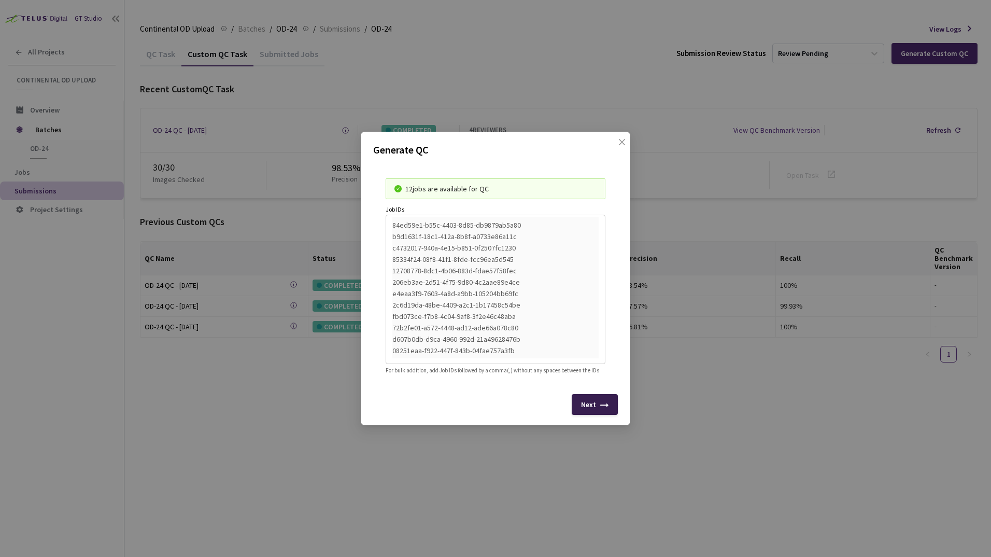
click at [608, 412] on icon at bounding box center [604, 407] width 8 height 8
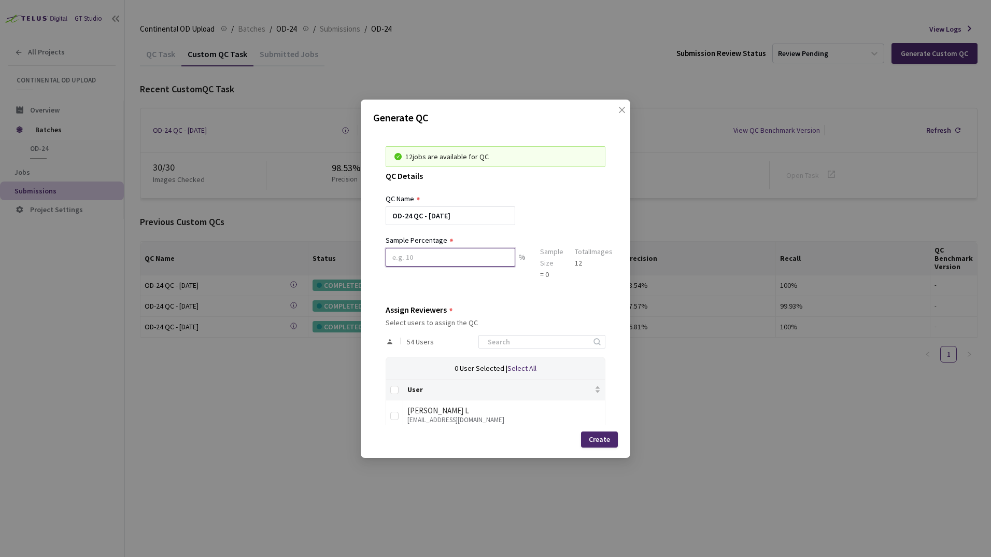
click at [440, 258] on input at bounding box center [451, 257] width 130 height 19
type input "100"
click at [530, 340] on input at bounding box center [537, 341] width 110 height 12
type input "sagh"
click at [397, 415] on input "checkbox" at bounding box center [394, 416] width 8 height 8
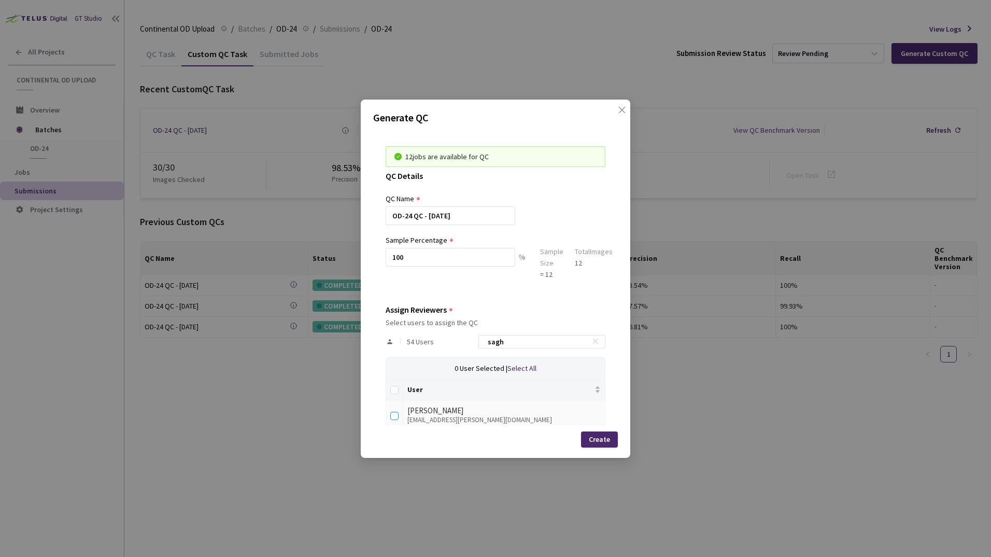
checkbox input "true"
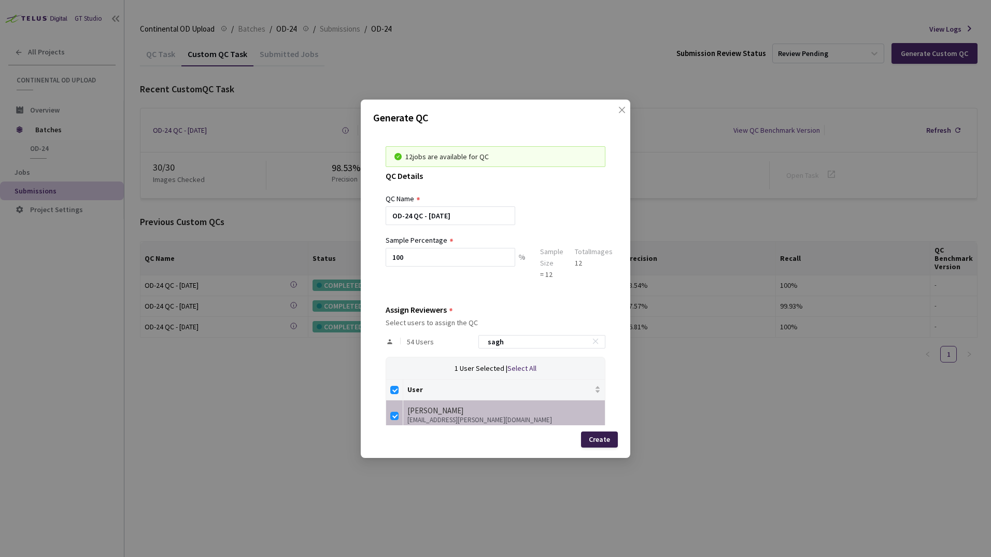
click at [608, 439] on div "Create" at bounding box center [599, 439] width 21 height 8
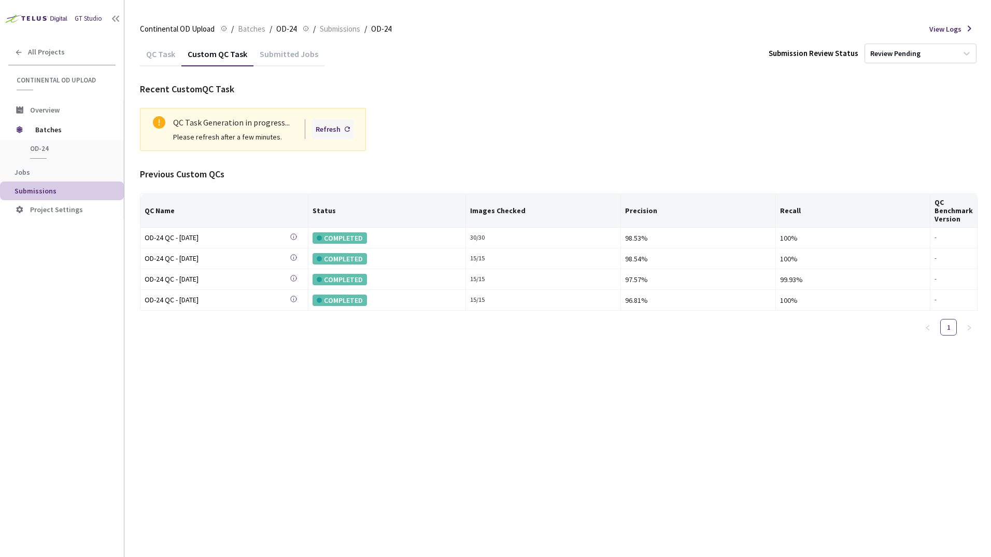
click at [341, 131] on div "Refresh" at bounding box center [333, 129] width 43 height 20
click at [343, 132] on div "Refresh" at bounding box center [333, 129] width 43 height 20
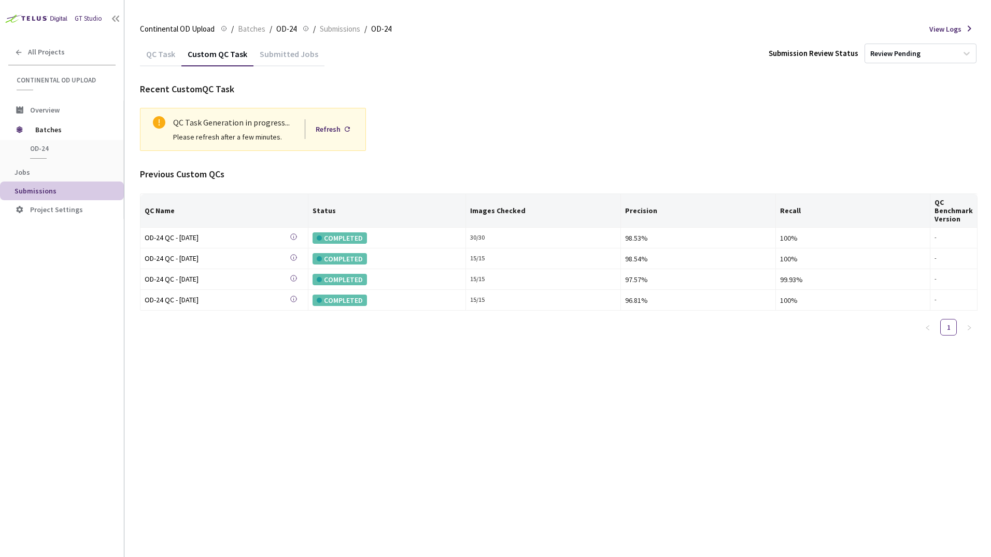
click at [343, 132] on div "Refresh" at bounding box center [333, 129] width 43 height 20
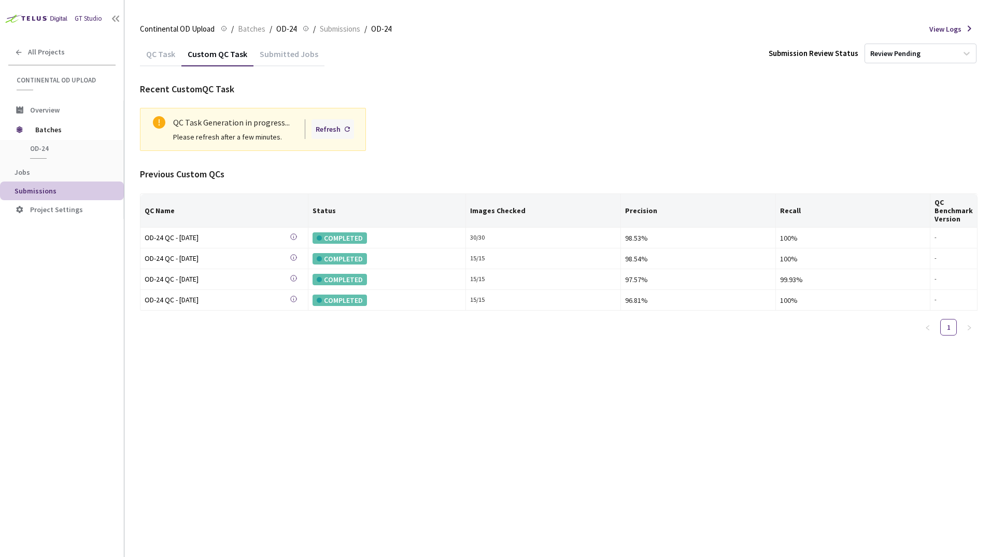
click at [339, 130] on div "Refresh" at bounding box center [328, 128] width 25 height 11
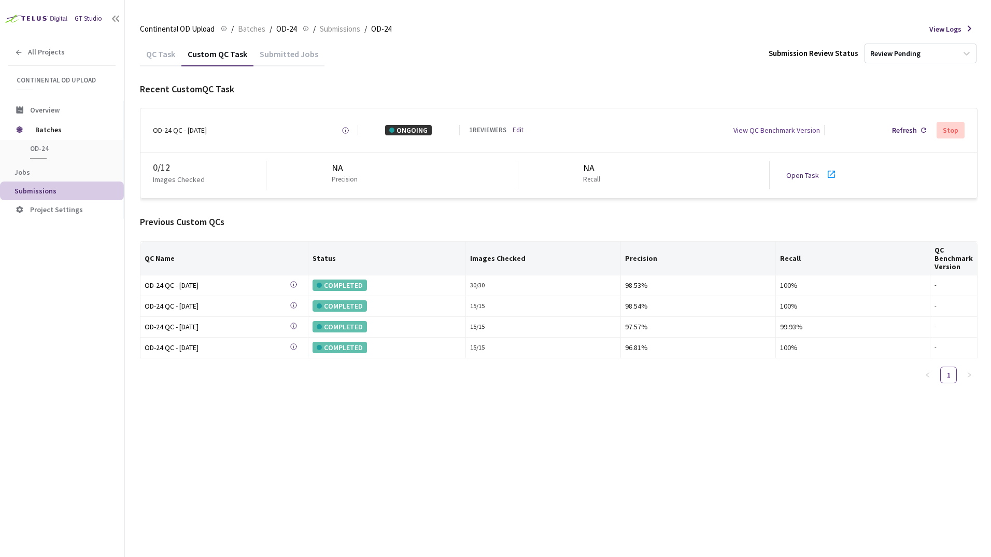
click at [830, 173] on icon at bounding box center [831, 174] width 12 height 12
click at [46, 129] on span "Batches" at bounding box center [70, 129] width 71 height 21
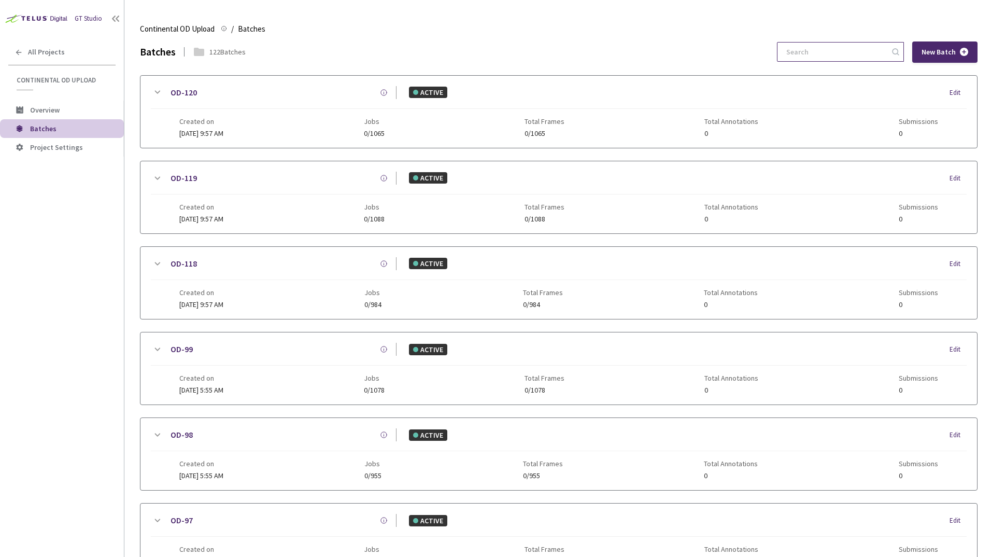
click at [798, 53] on input at bounding box center [835, 52] width 110 height 19
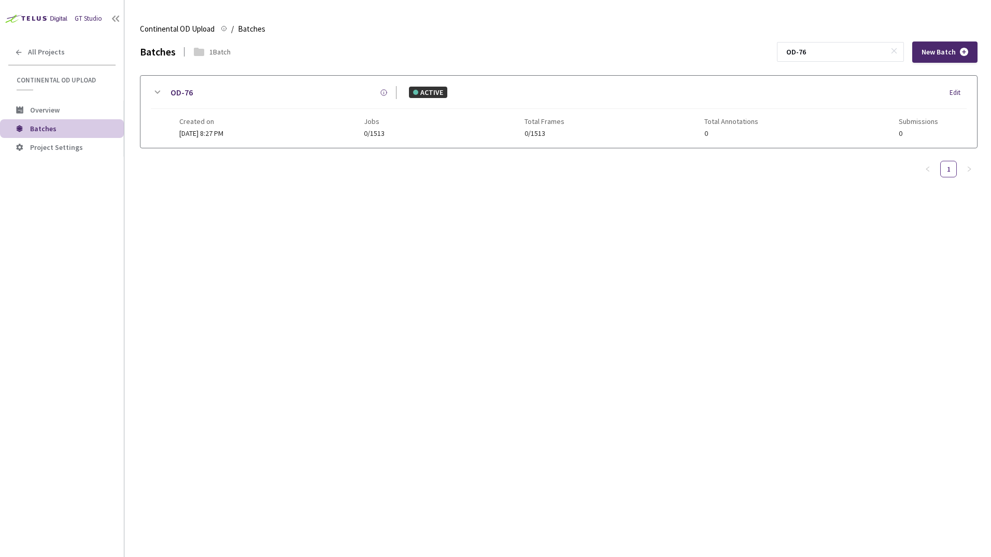
type input "OD-76"
click at [155, 93] on icon at bounding box center [157, 92] width 12 height 12
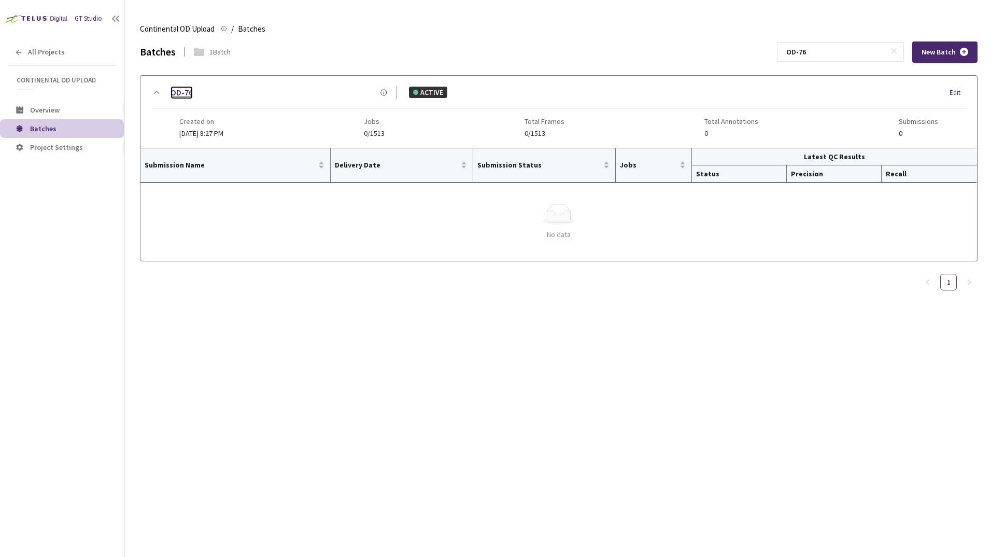
click at [176, 92] on link "OD-76" at bounding box center [182, 92] width 22 height 13
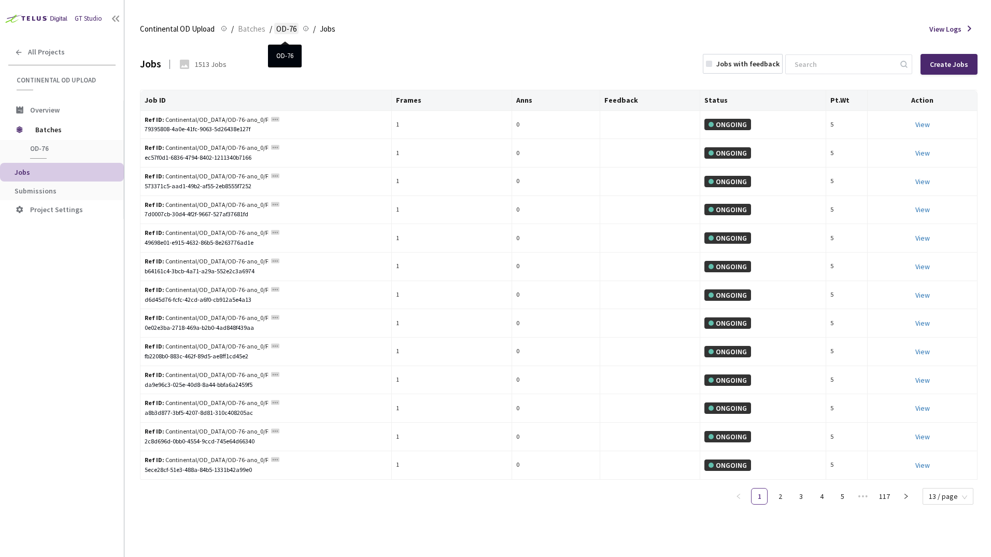
click at [290, 30] on span "OD-76" at bounding box center [286, 29] width 20 height 12
click at [279, 30] on span "OD-76" at bounding box center [286, 29] width 20 height 12
click at [250, 29] on span "Batches" at bounding box center [251, 29] width 27 height 12
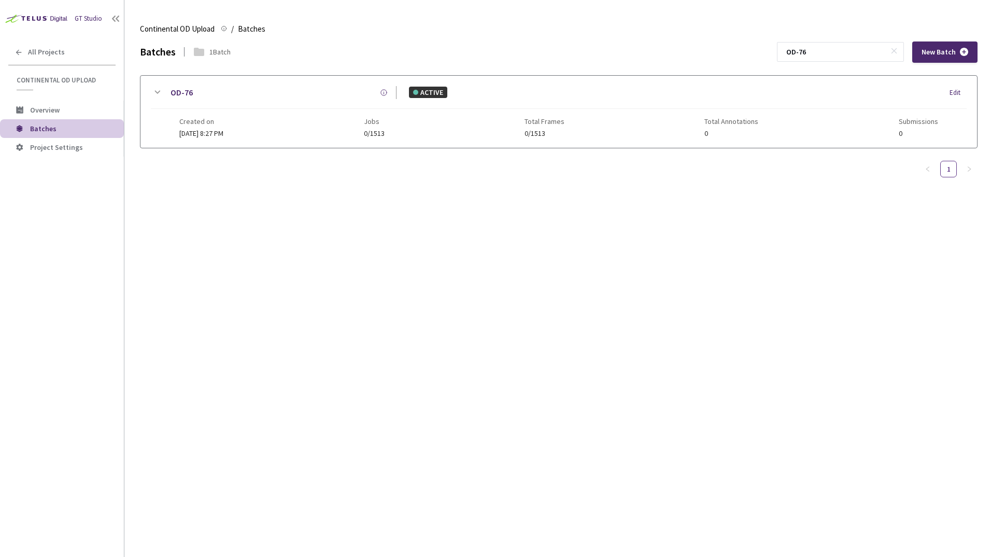
click at [156, 93] on icon at bounding box center [157, 92] width 12 height 12
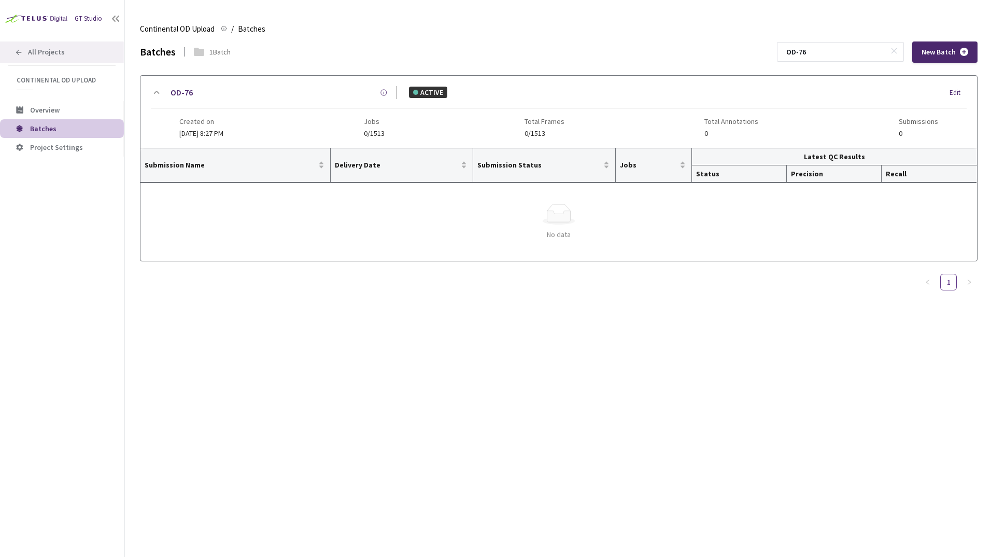
click at [21, 52] on icon at bounding box center [19, 52] width 6 height 6
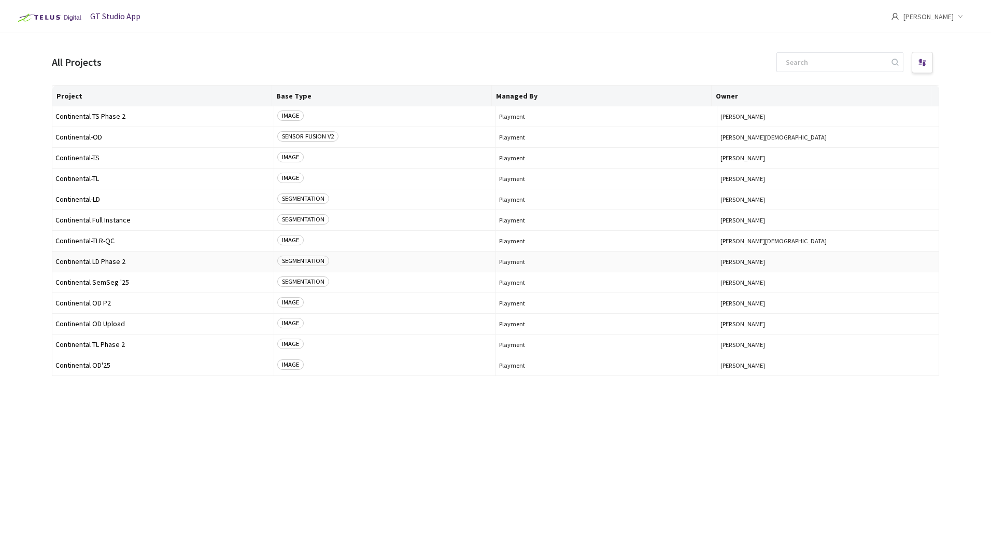
click at [120, 263] on span "Continental LD Phase 2" at bounding box center [162, 262] width 215 height 8
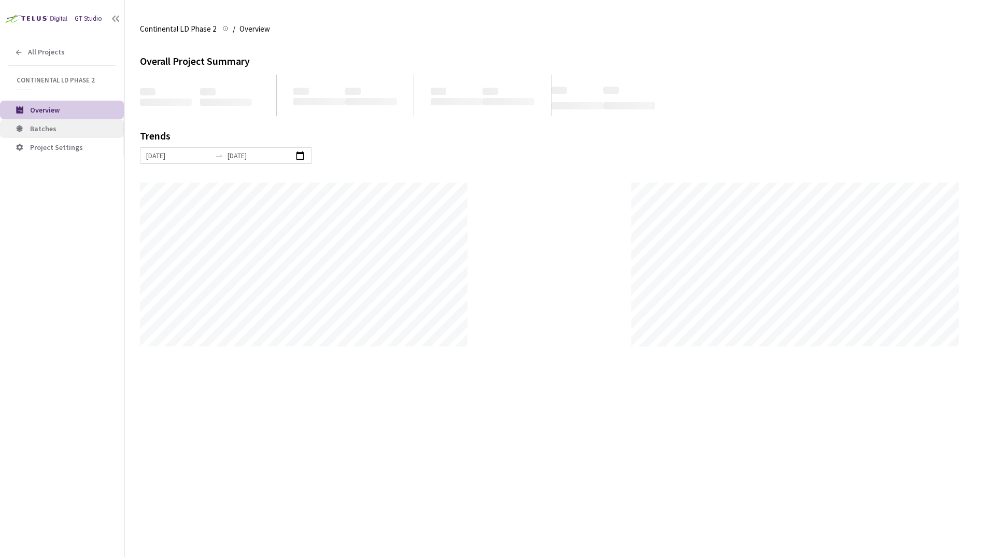
scroll to position [557, 991]
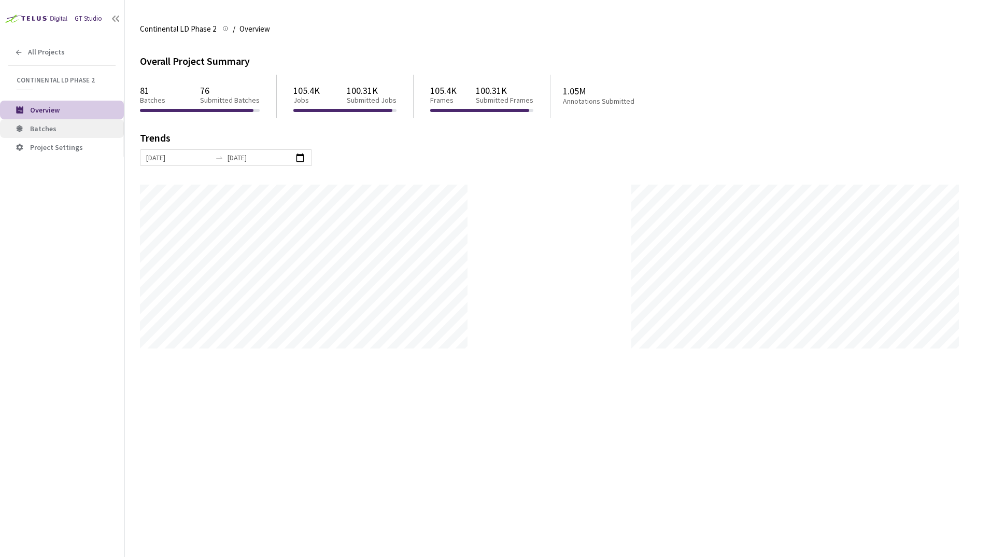
click at [47, 129] on span "Batches" at bounding box center [43, 128] width 26 height 9
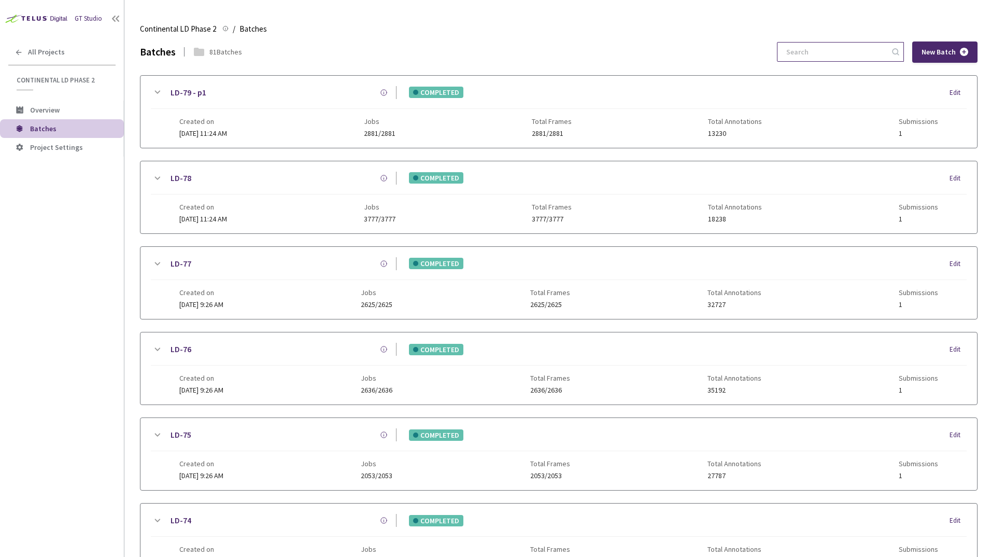
click at [807, 57] on input at bounding box center [835, 52] width 110 height 19
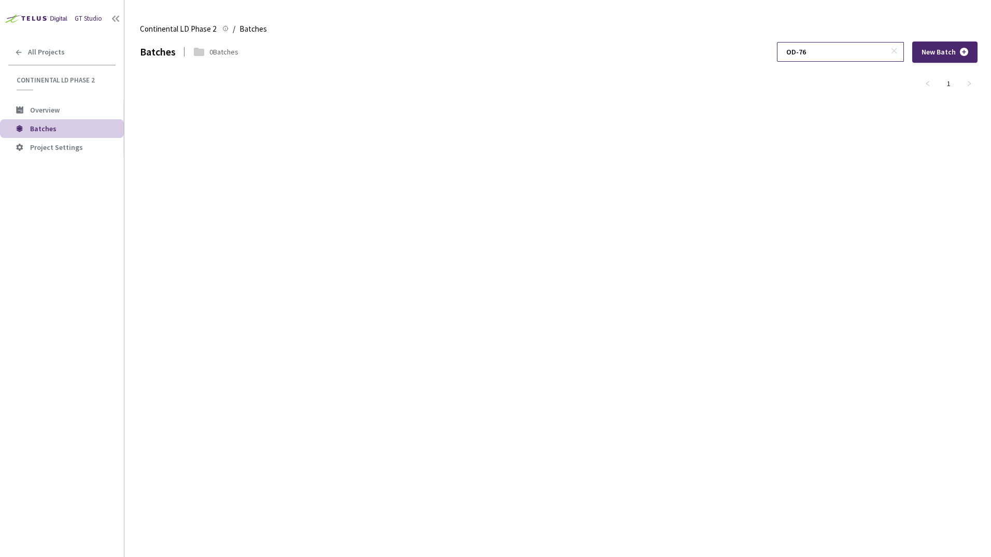
click at [830, 51] on input "OD-76" at bounding box center [835, 52] width 110 height 19
type input "OD"
click at [16, 49] on icon at bounding box center [19, 52] width 8 height 8
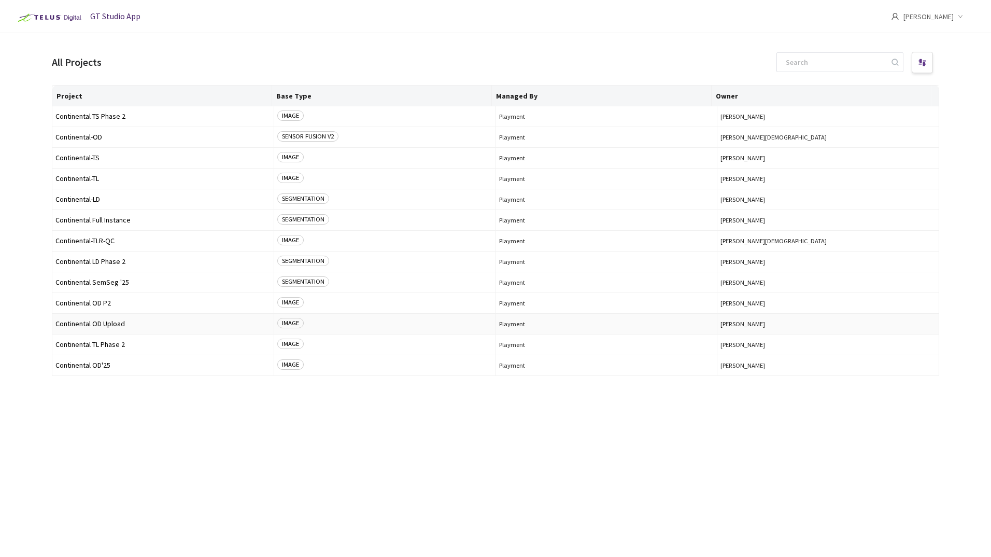
click at [112, 323] on span "Continental OD Upload" at bounding box center [162, 324] width 215 height 8
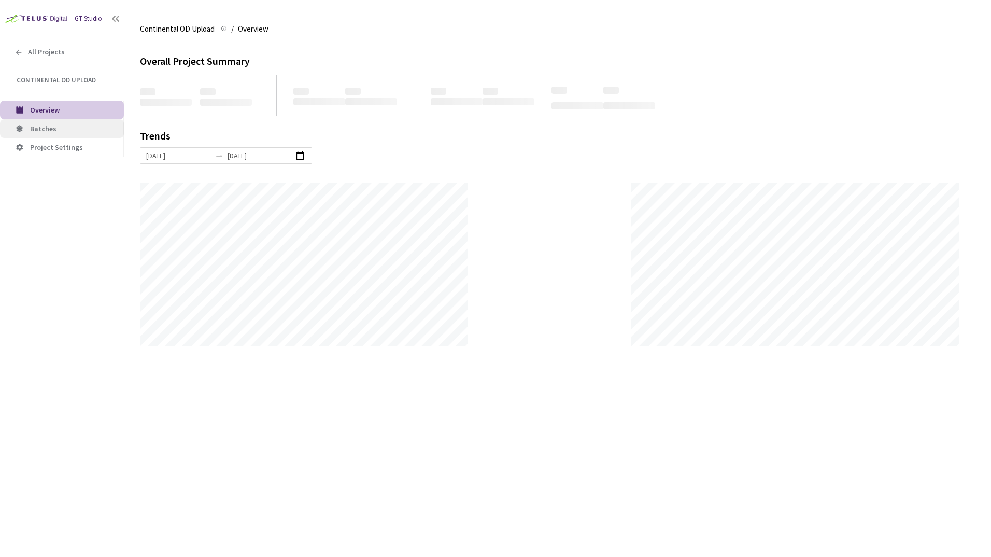
scroll to position [557, 991]
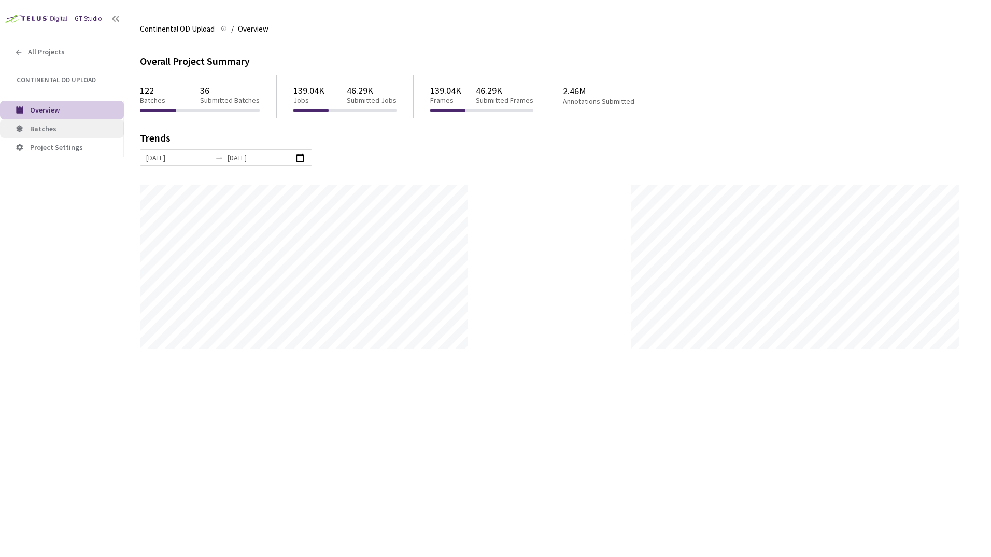
click at [37, 129] on span "Batches" at bounding box center [43, 128] width 26 height 9
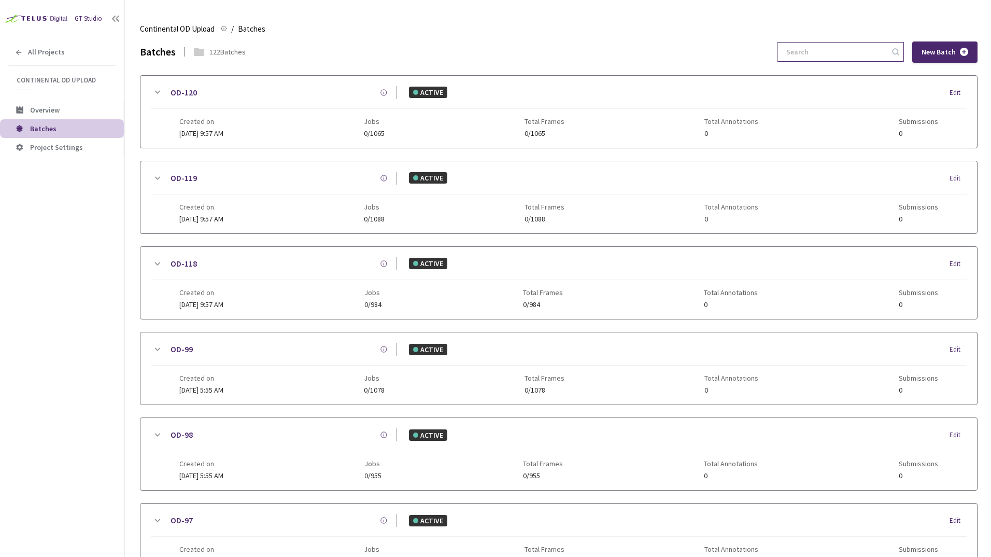
click at [802, 48] on input at bounding box center [835, 52] width 110 height 19
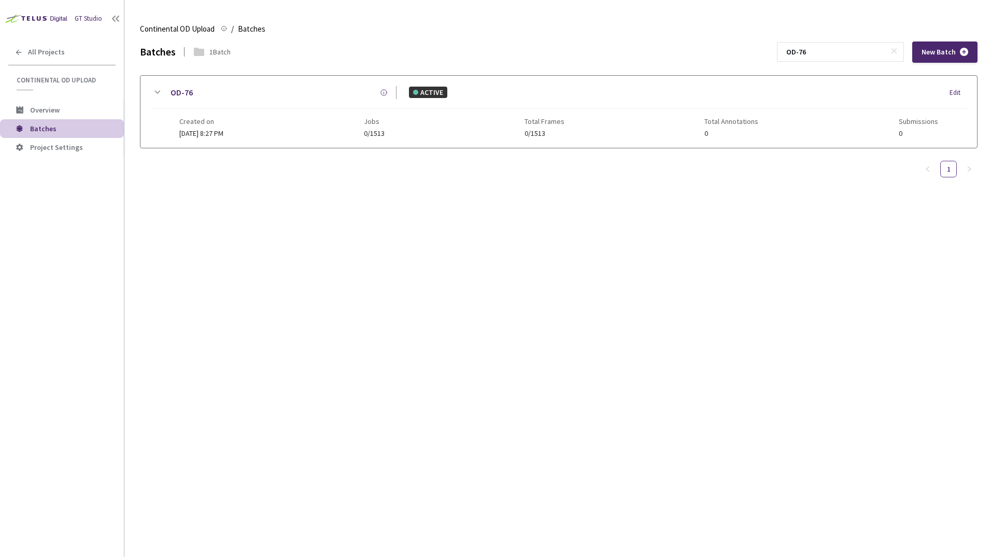
type input "OD-76"
click at [156, 92] on icon at bounding box center [158, 92] width 6 height 3
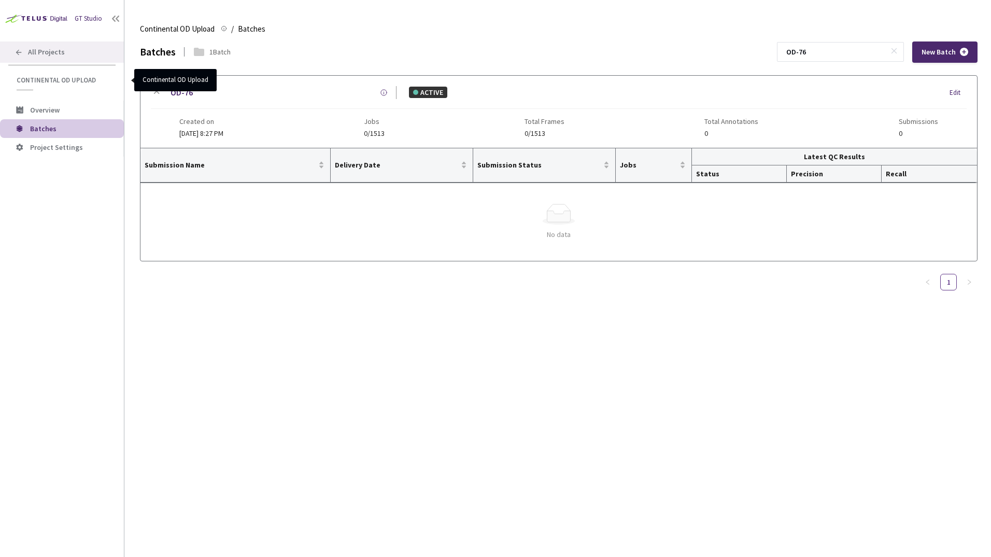
click at [18, 52] on icon at bounding box center [19, 52] width 6 height 6
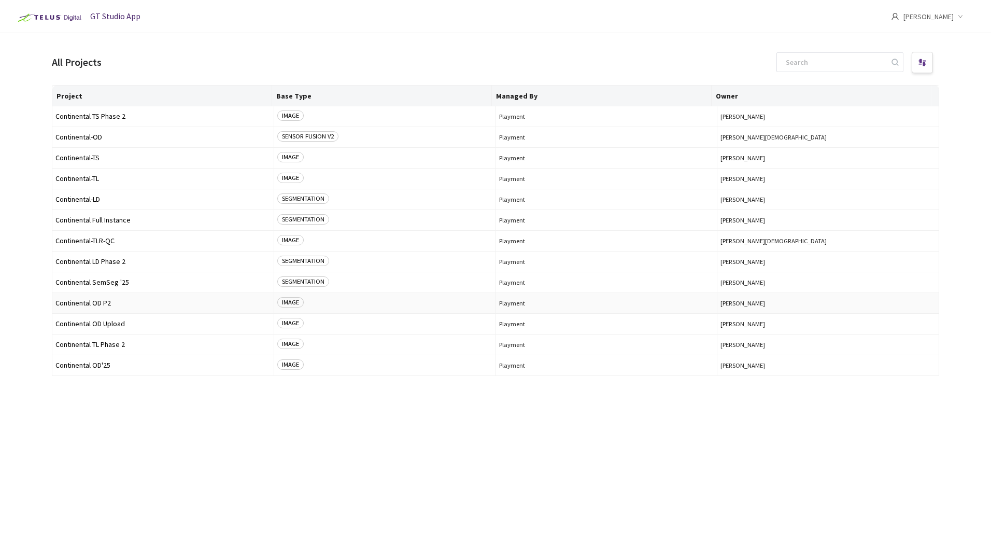
click at [105, 301] on span "Continental OD P2" at bounding box center [162, 303] width 215 height 8
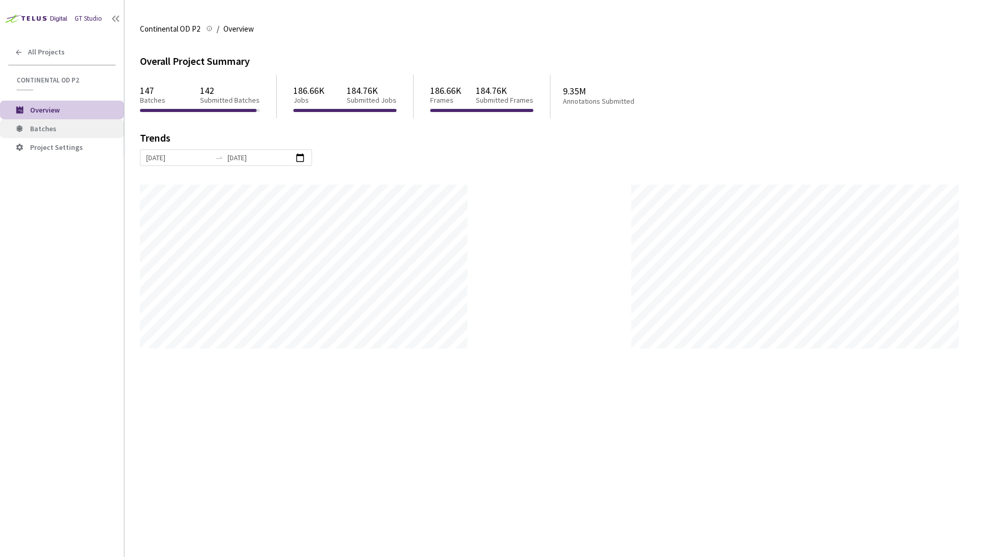
scroll to position [557, 991]
click at [45, 129] on span "Batches" at bounding box center [43, 128] width 26 height 9
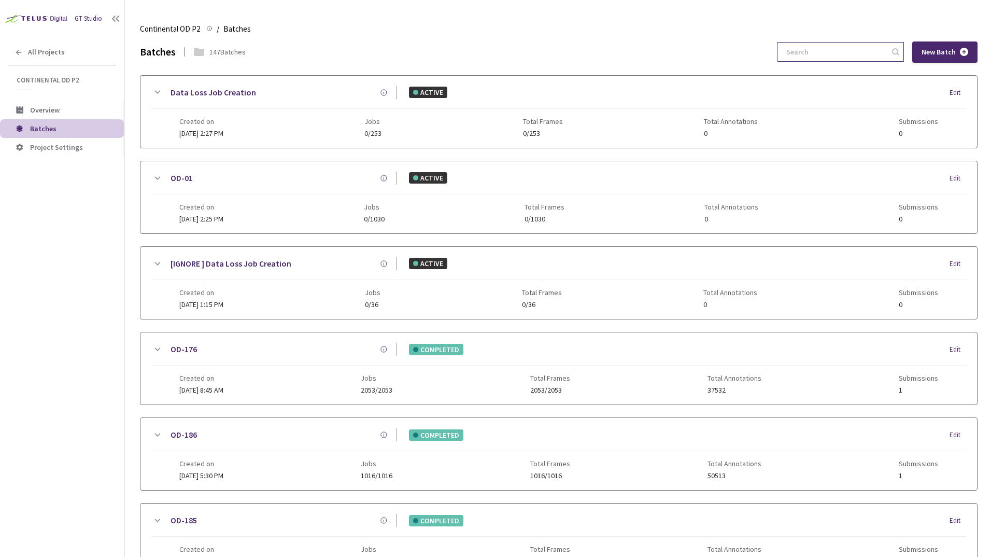
click at [830, 59] on input at bounding box center [835, 52] width 110 height 19
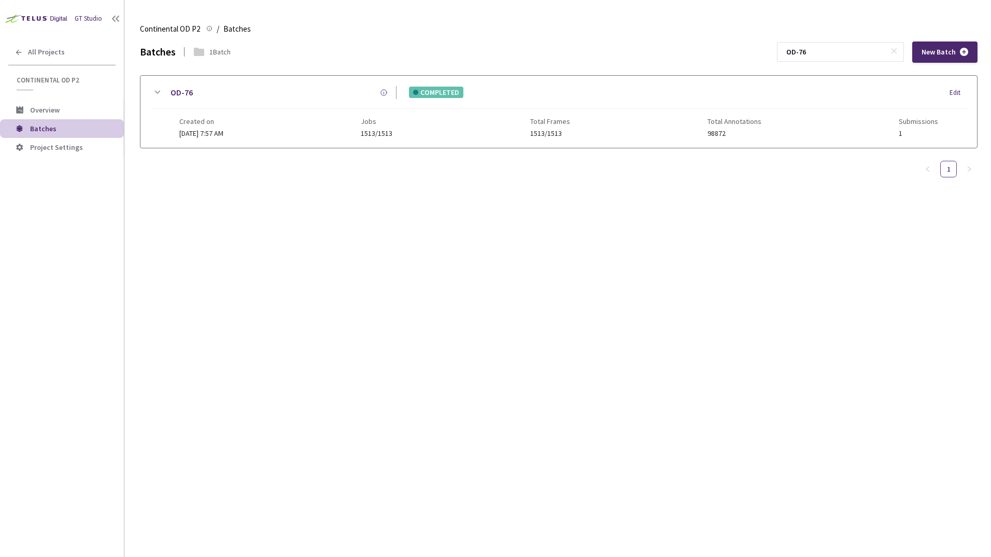
type input "OD-76"
click at [156, 90] on icon at bounding box center [157, 92] width 12 height 12
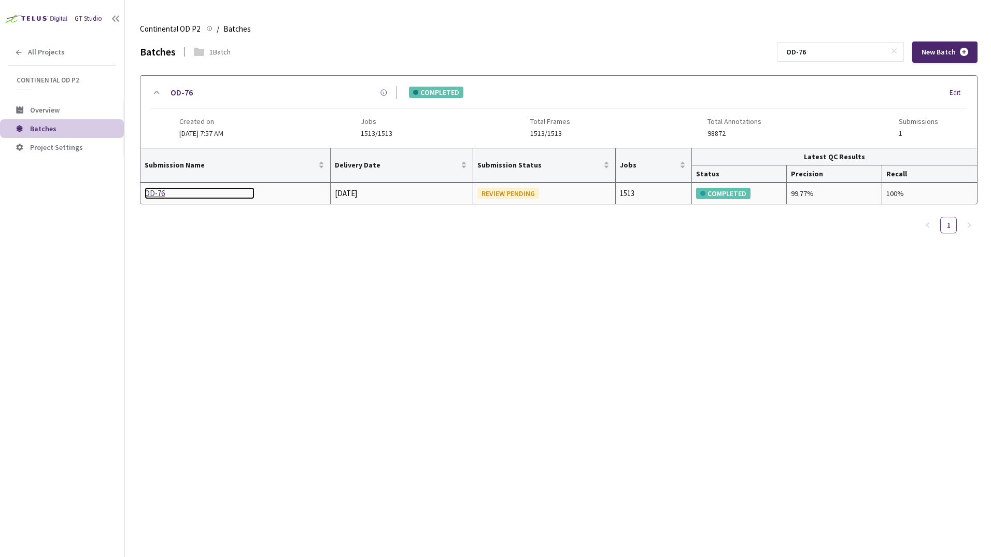
click at [151, 193] on div "OD-76" at bounding box center [200, 193] width 110 height 12
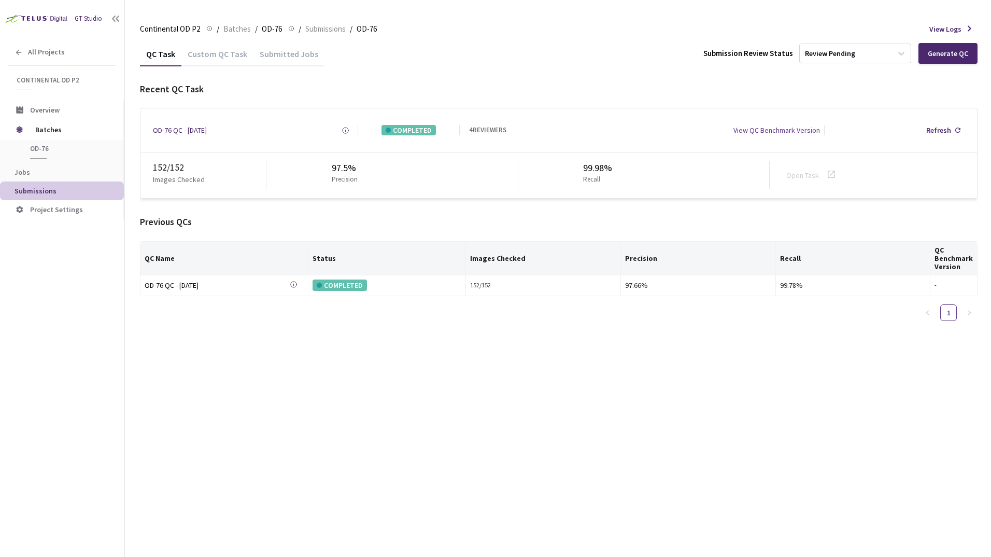
click at [234, 49] on div "Custom QC Task" at bounding box center [217, 58] width 72 height 18
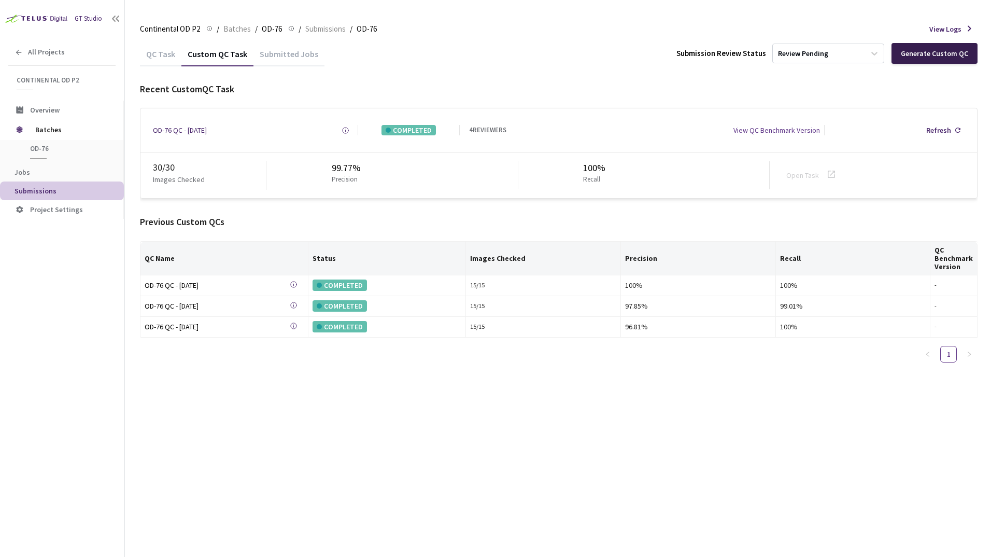
click at [938, 56] on div "Generate Custom QC" at bounding box center [934, 53] width 67 height 8
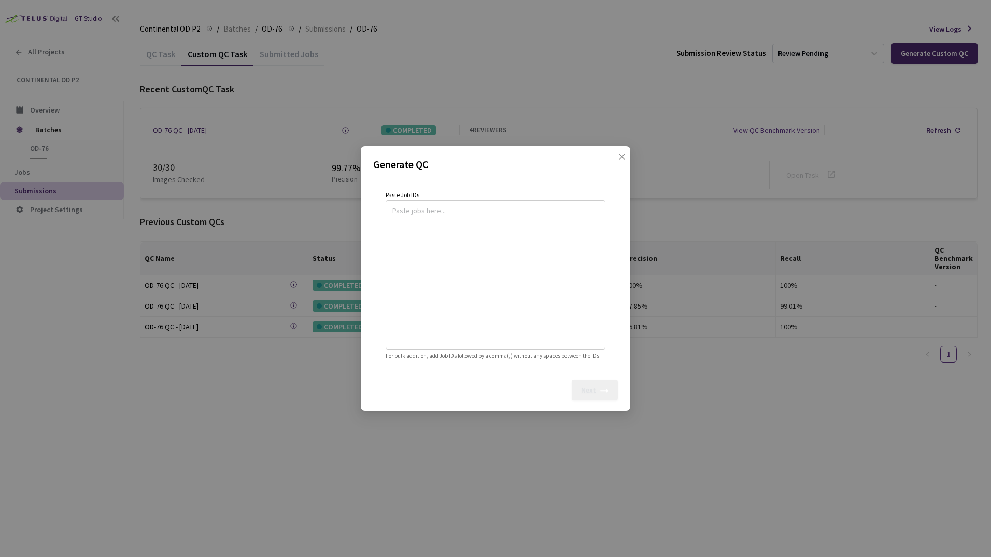
click at [410, 209] on textarea at bounding box center [495, 273] width 206 height 141
paste textarea
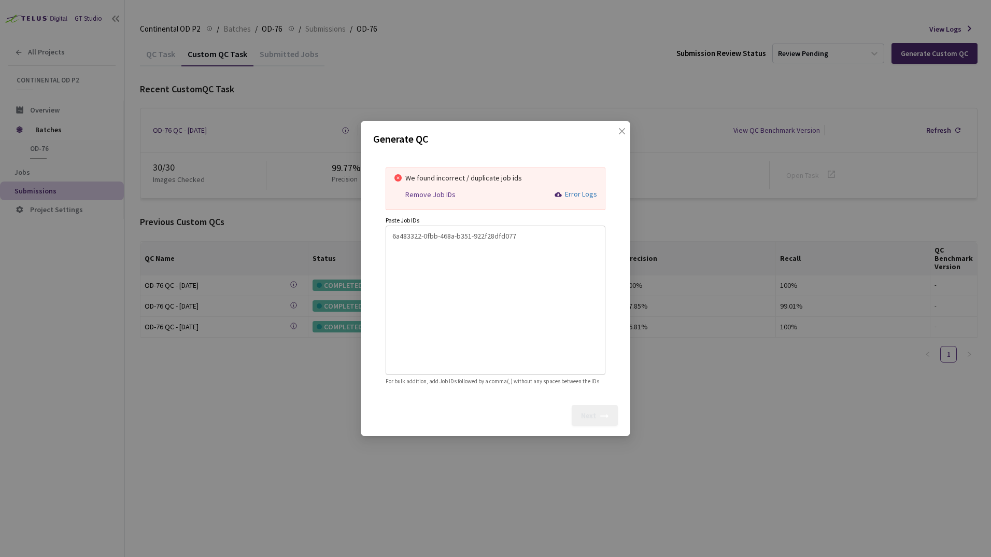
paste textarea
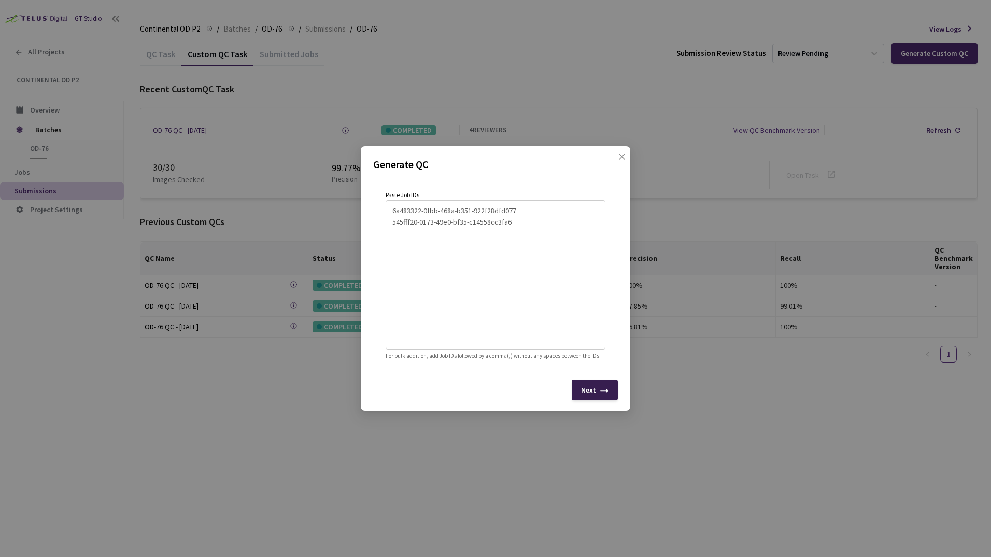
type textarea "6a483322-0fbb-468a-b351-922f28dfd077 545fff20-0173-49e0-bf35-c14558cc3fa6"
click at [586, 386] on div "Next" at bounding box center [595, 389] width 46 height 21
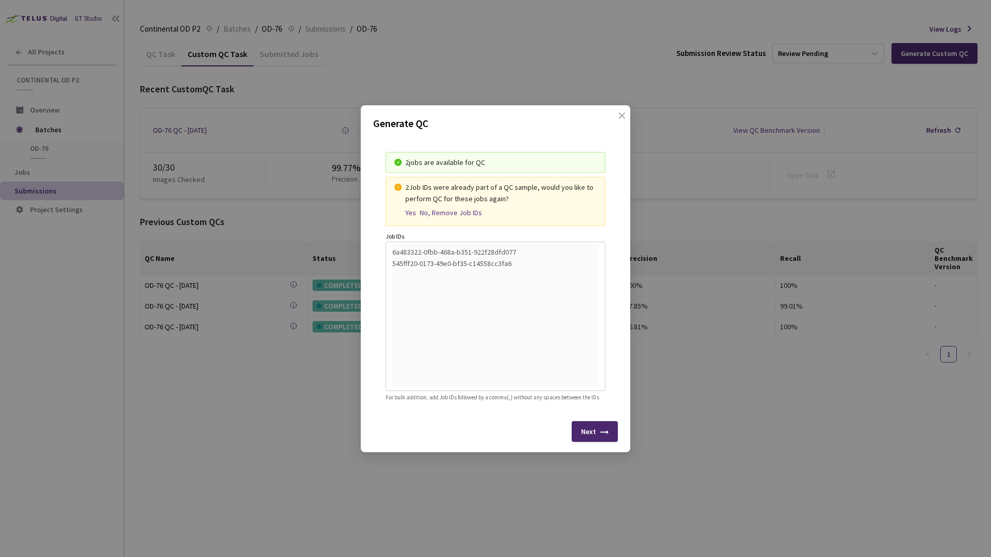
click at [408, 208] on div "Yes" at bounding box center [410, 212] width 11 height 9
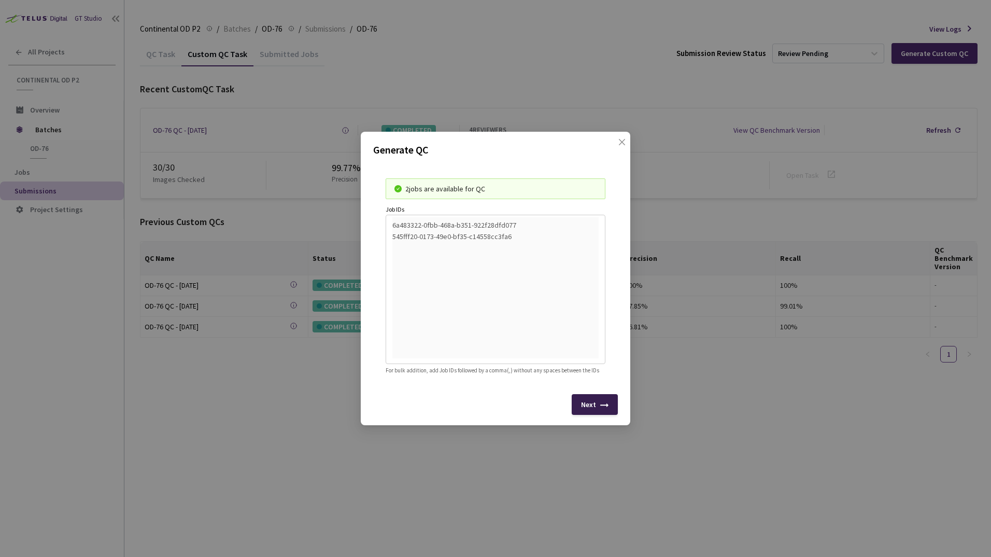
click at [595, 408] on div "Next" at bounding box center [588, 404] width 15 height 8
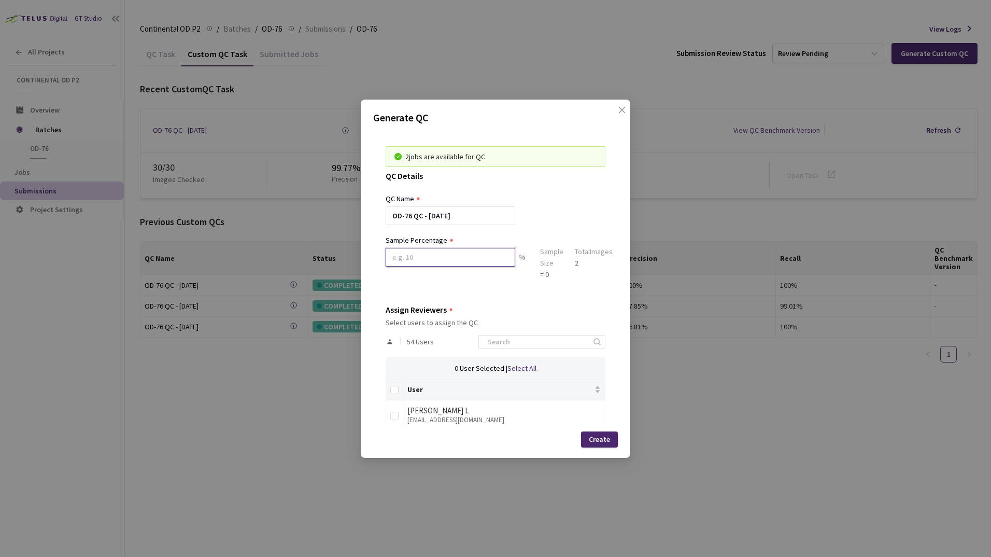
click at [426, 259] on input at bounding box center [451, 257] width 130 height 19
type input "100"
click at [491, 343] on input at bounding box center [537, 341] width 110 height 12
type input "sag"
click at [397, 416] on input "checkbox" at bounding box center [394, 416] width 8 height 8
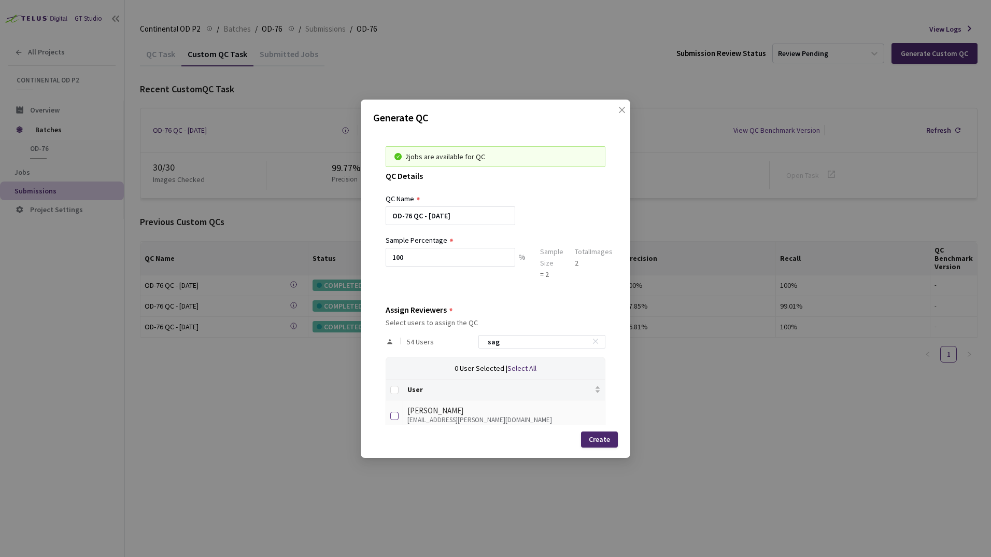
checkbox input "true"
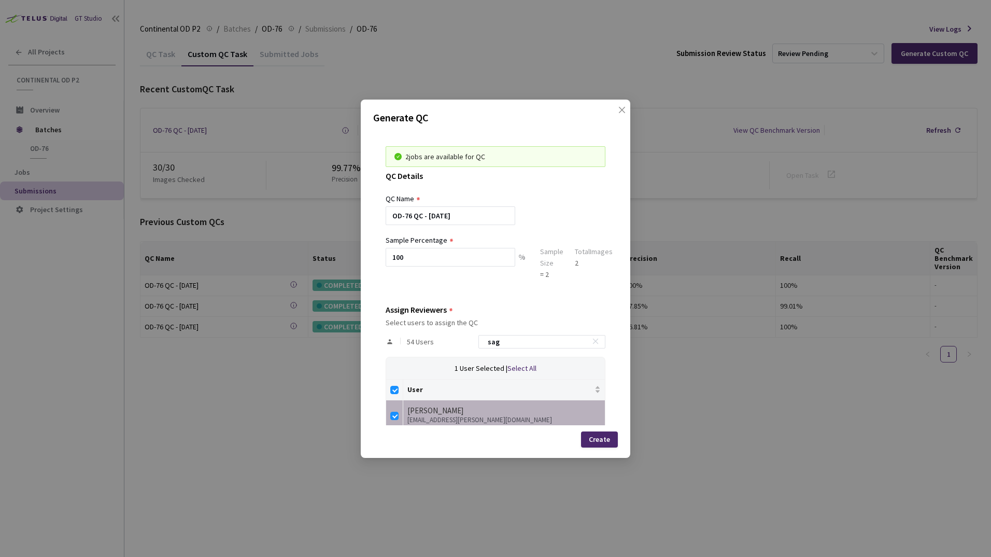
checkbox input "true"
click at [599, 441] on div "Create" at bounding box center [599, 439] width 21 height 8
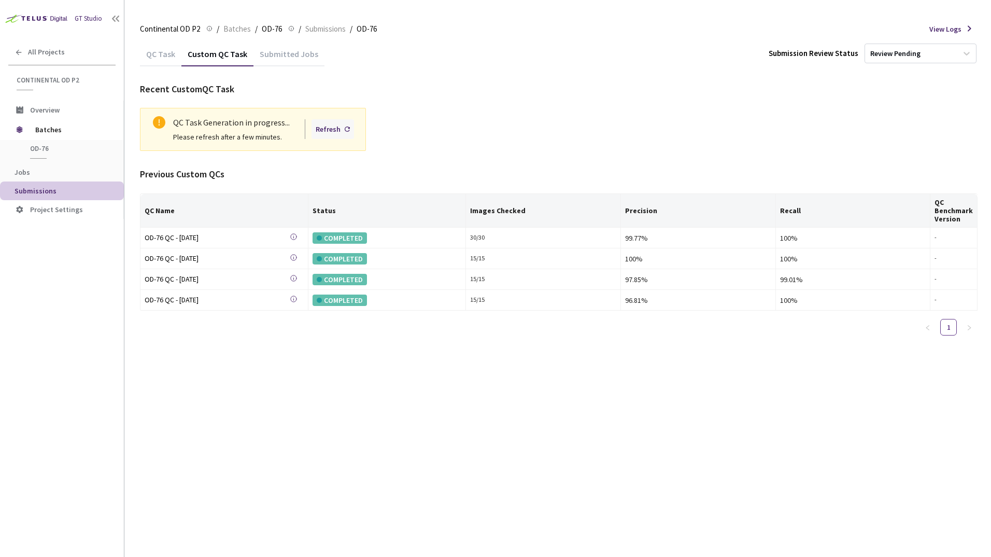
click at [341, 129] on div "Refresh" at bounding box center [328, 128] width 25 height 11
click at [337, 131] on div "Refresh" at bounding box center [328, 128] width 25 height 11
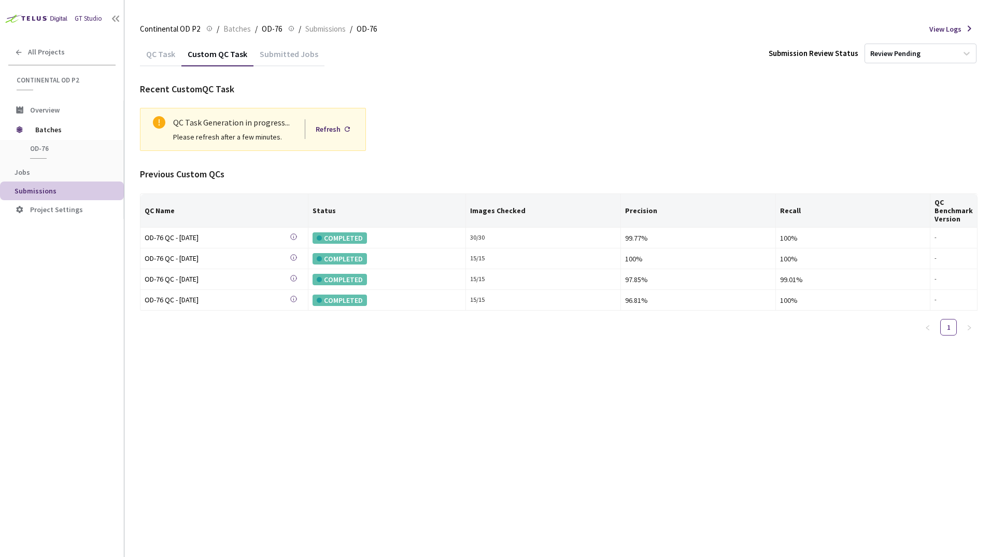
click at [337, 131] on div "Refresh" at bounding box center [328, 128] width 25 height 11
click at [337, 132] on div "Refresh" at bounding box center [328, 128] width 25 height 11
click at [330, 126] on div "Refresh" at bounding box center [328, 128] width 25 height 11
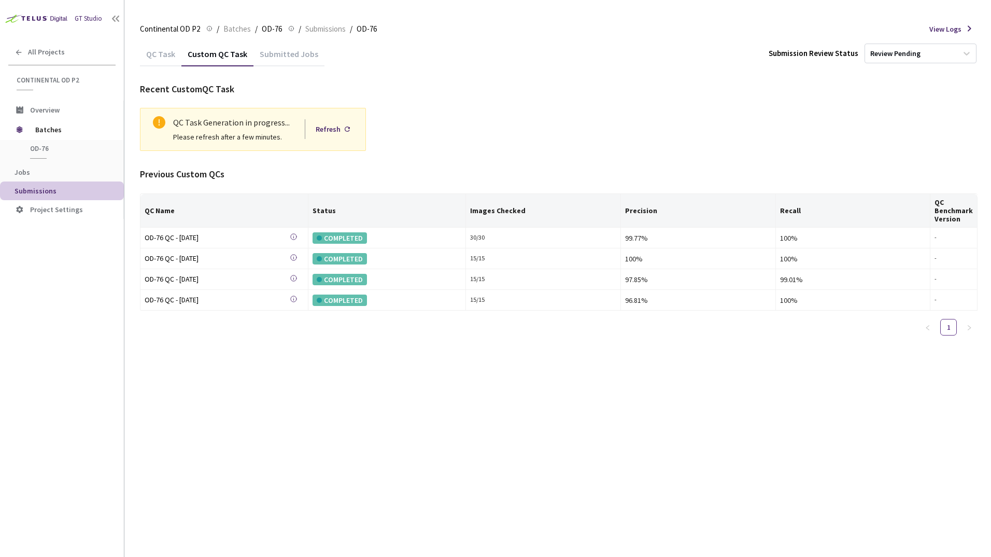
click at [330, 126] on div "Refresh" at bounding box center [328, 128] width 25 height 11
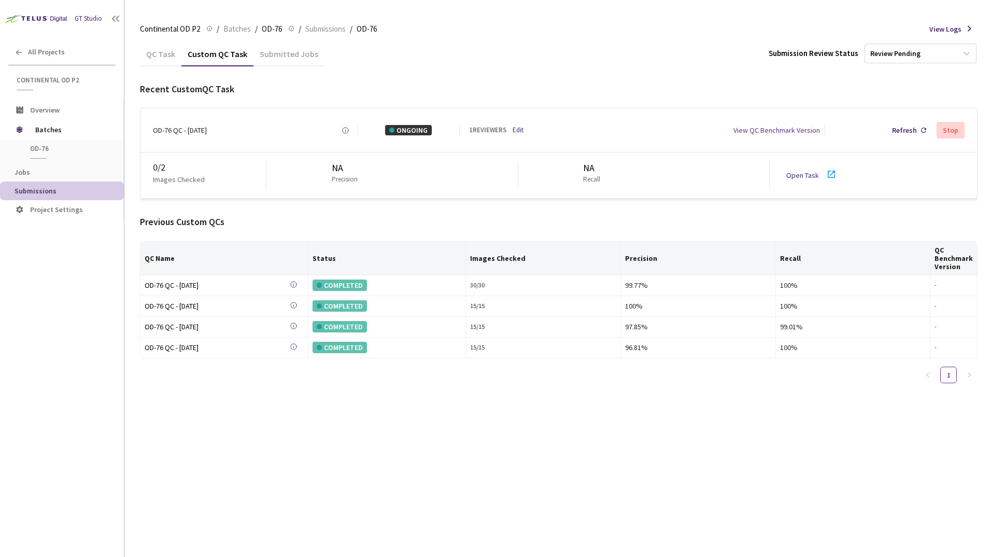
click at [830, 174] on icon at bounding box center [831, 174] width 7 height 7
click at [27, 50] on div "All Projects" at bounding box center [62, 51] width 124 height 21
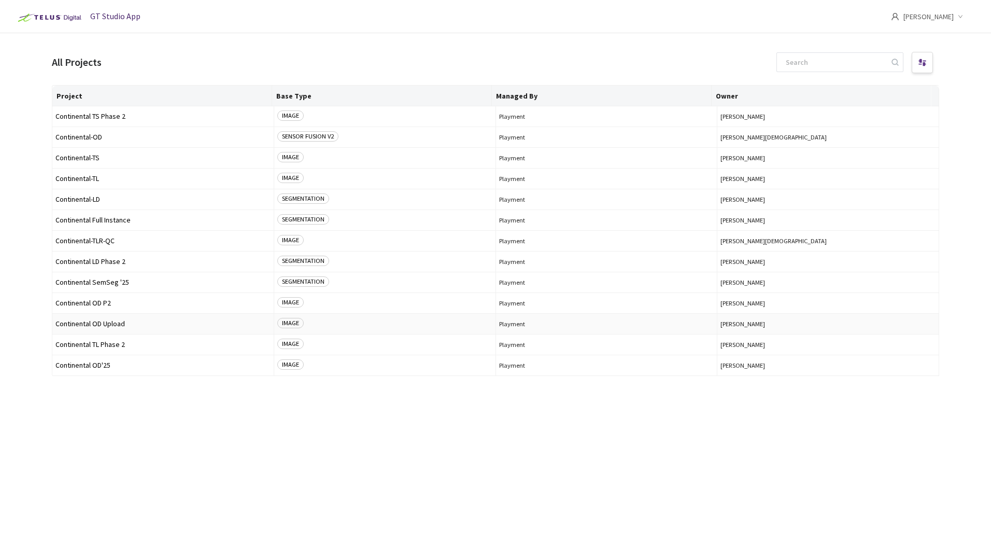
click at [106, 326] on span "Continental OD Upload" at bounding box center [162, 324] width 215 height 8
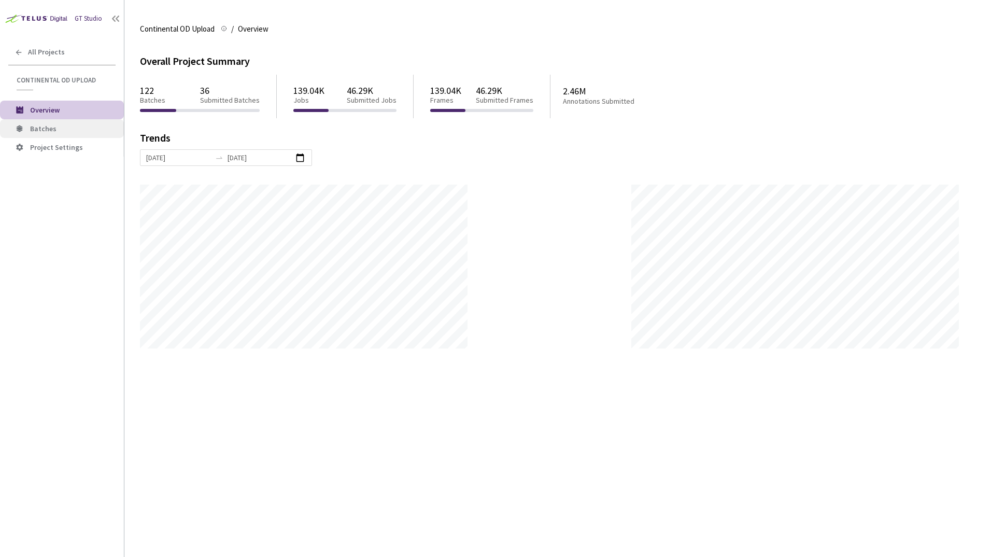
scroll to position [557, 991]
click at [54, 124] on span "Batches" at bounding box center [43, 128] width 26 height 9
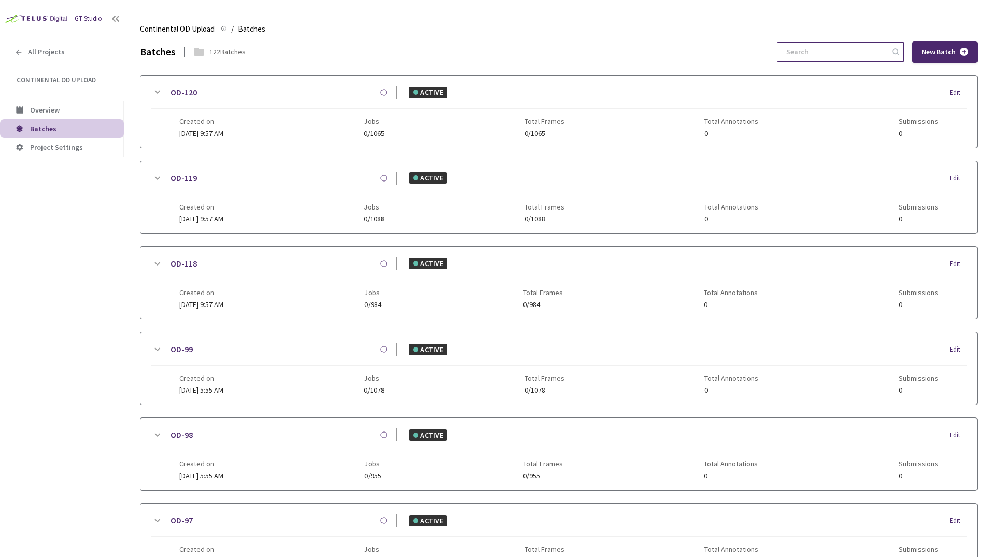
click at [804, 52] on input at bounding box center [835, 52] width 110 height 19
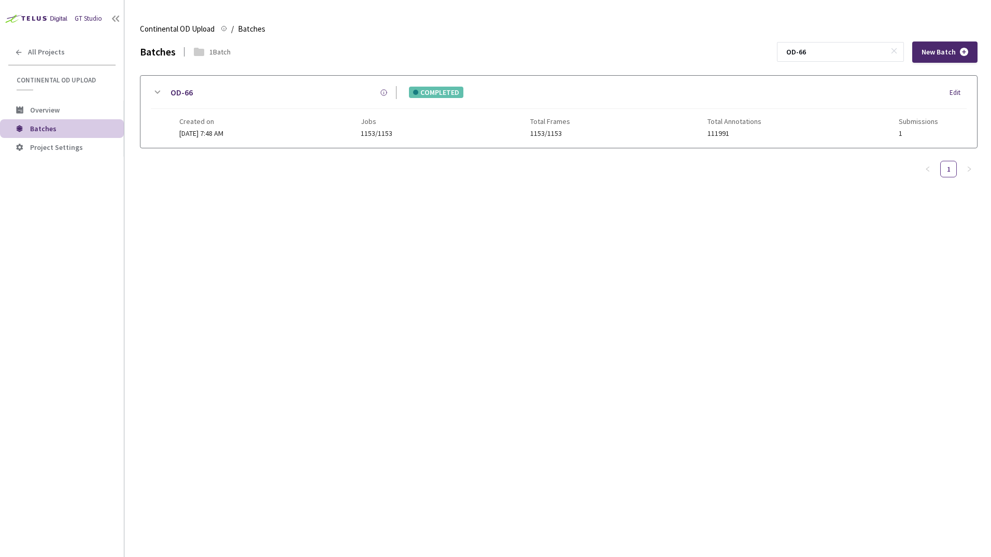
type input "OD-66"
click at [157, 91] on icon at bounding box center [157, 92] width 12 height 12
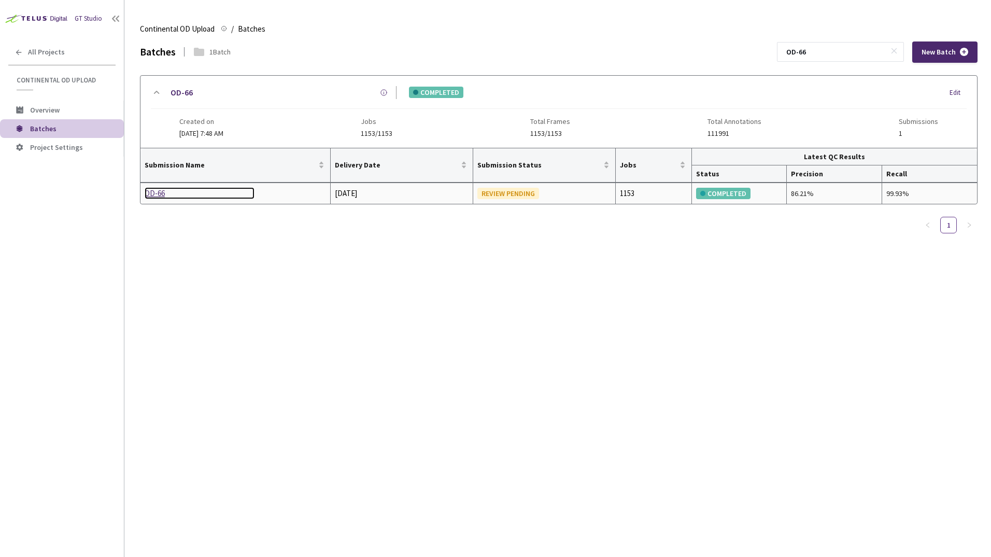
click at [151, 193] on div "OD-66" at bounding box center [200, 193] width 110 height 12
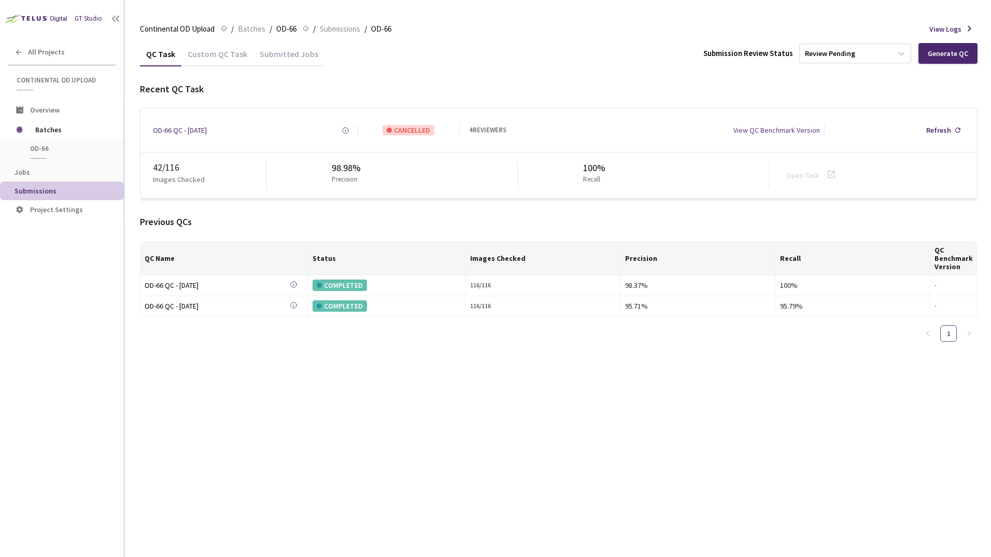
click at [221, 51] on div "Custom QC Task" at bounding box center [217, 58] width 72 height 18
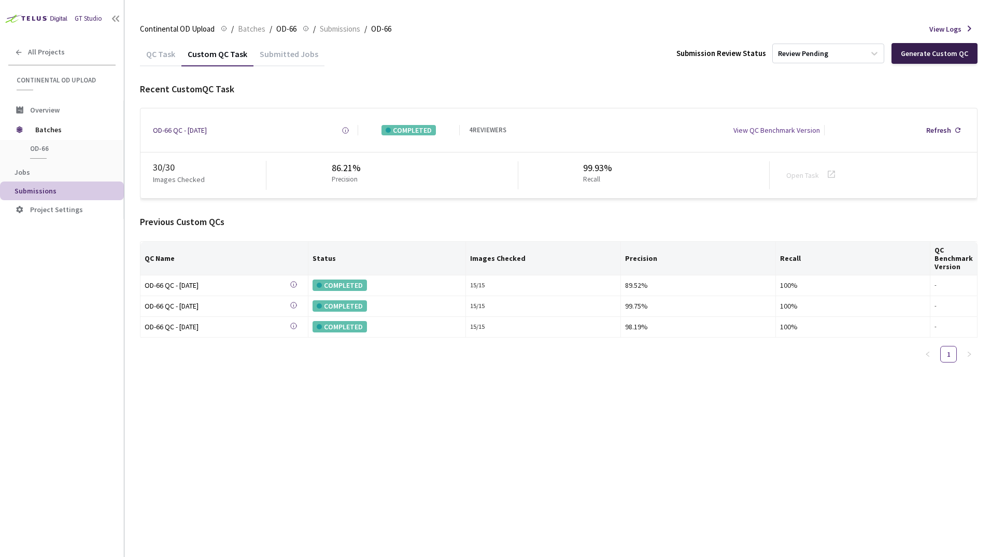
click at [913, 55] on div "Generate Custom QC" at bounding box center [934, 53] width 67 height 8
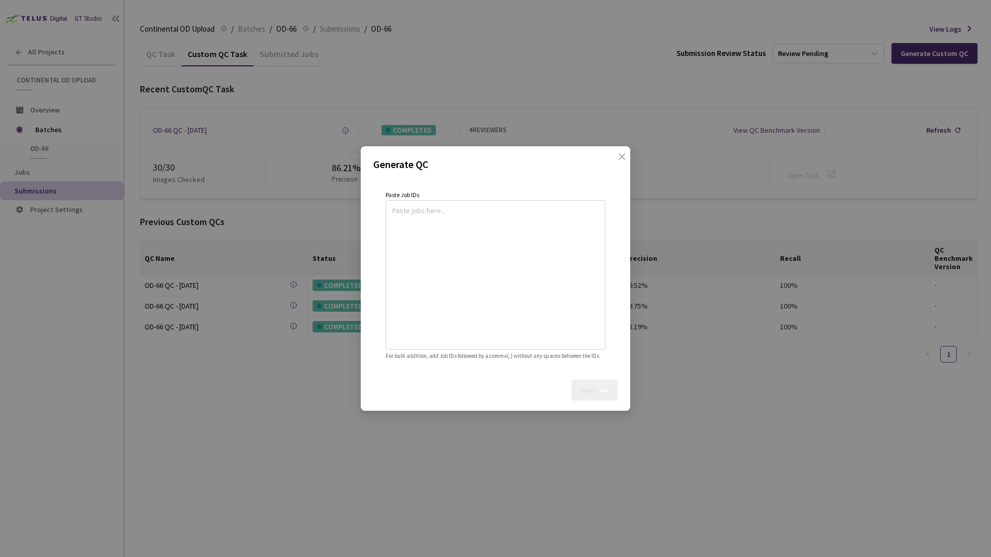
click at [439, 224] on textarea at bounding box center [495, 273] width 206 height 141
click at [461, 212] on textarea at bounding box center [495, 273] width 206 height 141
paste textarea
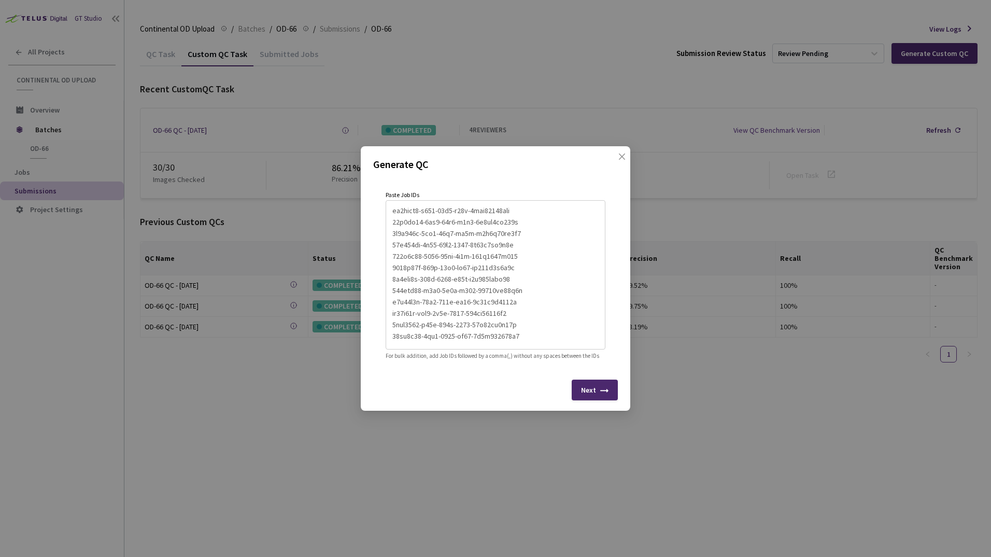
scroll to position [205, 0]
type textarea "add23bcc-eb1d-4d9e-8795-6d0df83fdbf5 4168f170-c747-4af7-a2d4-6527f977ade2 be076…"
click at [604, 397] on icon at bounding box center [604, 393] width 8 height 8
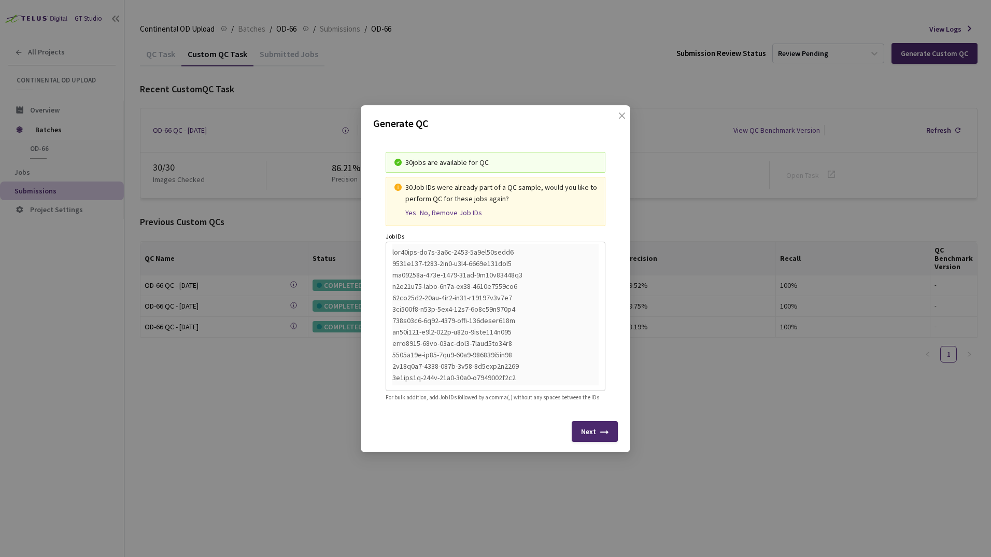
click at [405, 208] on div "Yes" at bounding box center [410, 212] width 11 height 9
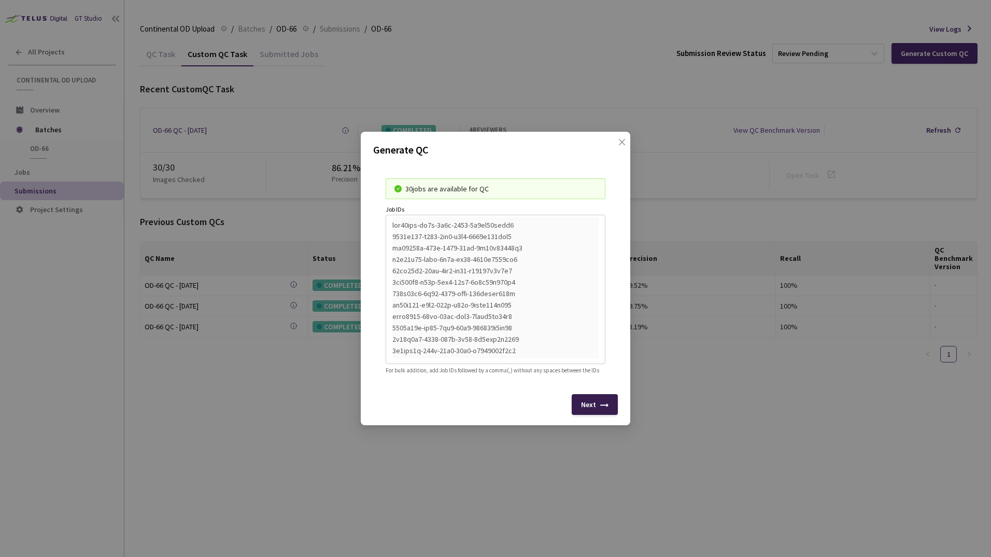
click at [598, 414] on div "Next" at bounding box center [595, 404] width 46 height 21
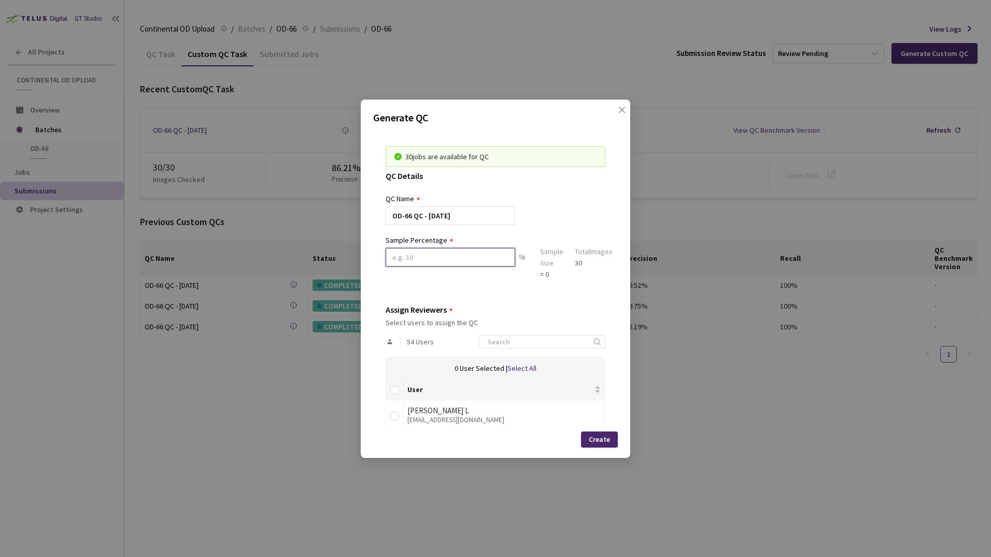
click at [420, 263] on input at bounding box center [451, 257] width 130 height 19
type input "100"
click at [503, 343] on input at bounding box center [537, 341] width 110 height 12
type input "sag"
click at [395, 417] on input "checkbox" at bounding box center [394, 416] width 8 height 8
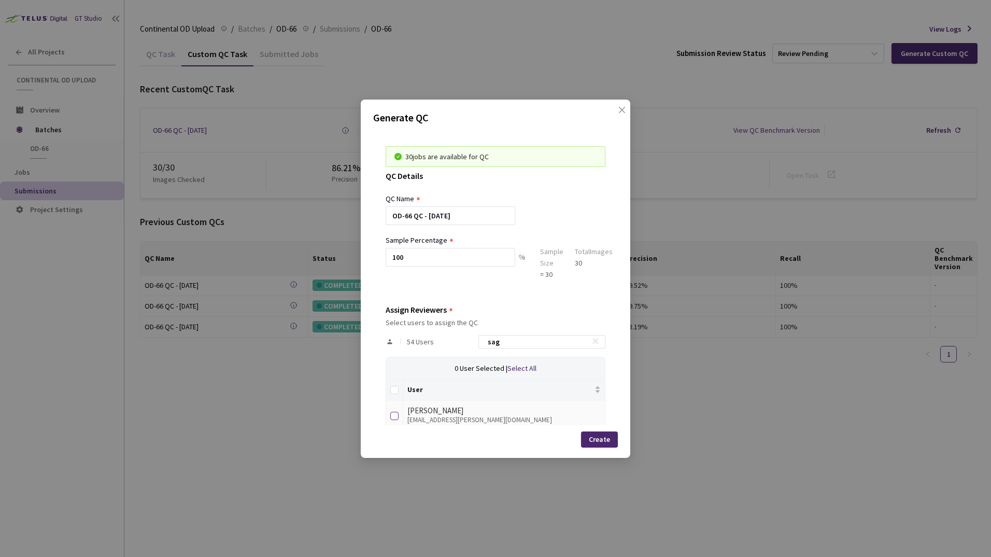
checkbox input "true"
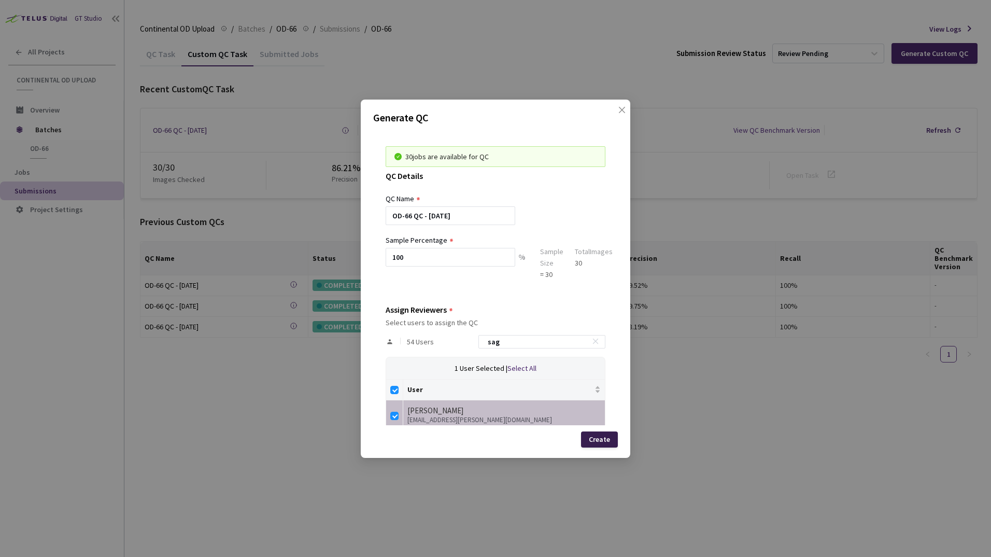
click at [605, 440] on div "Create" at bounding box center [599, 439] width 21 height 8
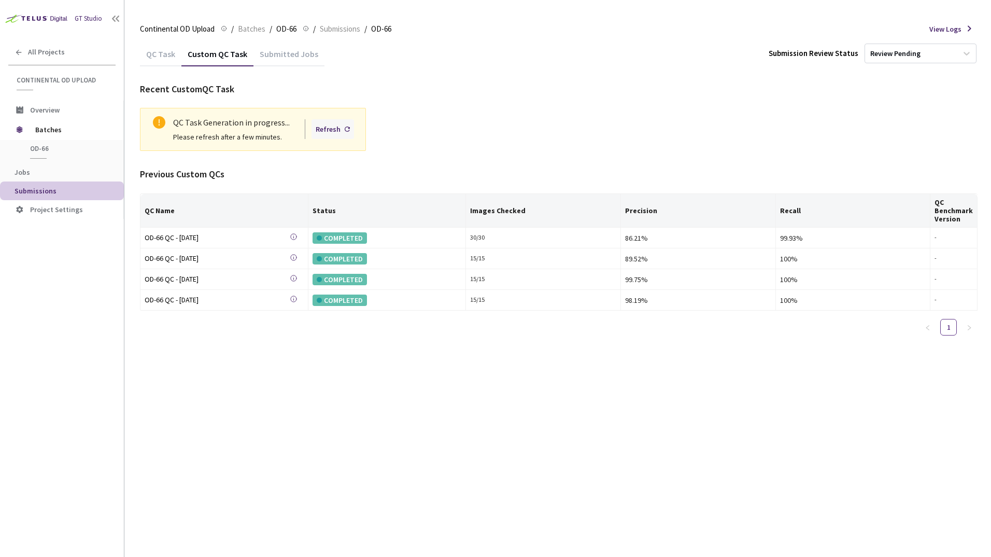
click at [330, 134] on div "Refresh" at bounding box center [328, 128] width 25 height 11
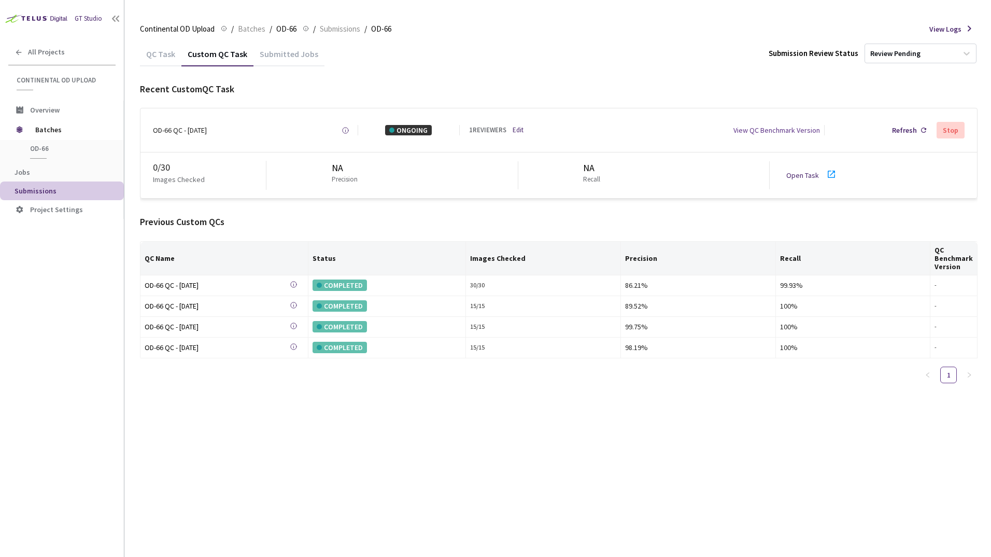
click at [832, 176] on icon at bounding box center [831, 174] width 12 height 12
click at [46, 129] on span "Batches" at bounding box center [70, 129] width 71 height 21
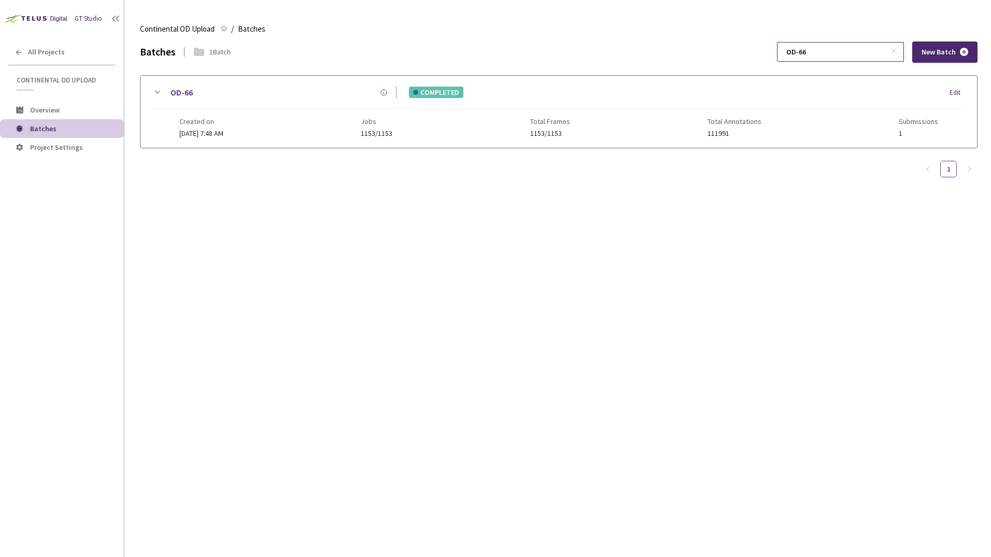
click at [830, 50] on input "OD-66" at bounding box center [835, 52] width 110 height 19
type input "OD-65"
click at [157, 92] on icon at bounding box center [157, 92] width 12 height 12
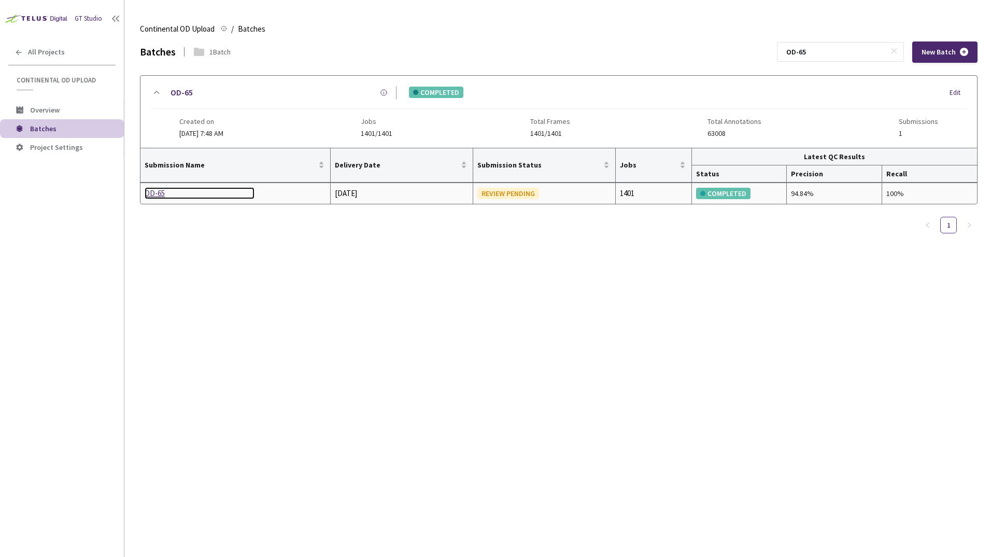
click at [149, 194] on div "OD-65" at bounding box center [200, 193] width 110 height 12
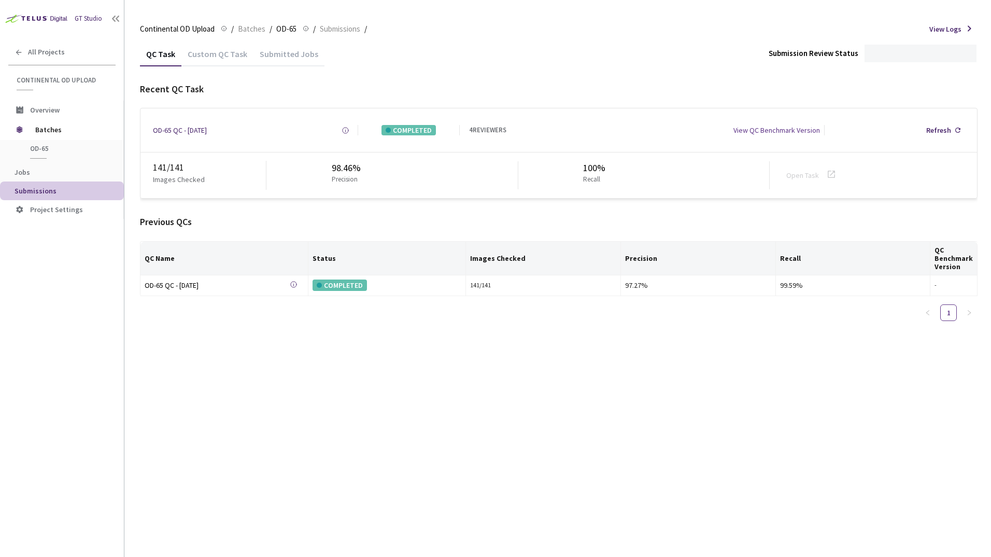
click at [229, 54] on div "Custom QC Task" at bounding box center [217, 58] width 72 height 18
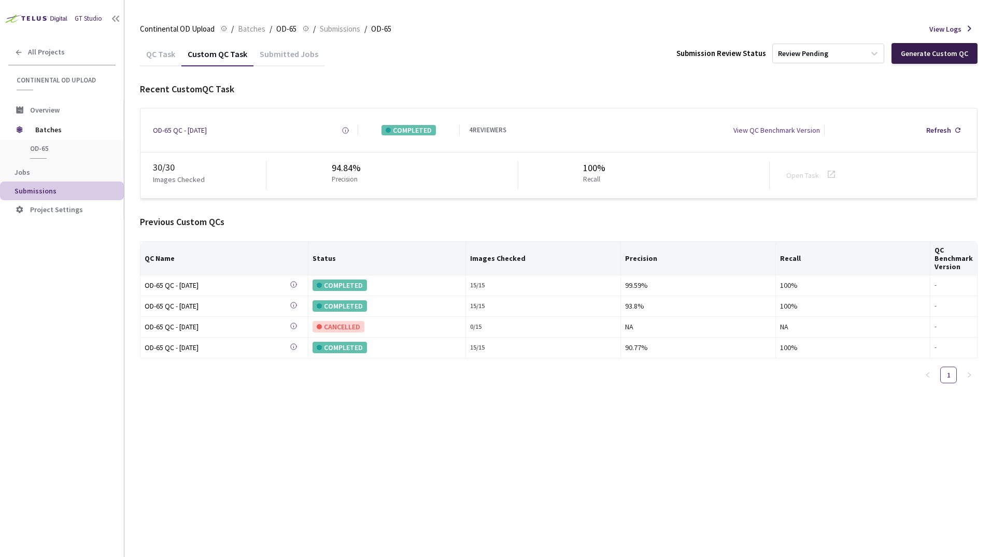
click at [909, 55] on div "Generate Custom QC" at bounding box center [934, 53] width 67 height 8
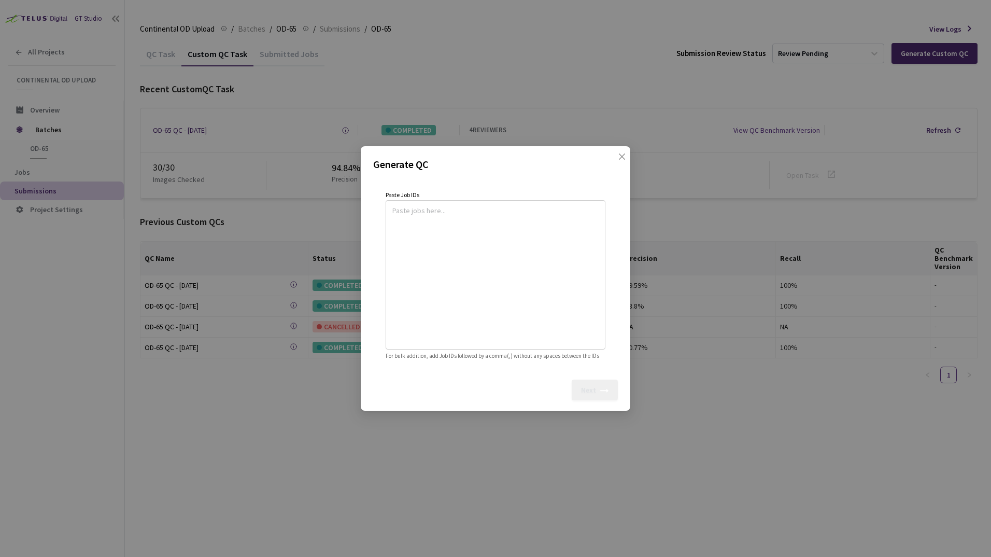
click at [427, 209] on textarea at bounding box center [495, 273] width 206 height 141
paste textarea
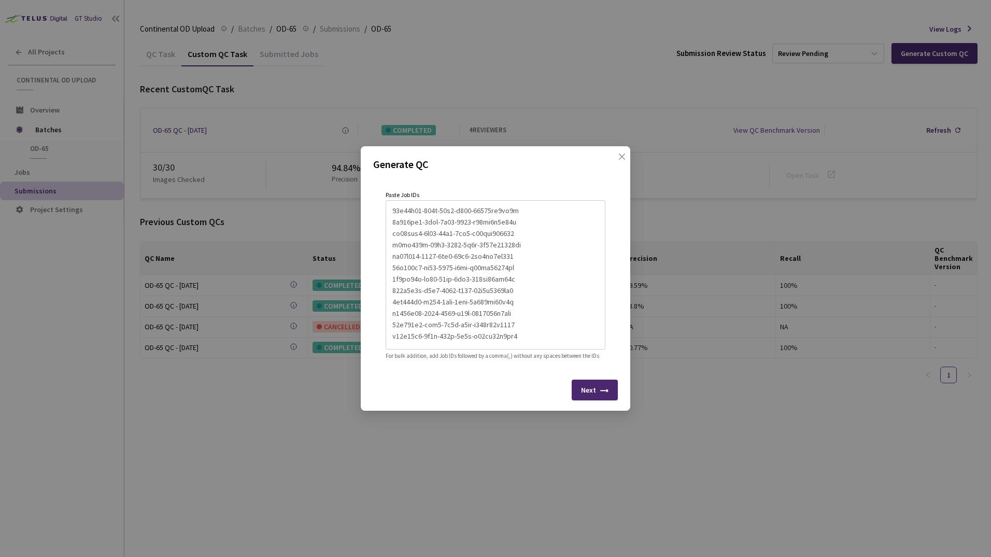
scroll to position [205, 0]
type textarea "7f1f2585-d400-4b0f-8c49-5de00b619a03 65cf7e42-af59-4bbc-a05c-7b948328eecd 3ebcd…"
click at [605, 393] on div "Next" at bounding box center [595, 389] width 46 height 21
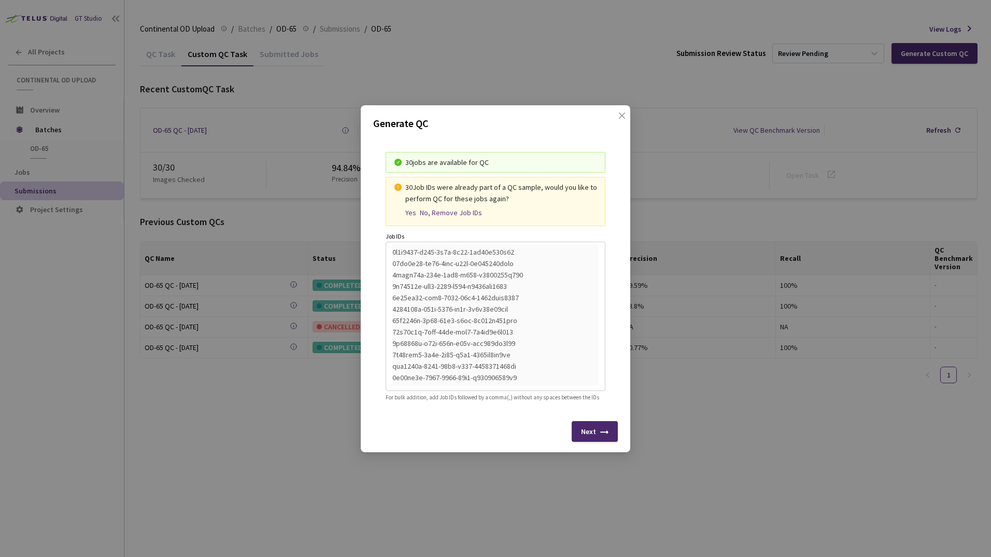
click at [410, 208] on div "Yes" at bounding box center [410, 212] width 11 height 9
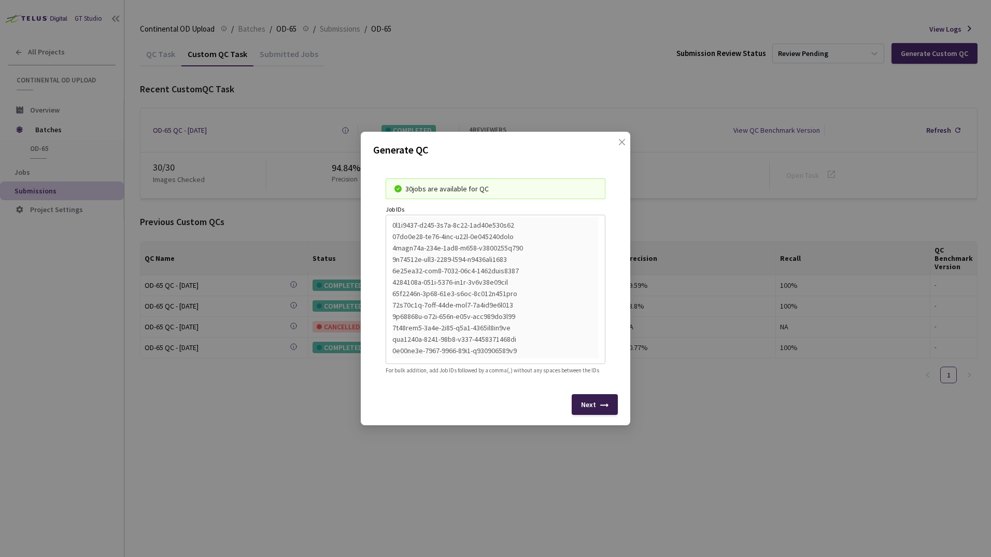
click at [603, 412] on icon at bounding box center [604, 407] width 8 height 8
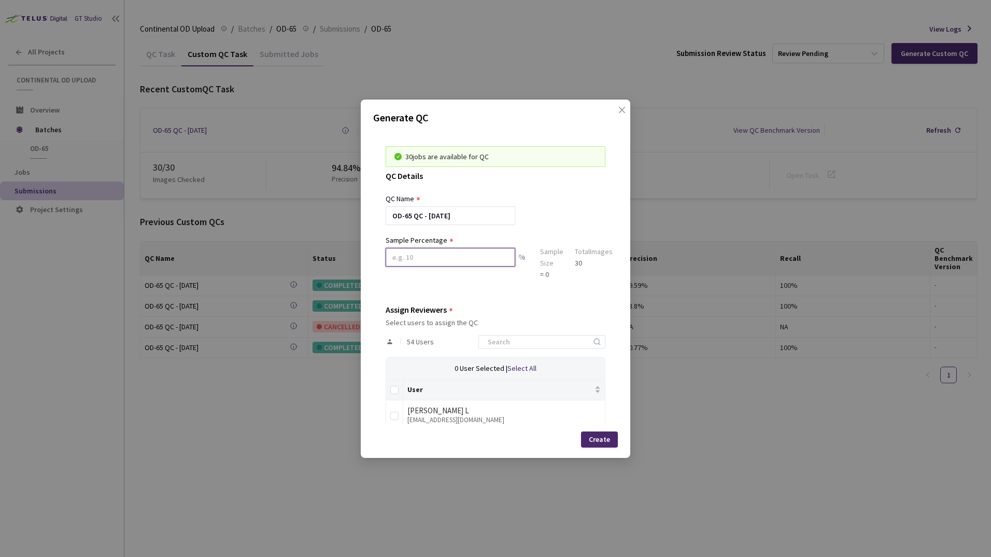
click at [414, 256] on input at bounding box center [451, 257] width 130 height 19
type input "100"
click at [506, 345] on input at bounding box center [537, 341] width 110 height 12
type input "sa"
drag, startPoint x: 407, startPoint y: 412, endPoint x: 386, endPoint y: 418, distance: 22.6
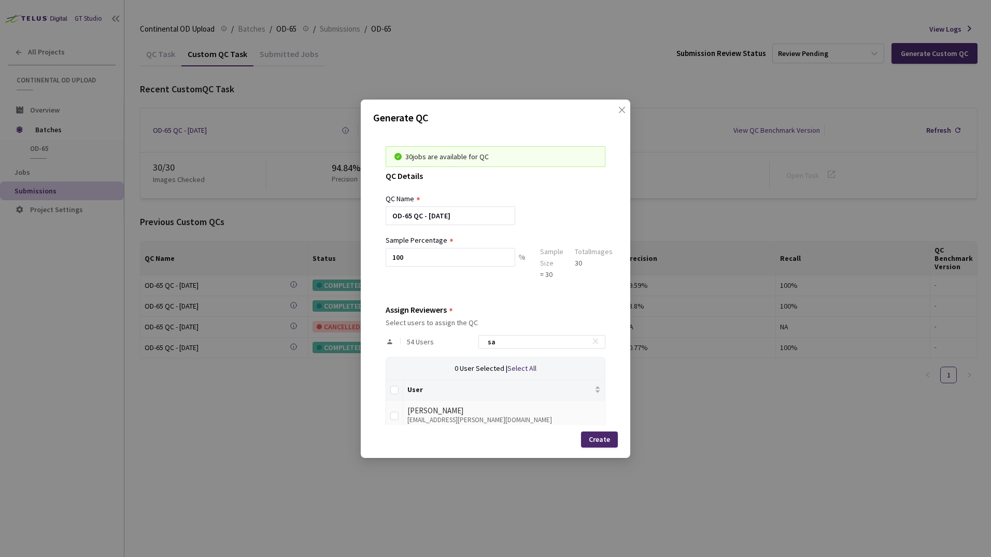
click at [406, 412] on td "Enikő Sághy eniko.kata.saghy@continental-corporation.com" at bounding box center [504, 414] width 202 height 29
drag, startPoint x: 383, startPoint y: 418, endPoint x: 388, endPoint y: 419, distance: 5.3
click at [383, 419] on div "30 jobs are available for QC QC Details QC Name OD-65 QC - 23 Sep, 2025 Sample …" at bounding box center [495, 277] width 245 height 295
click at [392, 419] on input "checkbox" at bounding box center [394, 416] width 8 height 8
checkbox input "true"
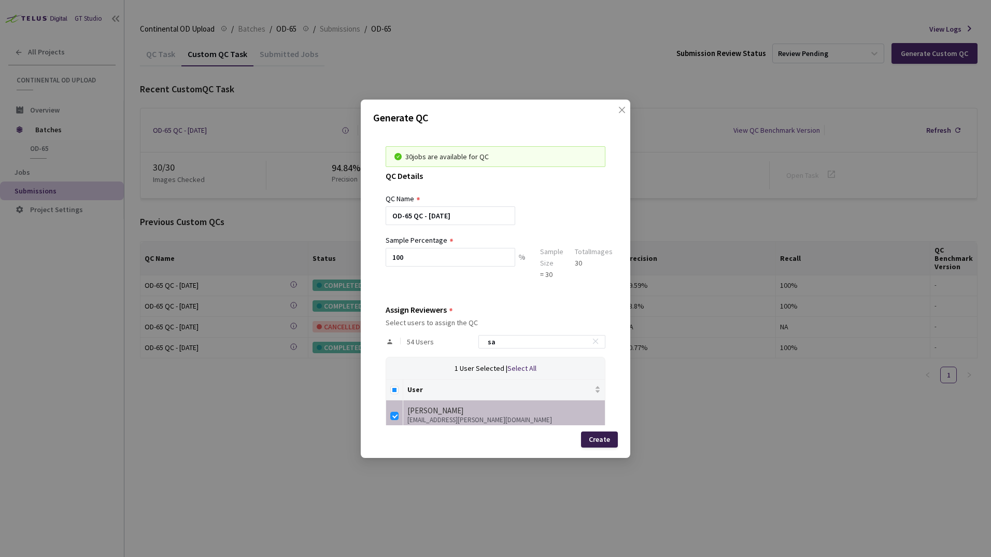
click at [610, 441] on div "Create" at bounding box center [599, 439] width 21 height 8
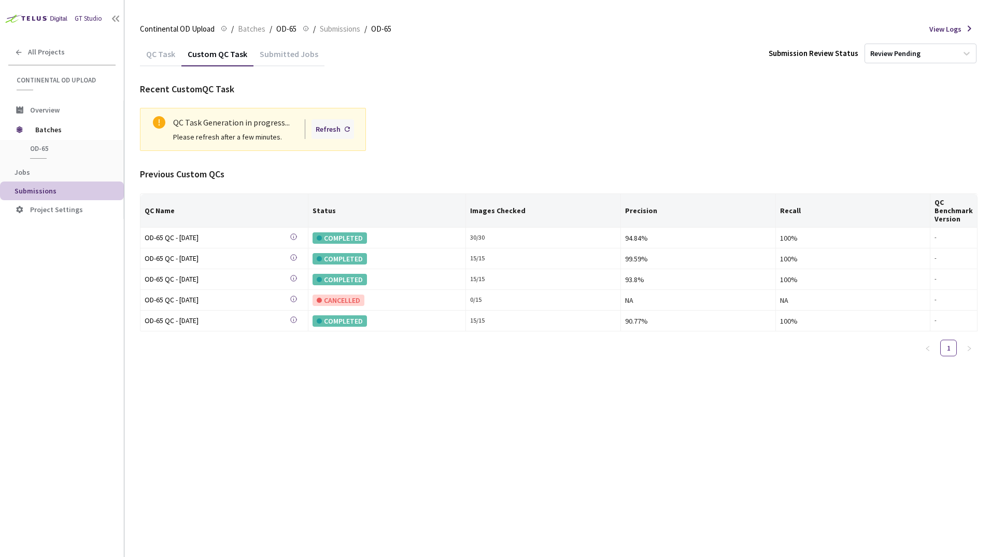
click at [341, 130] on div "Refresh" at bounding box center [328, 128] width 25 height 11
click at [334, 131] on div "Refresh" at bounding box center [328, 128] width 25 height 11
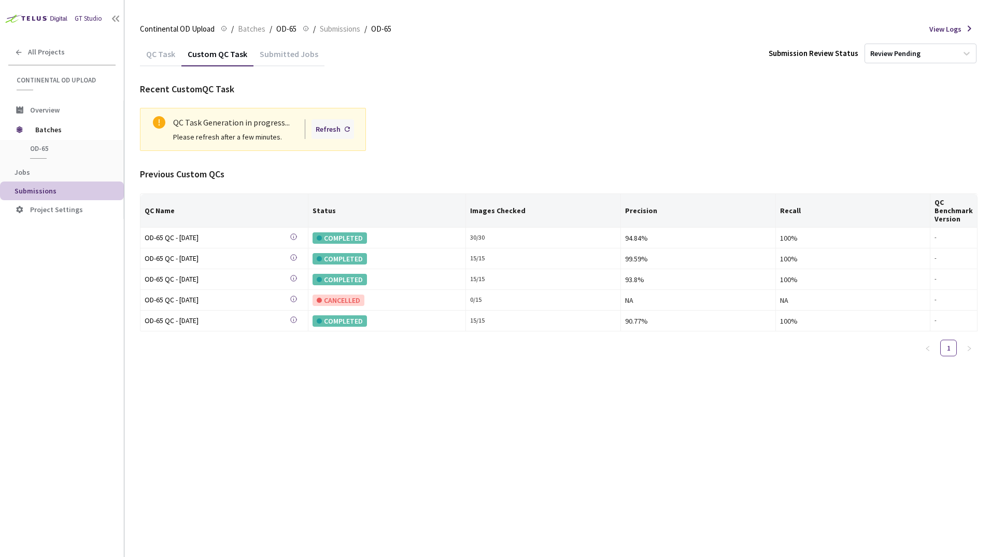
click at [327, 131] on div "Refresh" at bounding box center [328, 128] width 25 height 11
click at [335, 129] on div "Refresh" at bounding box center [328, 128] width 25 height 11
click at [336, 130] on div "Refresh" at bounding box center [328, 128] width 25 height 11
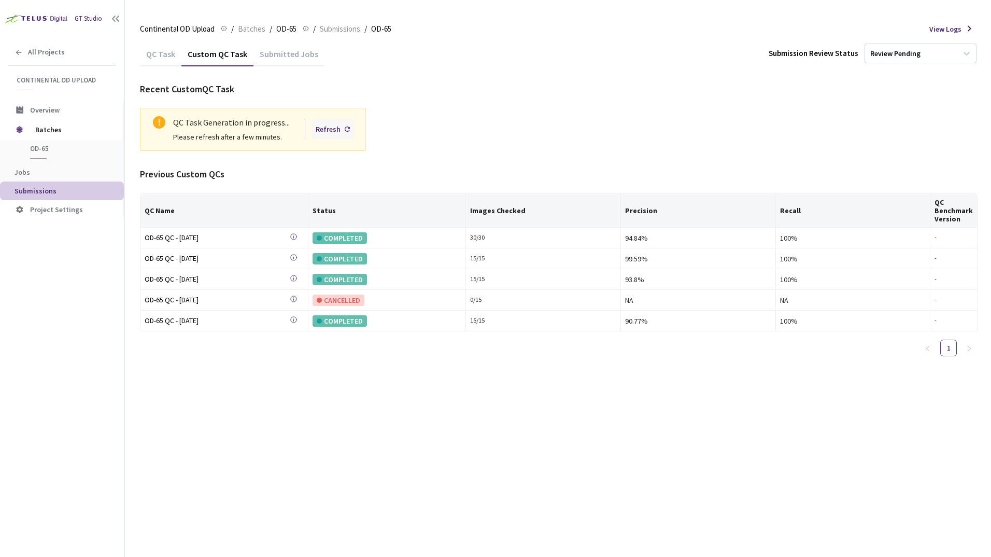
click at [336, 130] on div "Refresh" at bounding box center [328, 128] width 25 height 11
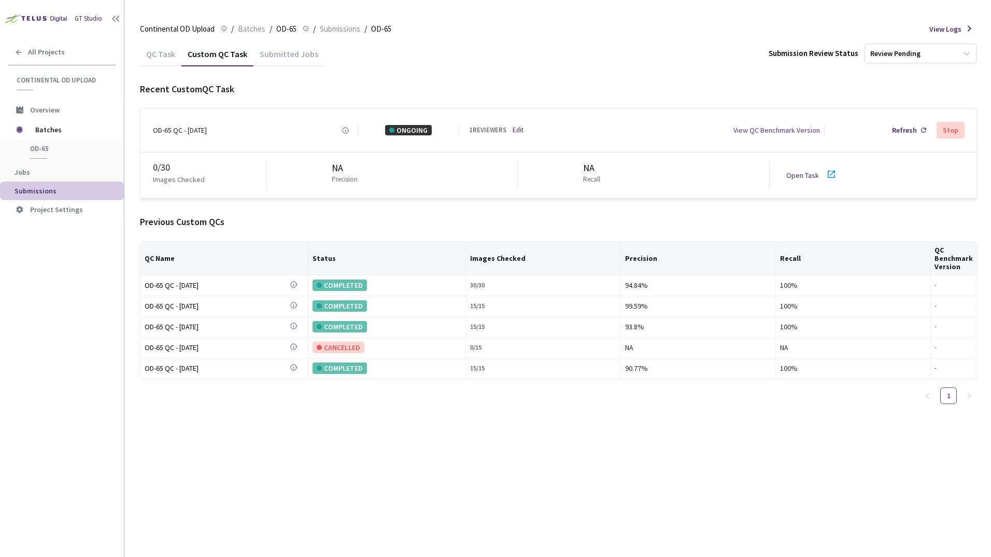
click at [830, 175] on icon at bounding box center [831, 174] width 12 height 12
click at [46, 132] on span "Batches" at bounding box center [70, 129] width 71 height 21
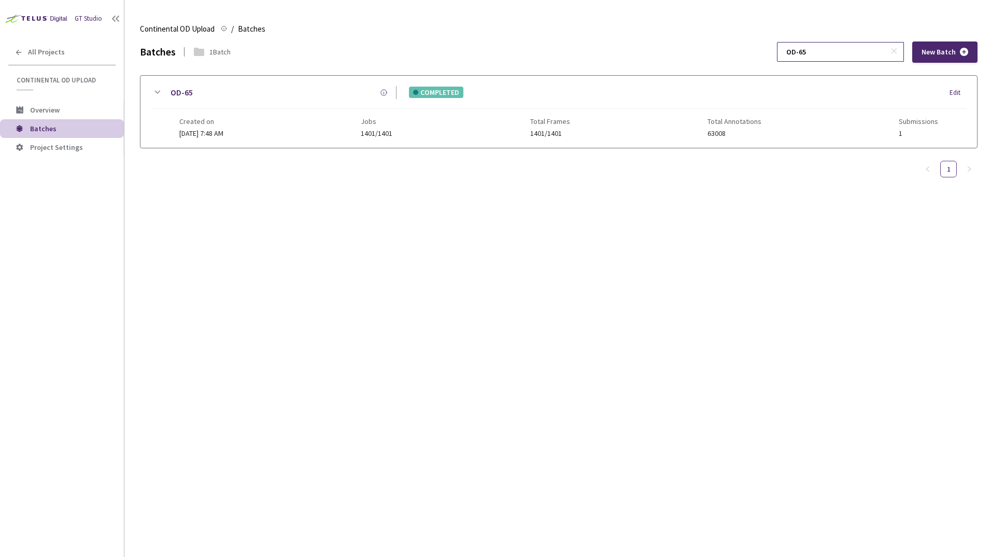
click at [852, 50] on input "OD-65" at bounding box center [835, 52] width 110 height 19
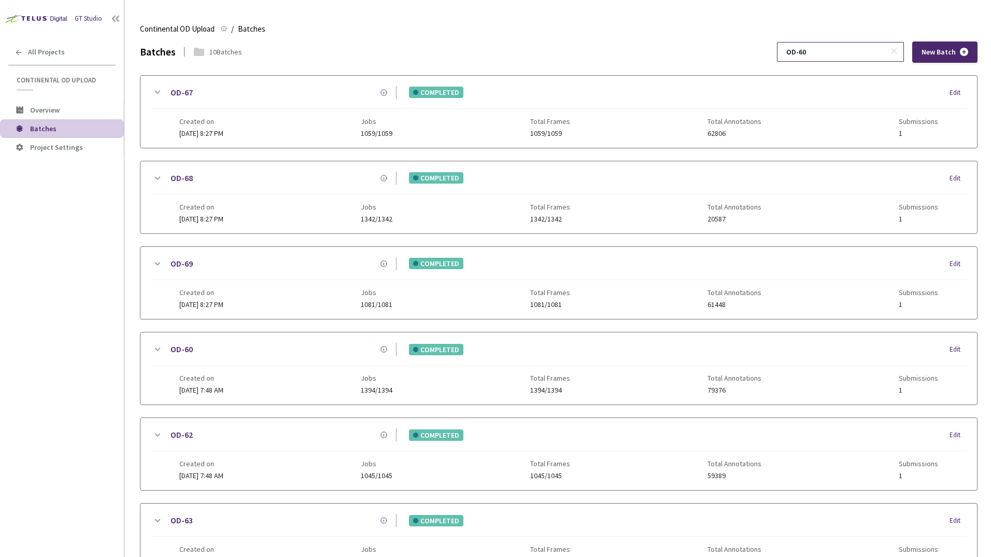
type input "OD-60"
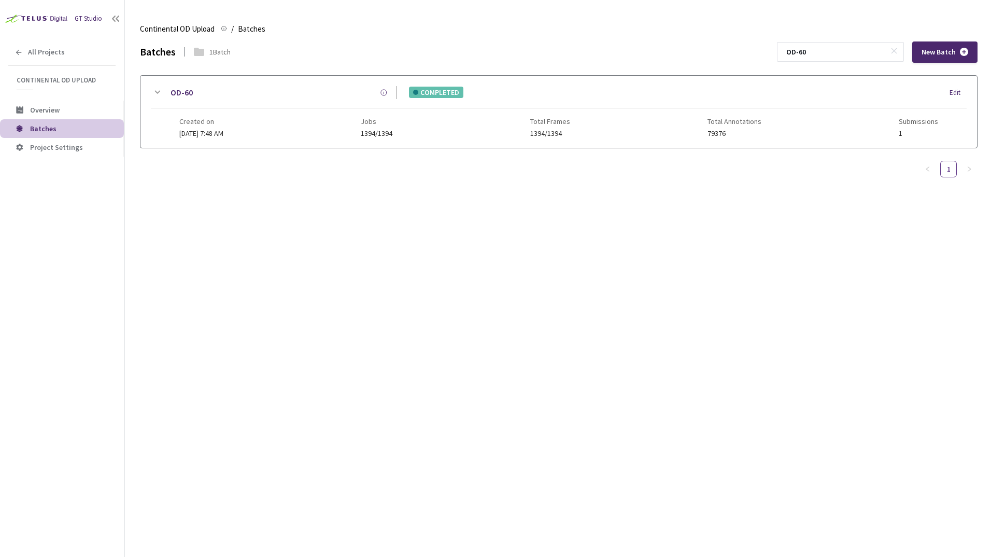
click at [161, 90] on icon at bounding box center [157, 92] width 12 height 12
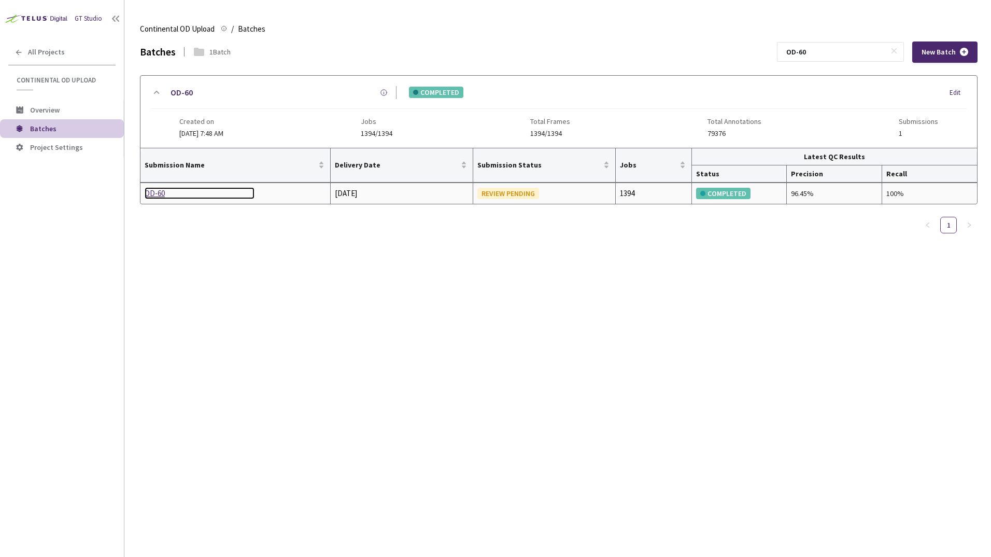
click at [155, 195] on div "OD-60" at bounding box center [200, 193] width 110 height 12
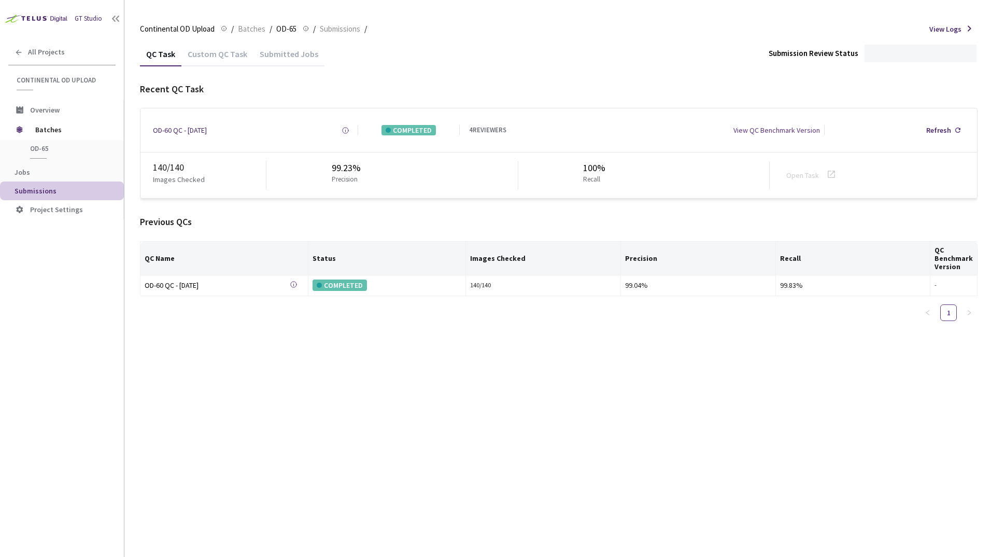
click at [216, 55] on div "Custom QC Task" at bounding box center [217, 58] width 72 height 18
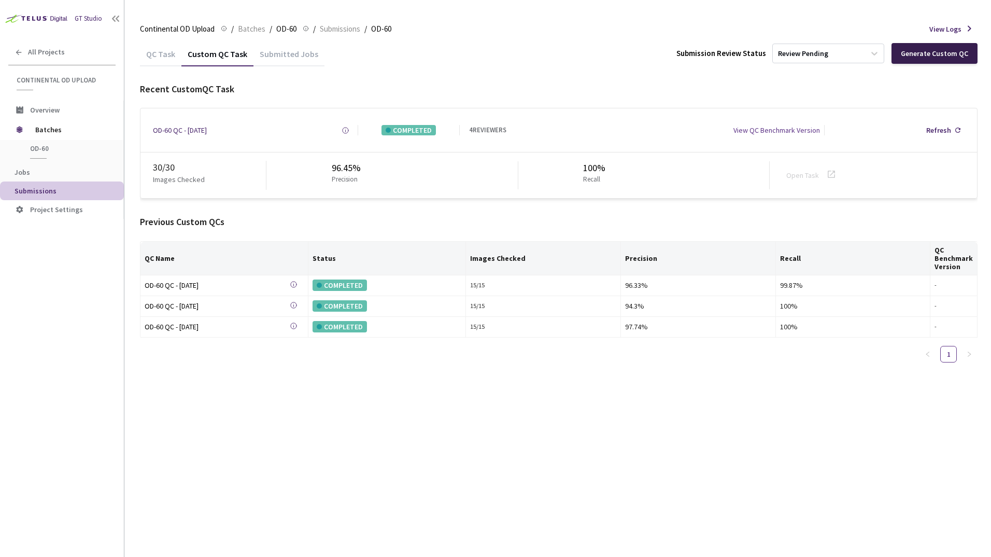
click at [924, 54] on div "Generate Custom QC" at bounding box center [934, 53] width 67 height 8
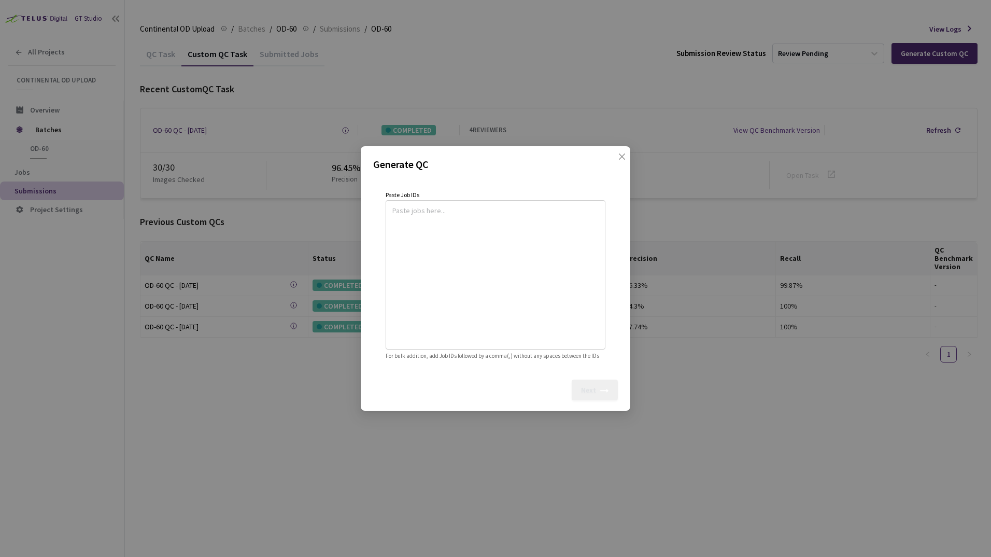
click at [453, 228] on textarea at bounding box center [495, 273] width 206 height 141
paste textarea
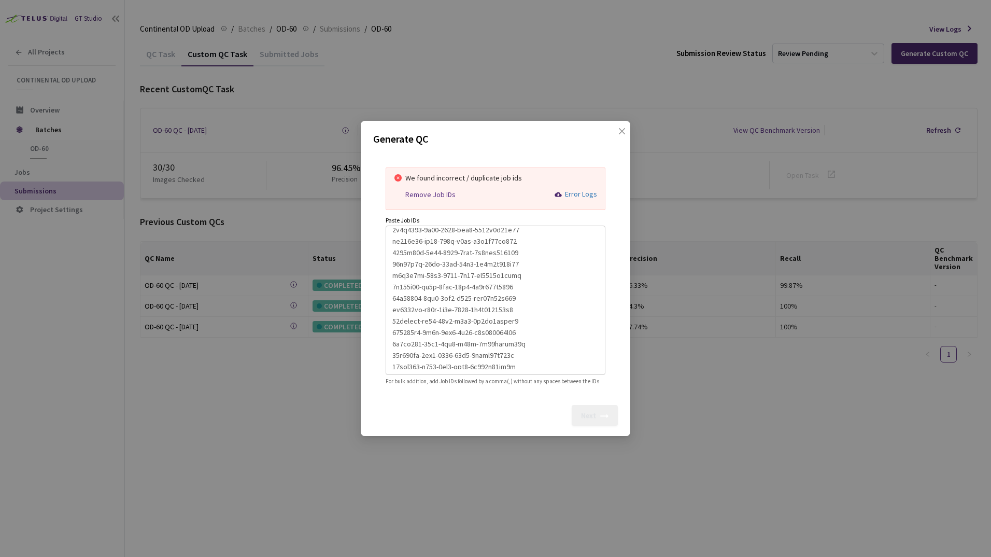
scroll to position [217, 0]
click at [407, 359] on textarea at bounding box center [495, 298] width 206 height 141
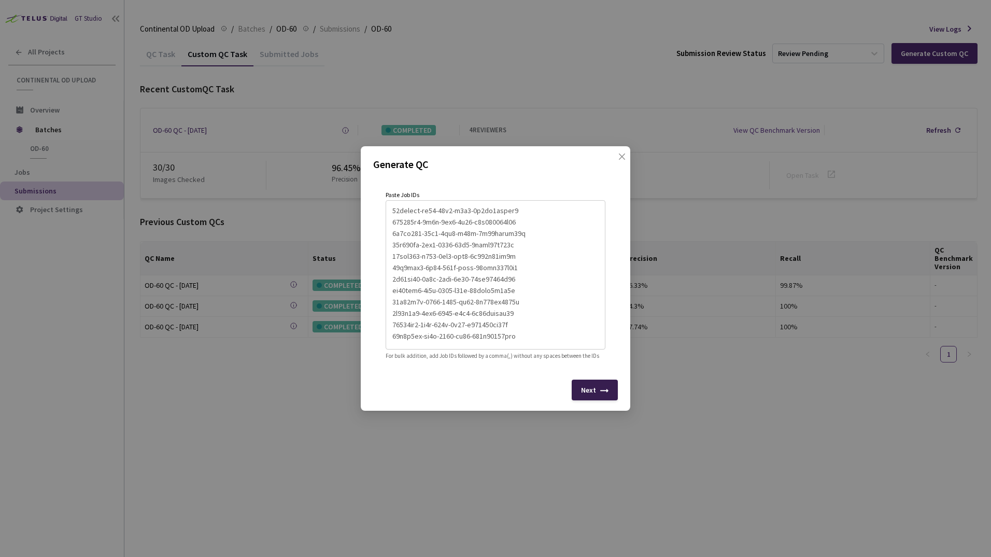
type textarea "c1f25a4a-74ef-42bd-9511-568d006ed187 f032d778-15a9-44a7-bd5e-eee6082c3307 a26cc…"
click at [599, 396] on div "Next" at bounding box center [595, 389] width 46 height 21
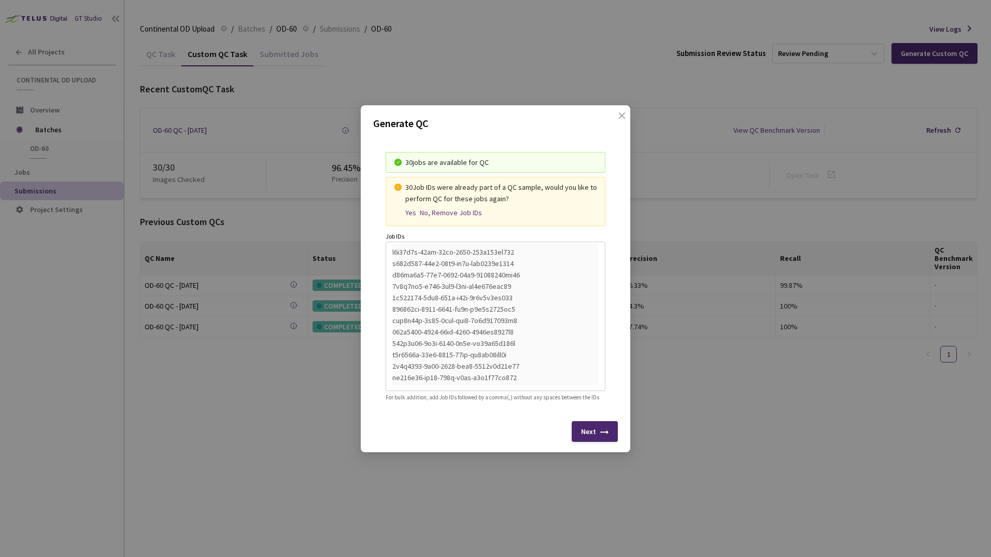
drag, startPoint x: 405, startPoint y: 206, endPoint x: 410, endPoint y: 210, distance: 6.2
click at [406, 206] on div "30 Job IDs were already part of a QC sample, would you like to perform QC for t…" at bounding box center [496, 201] width 220 height 49
click at [410, 210] on div "Yes" at bounding box center [410, 212] width 11 height 9
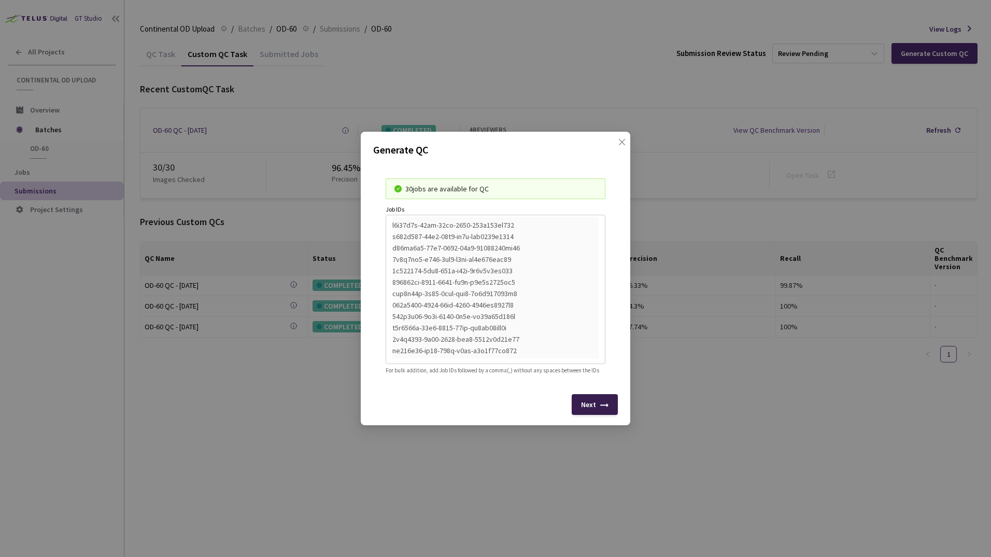
click at [609, 410] on div "Next" at bounding box center [595, 404] width 46 height 21
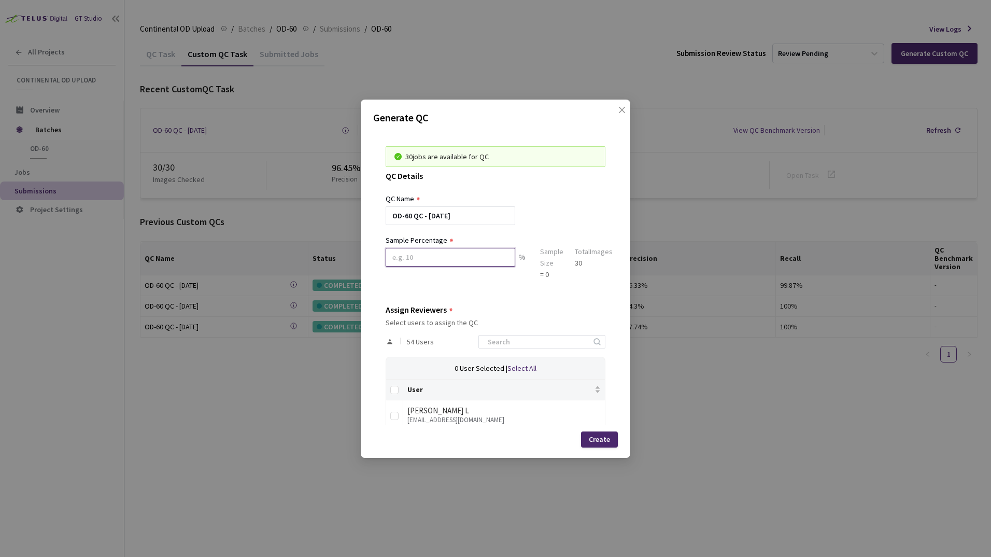
click at [421, 259] on input at bounding box center [451, 257] width 130 height 19
type input "100"
click at [500, 345] on input at bounding box center [537, 341] width 110 height 12
type input "sa"
drag, startPoint x: 393, startPoint y: 422, endPoint x: 396, endPoint y: 417, distance: 5.6
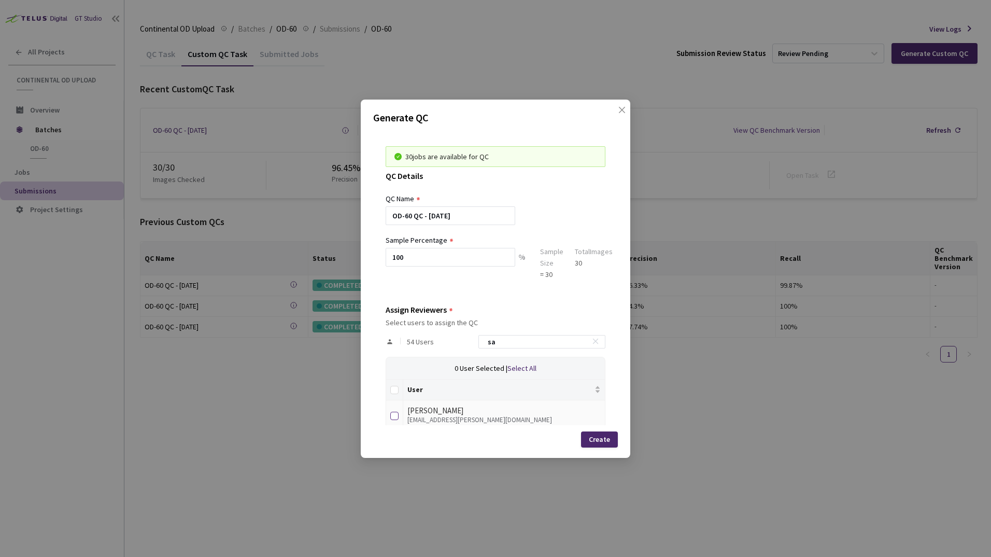
click at [395, 419] on td at bounding box center [394, 414] width 17 height 29
click at [397, 414] on input "checkbox" at bounding box center [394, 416] width 8 height 8
checkbox input "true"
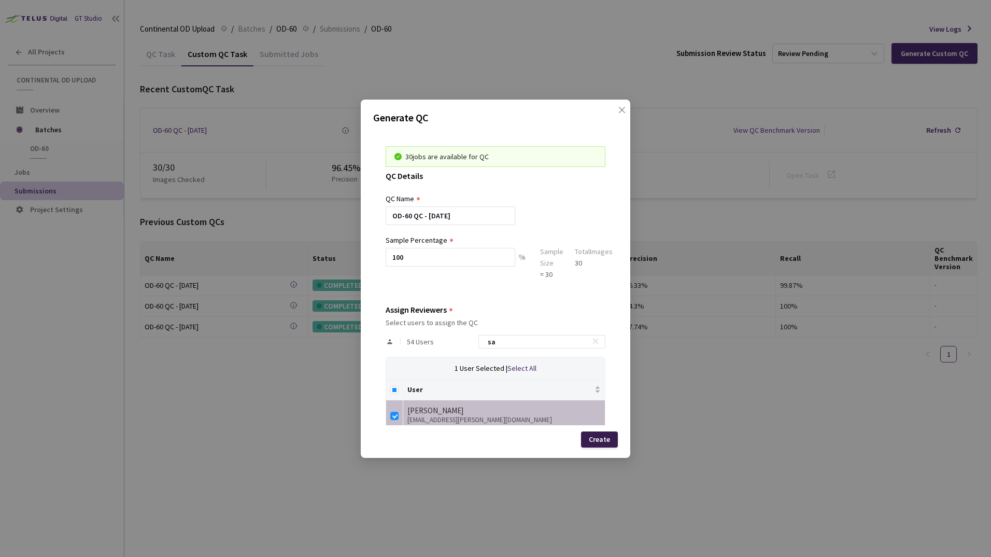
click at [606, 437] on div "Create" at bounding box center [599, 439] width 21 height 8
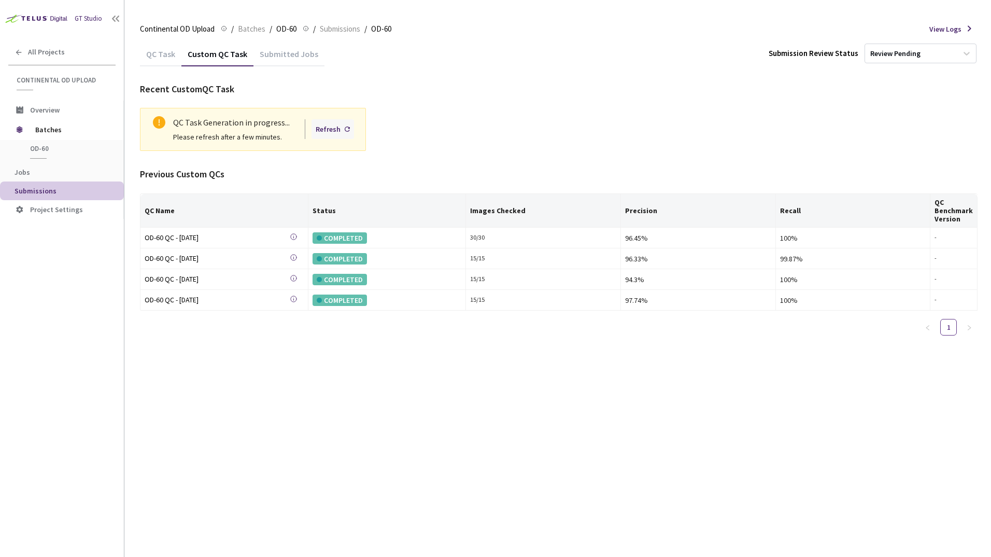
click at [331, 124] on div "Refresh" at bounding box center [328, 128] width 25 height 11
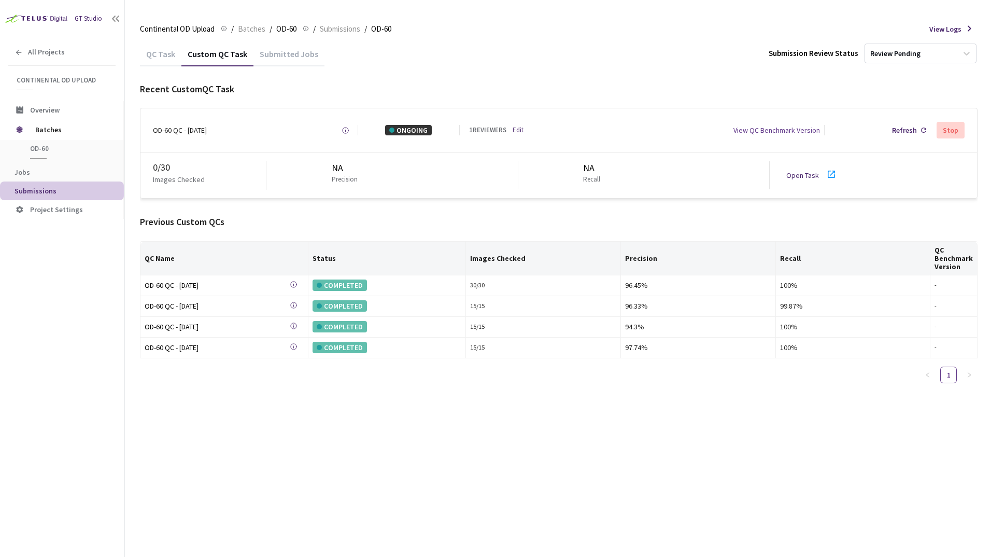
click at [821, 174] on div "Open Task" at bounding box center [805, 175] width 39 height 10
click at [47, 127] on span "Batches" at bounding box center [70, 129] width 71 height 21
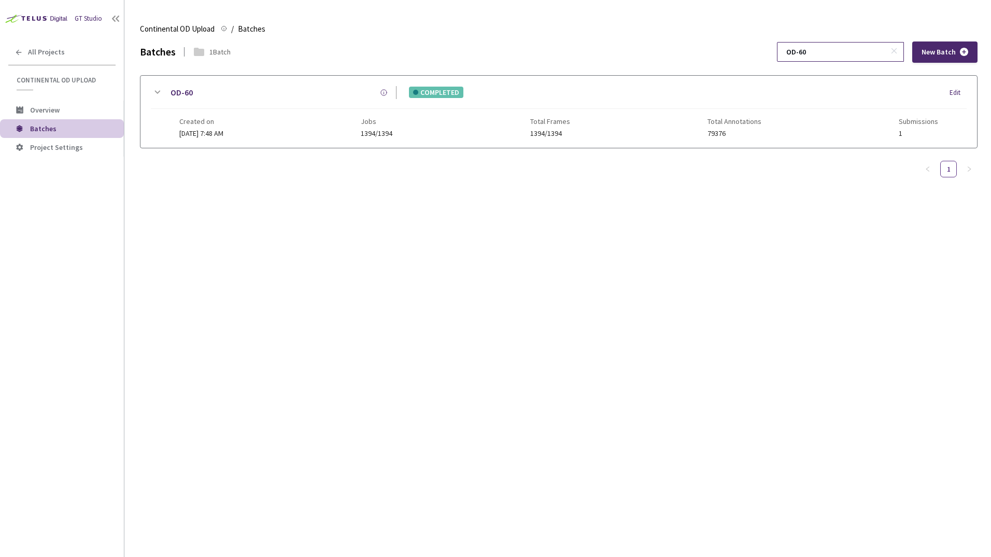
click at [818, 53] on input "OD-60" at bounding box center [835, 52] width 110 height 19
click at [835, 57] on input "OD-60" at bounding box center [835, 52] width 110 height 19
type input "OD-39"
click at [155, 90] on icon at bounding box center [157, 92] width 12 height 12
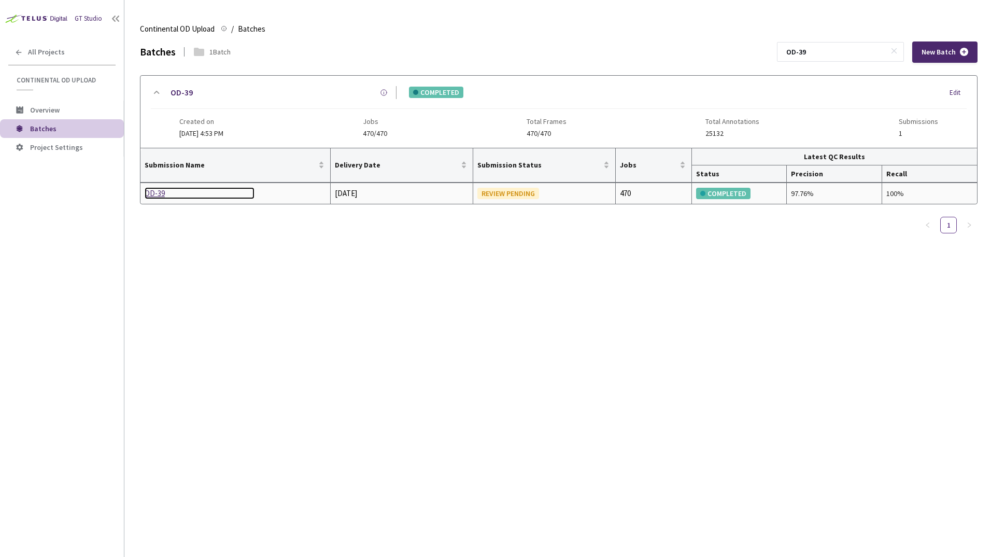
click at [156, 194] on div "OD-39" at bounding box center [200, 193] width 110 height 12
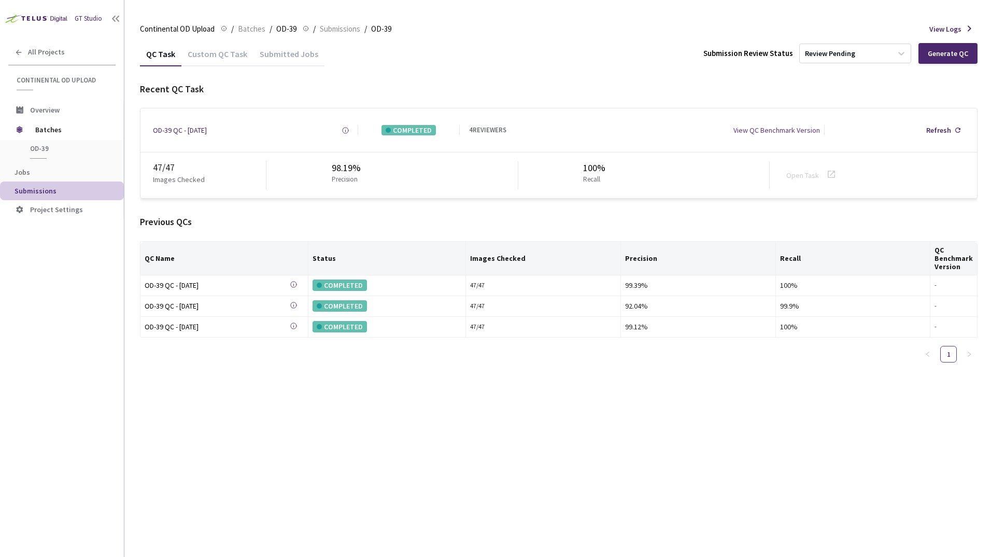
click at [228, 50] on div "Custom QC Task" at bounding box center [217, 58] width 72 height 18
click at [908, 51] on div "Generate Custom QC" at bounding box center [934, 53] width 67 height 8
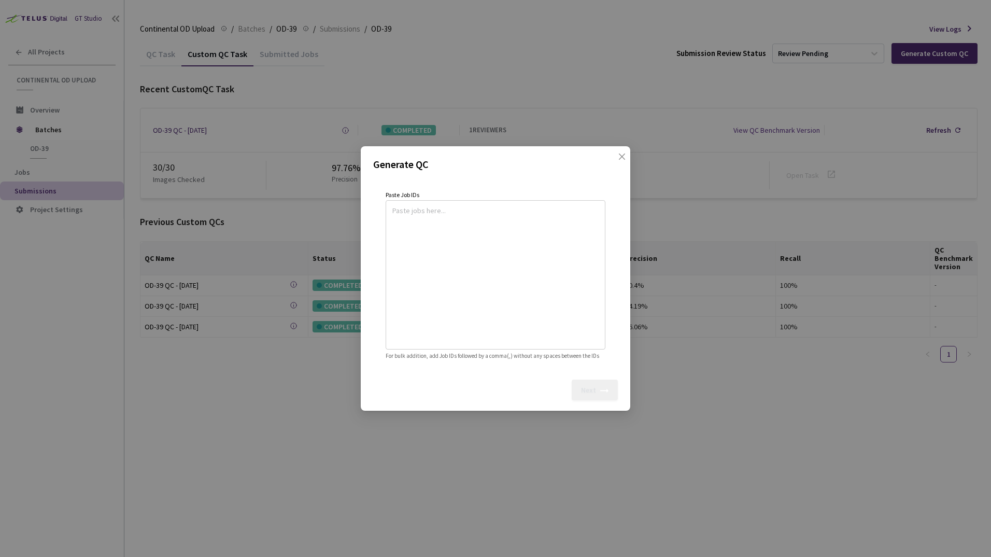
click at [469, 220] on textarea at bounding box center [495, 273] width 206 height 141
paste textarea
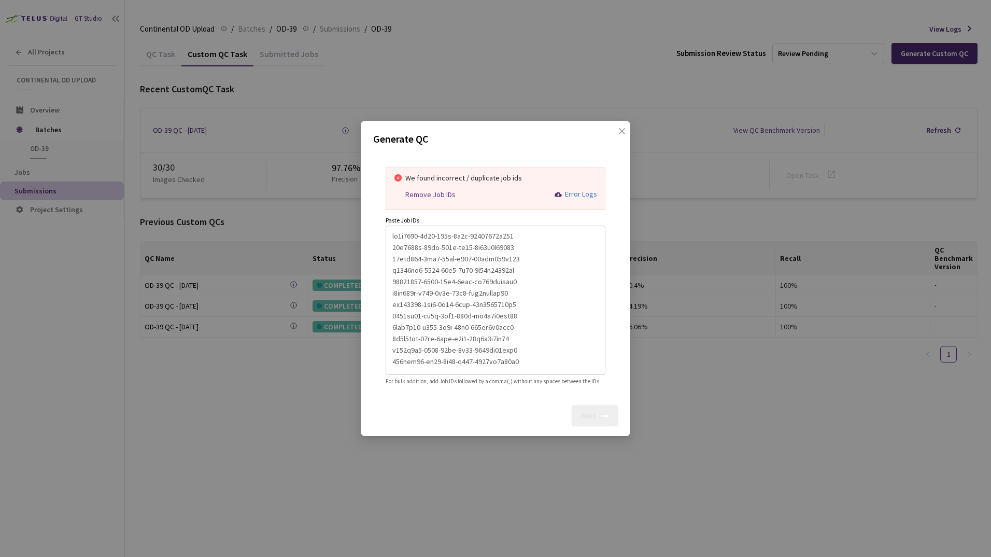
scroll to position [205, 0]
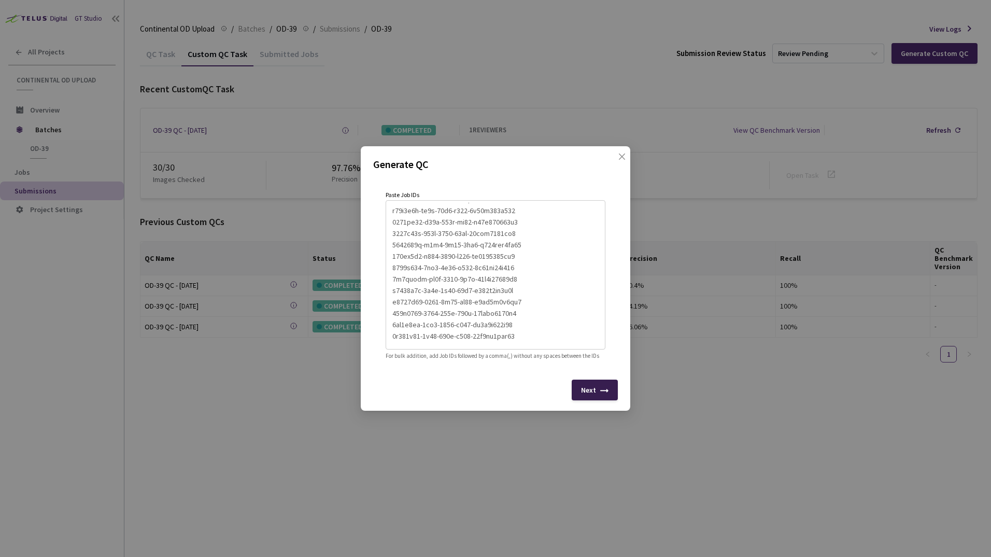
type textarea "ac5d2991-6e82-496c-9f8d-78147404d420 06d3921b-74ff-435f-ad96-1f99b3d81605 63bbc…"
click at [589, 394] on div "Next" at bounding box center [588, 390] width 15 height 8
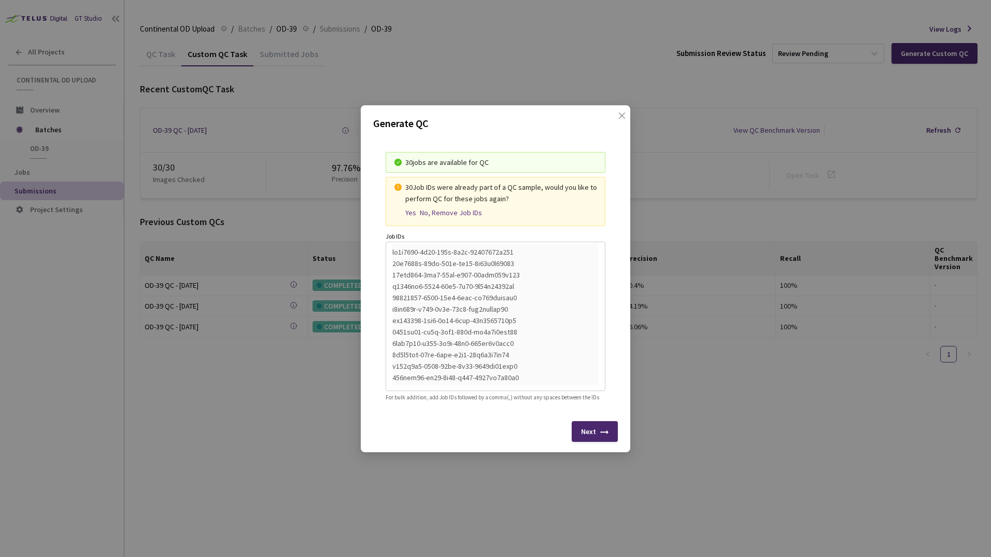
click at [407, 209] on div "Yes" at bounding box center [410, 212] width 11 height 9
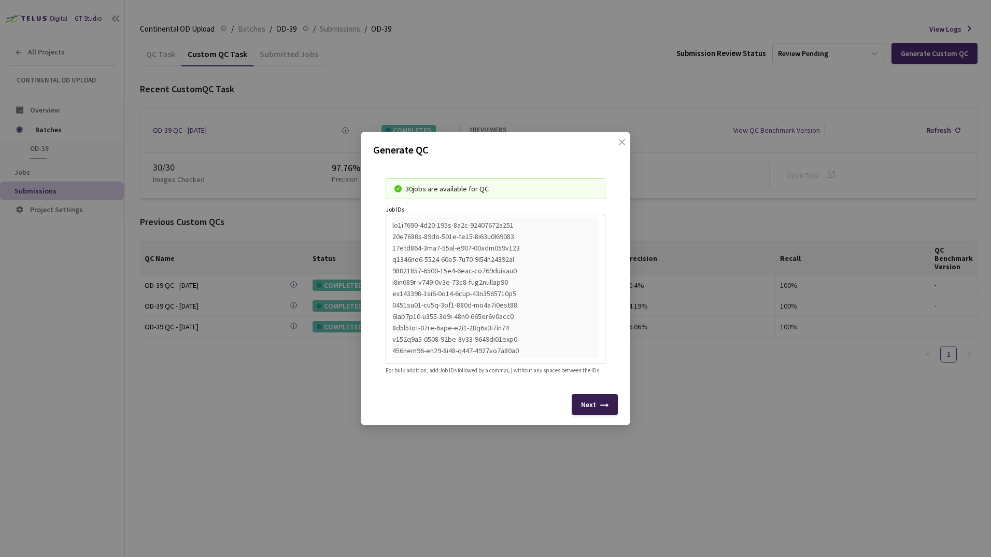
click at [596, 411] on div "Next" at bounding box center [595, 404] width 46 height 21
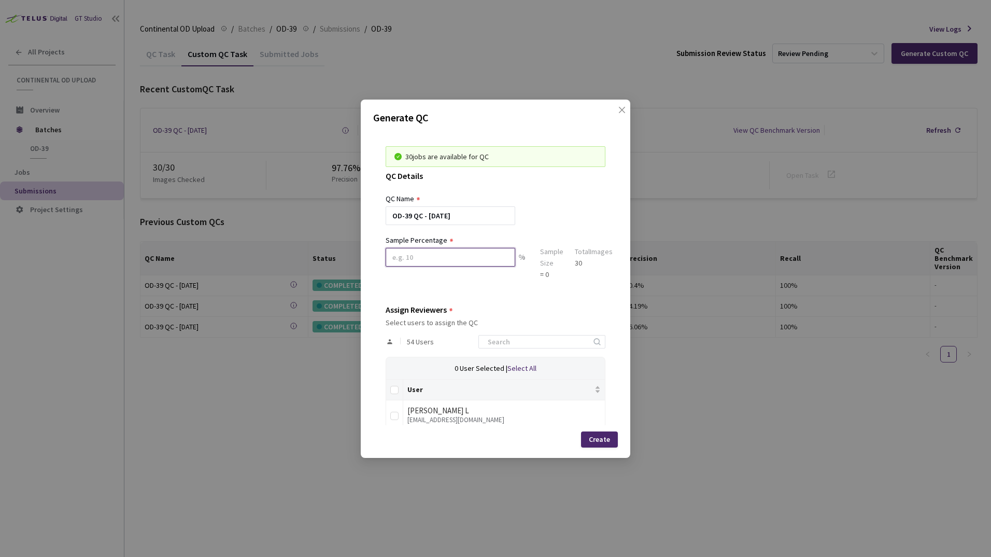
click at [443, 255] on input at bounding box center [451, 257] width 130 height 19
type input "100"
click at [519, 349] on div "54 Users" at bounding box center [496, 342] width 220 height 30
click at [515, 340] on input at bounding box center [537, 341] width 110 height 12
type input "sa"
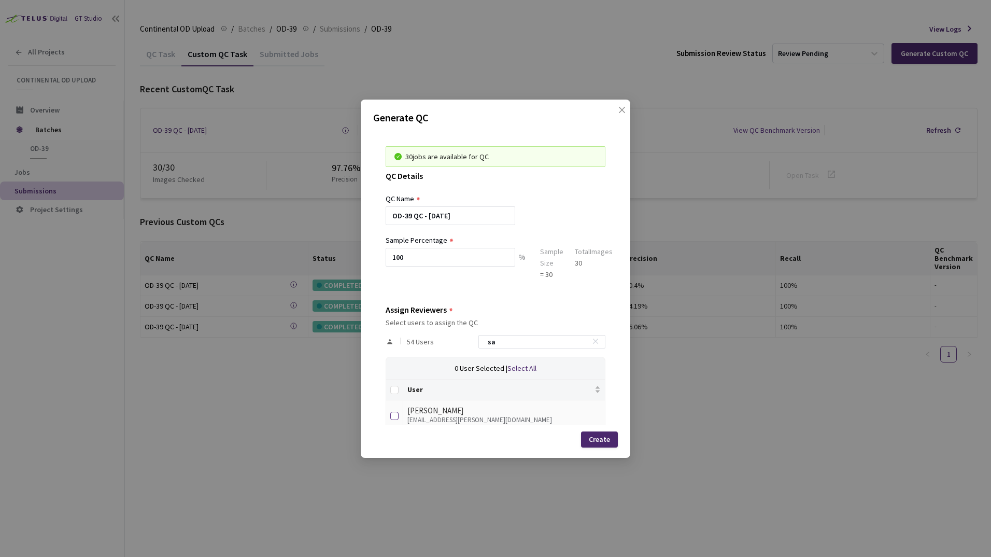
click at [398, 415] on input "checkbox" at bounding box center [394, 416] width 8 height 8
checkbox input "true"
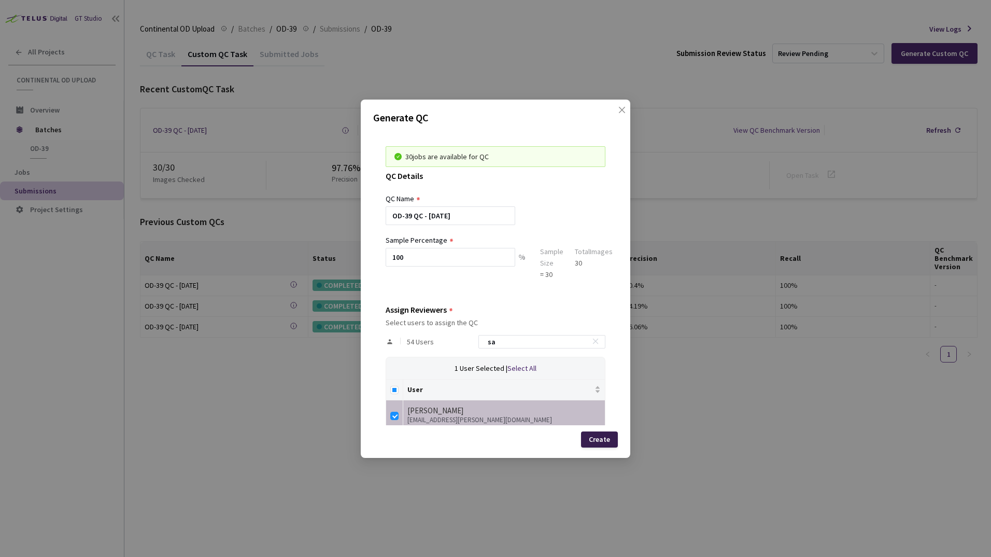
click at [596, 442] on div "Create" at bounding box center [599, 439] width 21 height 8
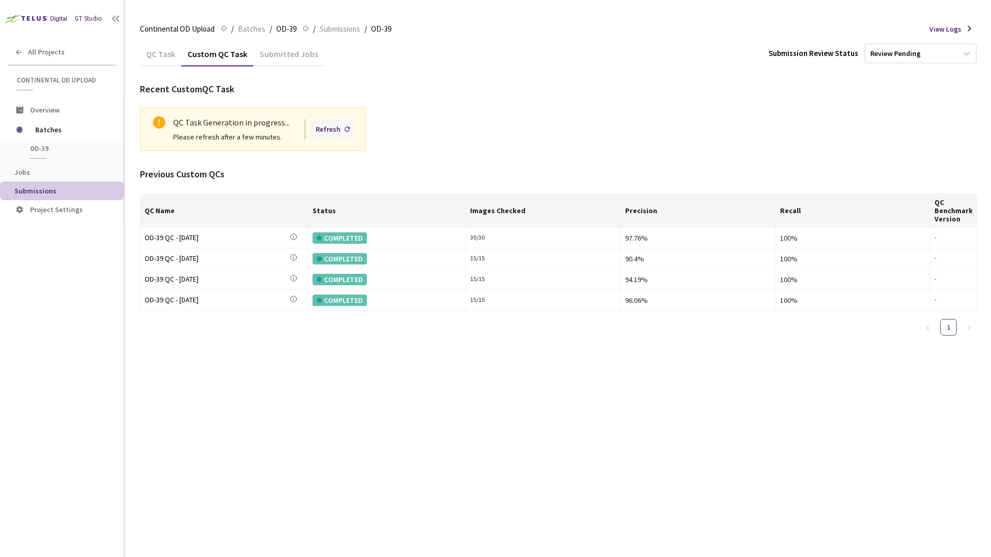
click at [334, 129] on div "Refresh" at bounding box center [328, 128] width 25 height 11
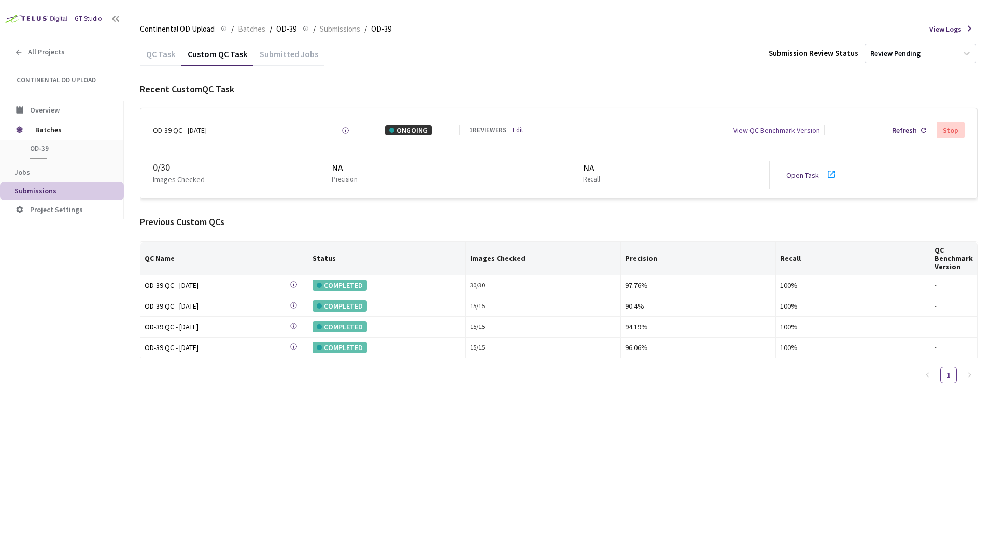
click at [828, 176] on icon at bounding box center [831, 174] width 12 height 12
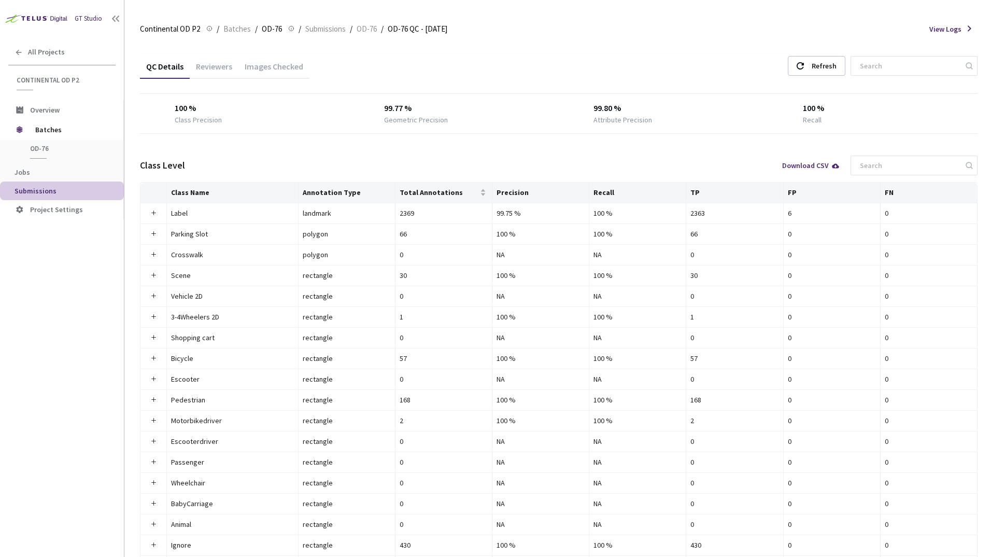
click at [283, 63] on div "Images Checked" at bounding box center [273, 70] width 71 height 18
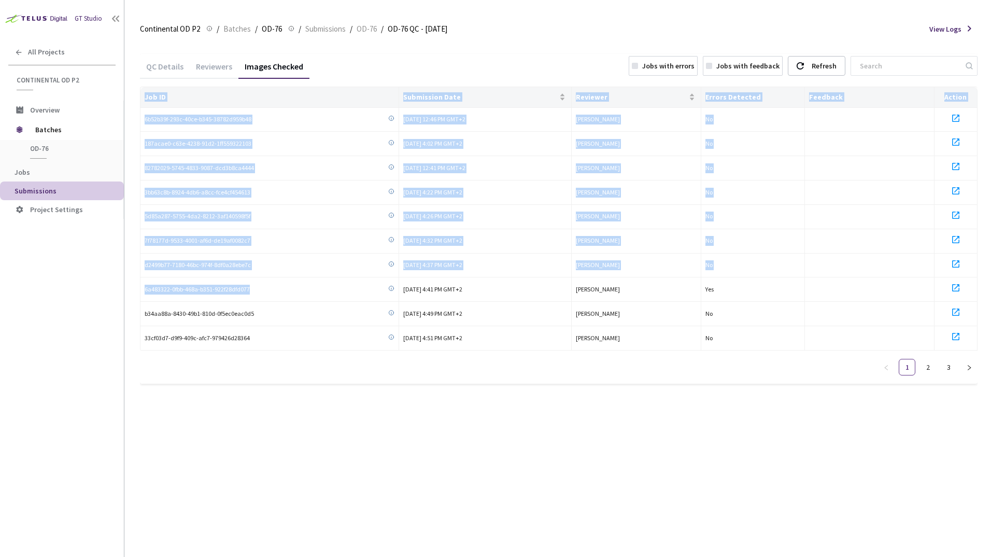
drag, startPoint x: 261, startPoint y: 290, endPoint x: 136, endPoint y: 290, distance: 124.9
click at [136, 290] on main "Continental OD P2 Continental OD P2 / Batches / OD-76 OD-76 / Submissions / OD-…" at bounding box center [557, 278] width 867 height 557
drag, startPoint x: 136, startPoint y: 290, endPoint x: 158, endPoint y: 291, distance: 22.3
click at [150, 293] on span "6a483322-0fbb-468a-b351-922f28dfd077" at bounding box center [197, 290] width 105 height 10
click at [272, 294] on td "6a483322-0fbb-468a-b351-922f28dfd077" at bounding box center [269, 289] width 259 height 24
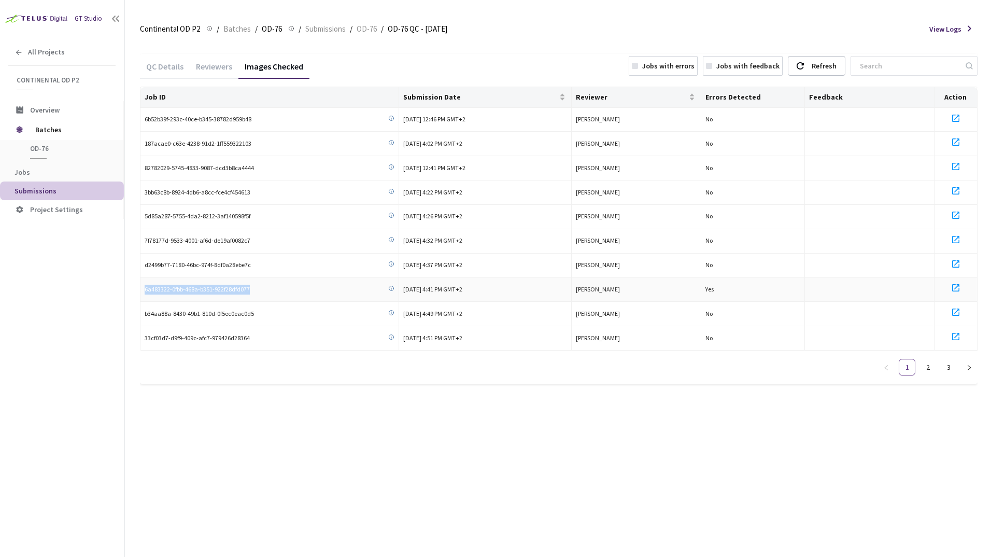
drag, startPoint x: 252, startPoint y: 288, endPoint x: 142, endPoint y: 290, distance: 110.4
click at [142, 290] on td "6a483322-0fbb-468a-b351-922f28dfd077" at bounding box center [269, 289] width 259 height 24
click at [930, 373] on link "2" at bounding box center [928, 367] width 16 height 16
click at [949, 371] on link "3" at bounding box center [949, 367] width 16 height 16
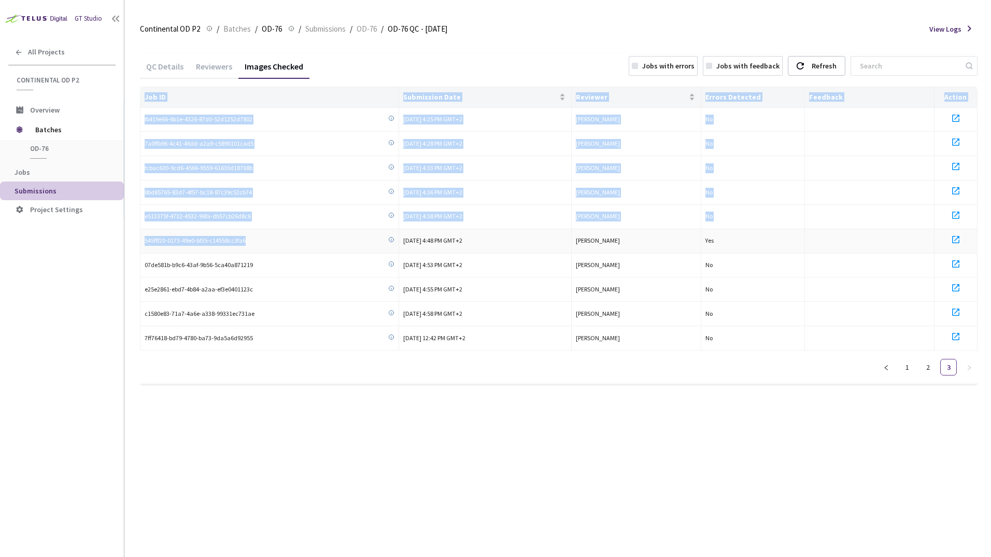
drag, startPoint x: 244, startPoint y: 240, endPoint x: 138, endPoint y: 242, distance: 105.8
click at [138, 242] on main "Continental OD P2 Continental OD P2 / Batches / OD-76 OD-76 / Submissions / OD-…" at bounding box center [557, 278] width 867 height 557
click at [143, 243] on td "545fff20-0173-49e0-bf35-c14558cc3fa6" at bounding box center [269, 241] width 259 height 24
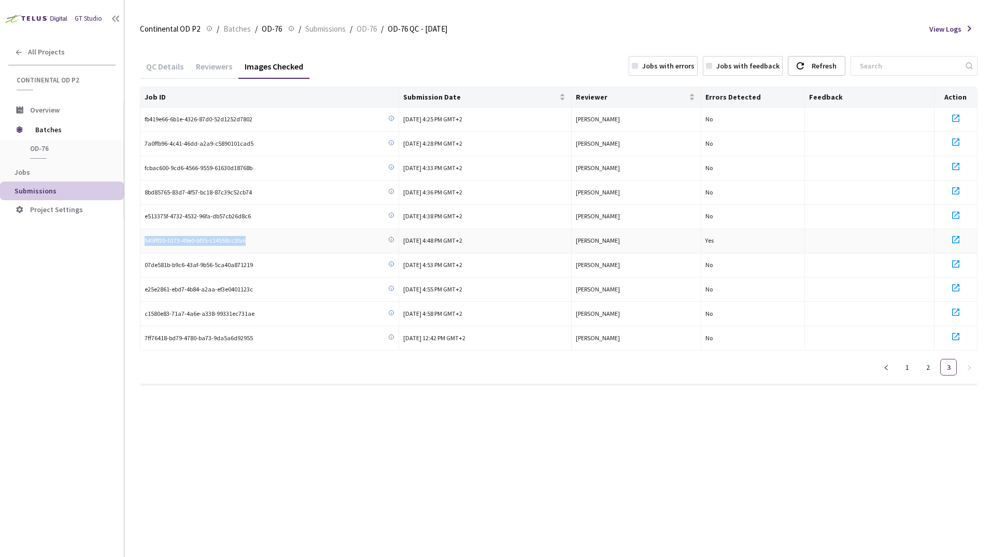
drag, startPoint x: 145, startPoint y: 240, endPoint x: 246, endPoint y: 240, distance: 101.1
click at [246, 240] on div "545fff20-0173-49e0-bf35-c14558cc3fa6" at bounding box center [270, 241] width 250 height 10
copy span "545fff20-0173-49e0-bf35-c14558cc3fa6"
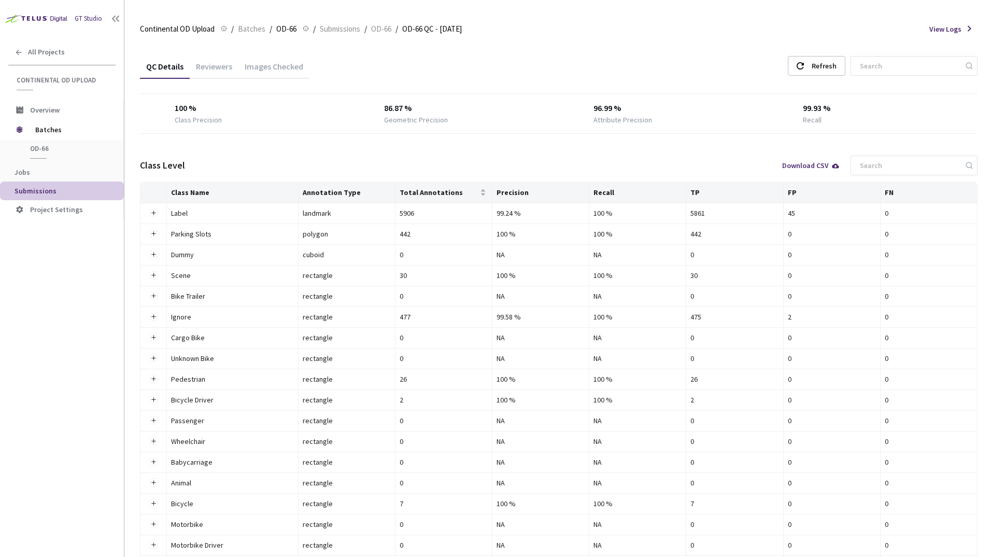
click at [276, 65] on div "Images Checked" at bounding box center [273, 70] width 71 height 18
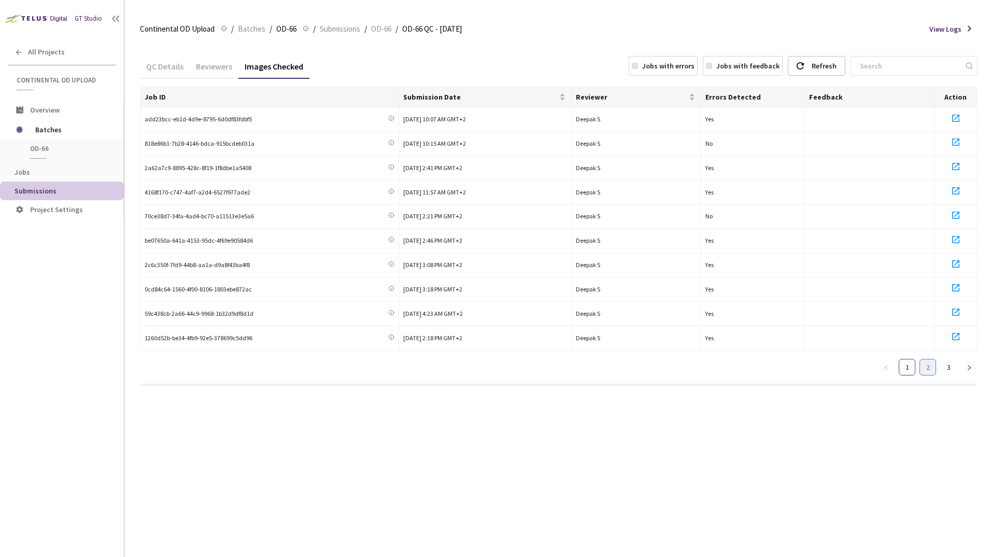
click at [927, 372] on link "2" at bounding box center [928, 367] width 16 height 16
click at [949, 369] on link "3" at bounding box center [949, 367] width 16 height 16
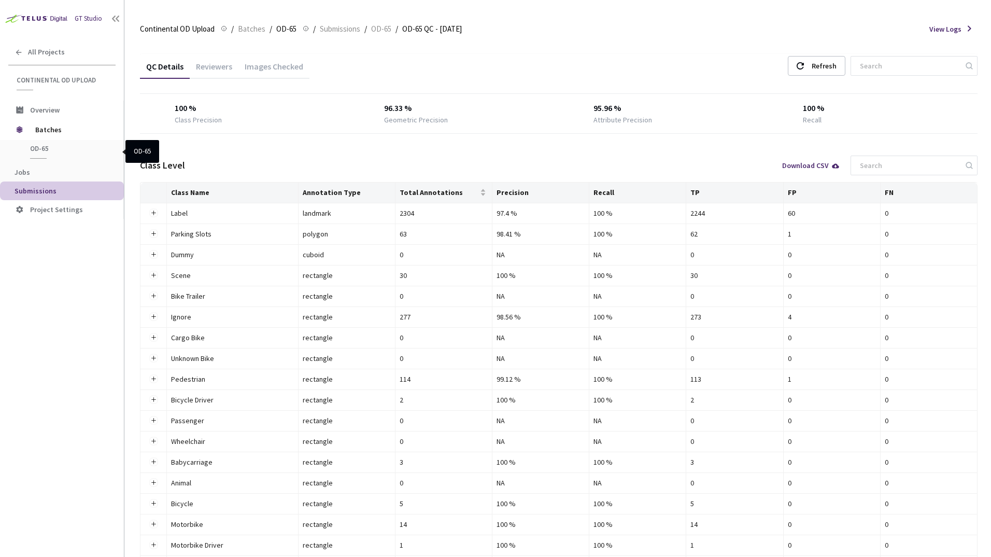
click at [272, 65] on div "Images Checked" at bounding box center [273, 70] width 71 height 18
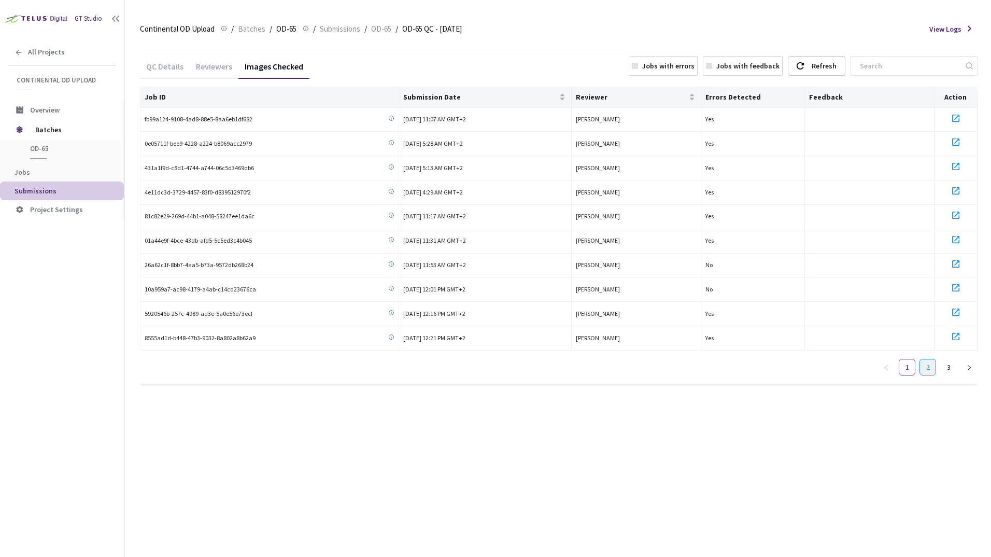
click at [921, 373] on link "2" at bounding box center [928, 367] width 16 height 16
click at [945, 371] on link "3" at bounding box center [949, 367] width 16 height 16
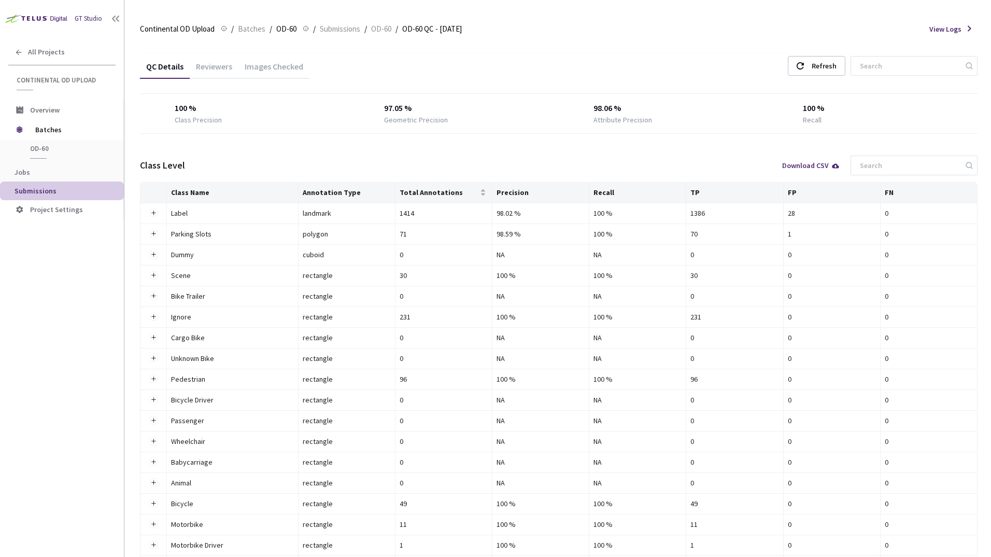
click at [276, 65] on div "Images Checked" at bounding box center [273, 70] width 71 height 18
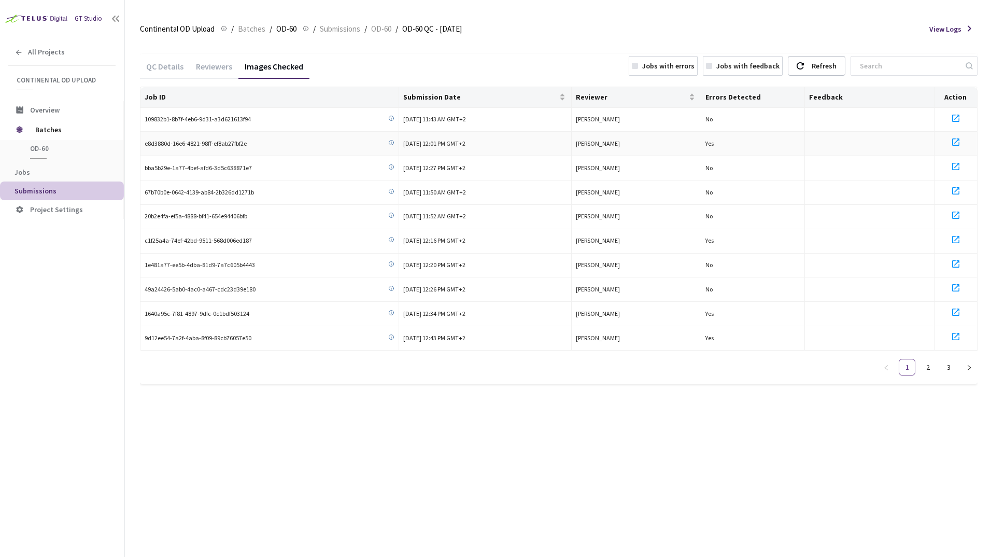
click at [728, 143] on td "Yes" at bounding box center [753, 144] width 104 height 24
click at [932, 370] on link "2" at bounding box center [928, 367] width 16 height 16
click at [948, 368] on link "3" at bounding box center [949, 367] width 16 height 16
click at [908, 370] on link "1" at bounding box center [907, 367] width 16 height 16
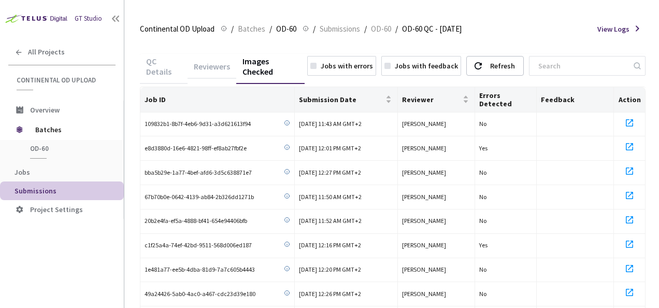
click at [506, 97] on th "Errors Detected" at bounding box center [506, 99] width 62 height 25
click at [489, 96] on th "Errors Detected" at bounding box center [506, 99] width 62 height 25
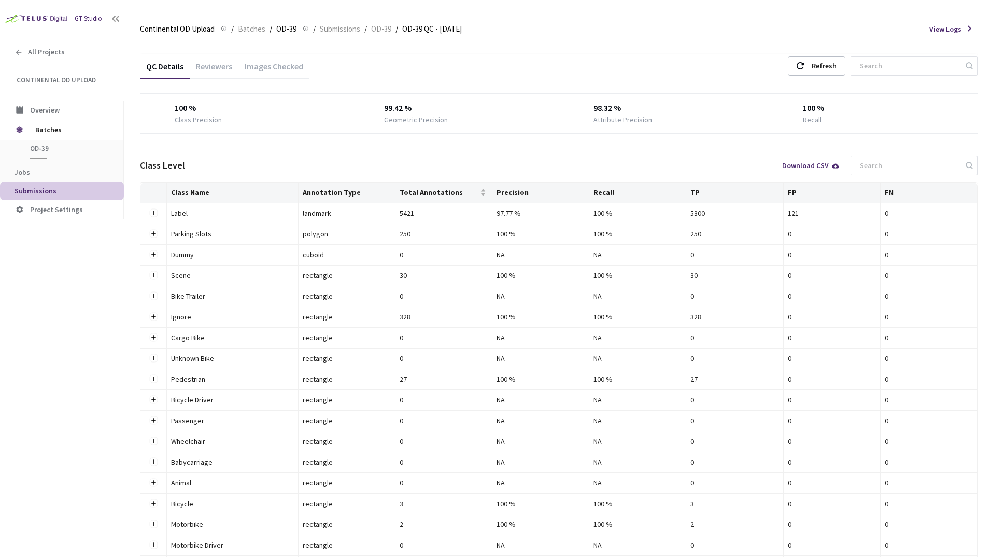
click at [273, 66] on div "Images Checked" at bounding box center [273, 70] width 71 height 18
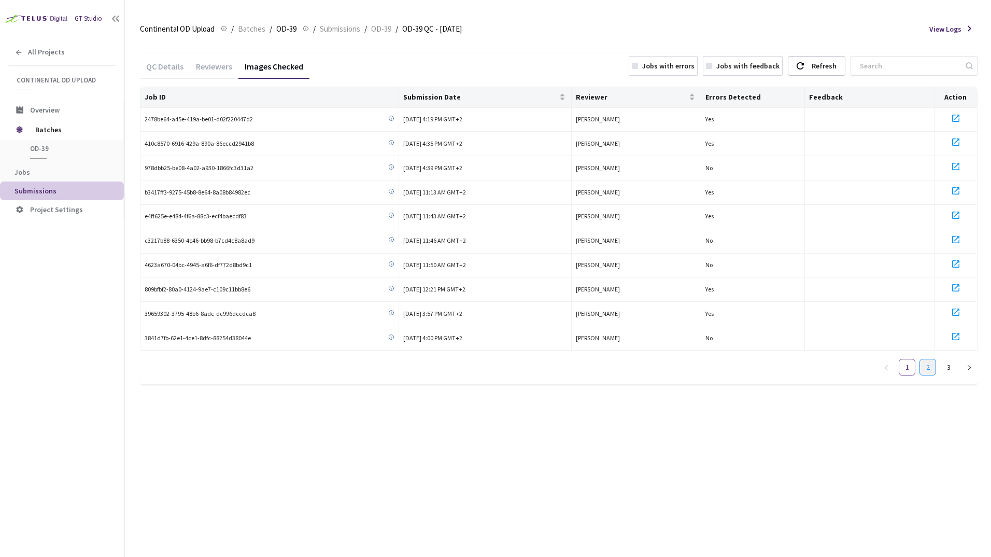
click at [925, 373] on link "2" at bounding box center [928, 367] width 16 height 16
click at [960, 369] on ul "1 2 3" at bounding box center [928, 367] width 100 height 17
click at [950, 369] on link "3" at bounding box center [949, 367] width 16 height 16
click at [898, 374] on ul "1 2 3" at bounding box center [928, 367] width 100 height 17
